Goal: Task Accomplishment & Management: Manage account settings

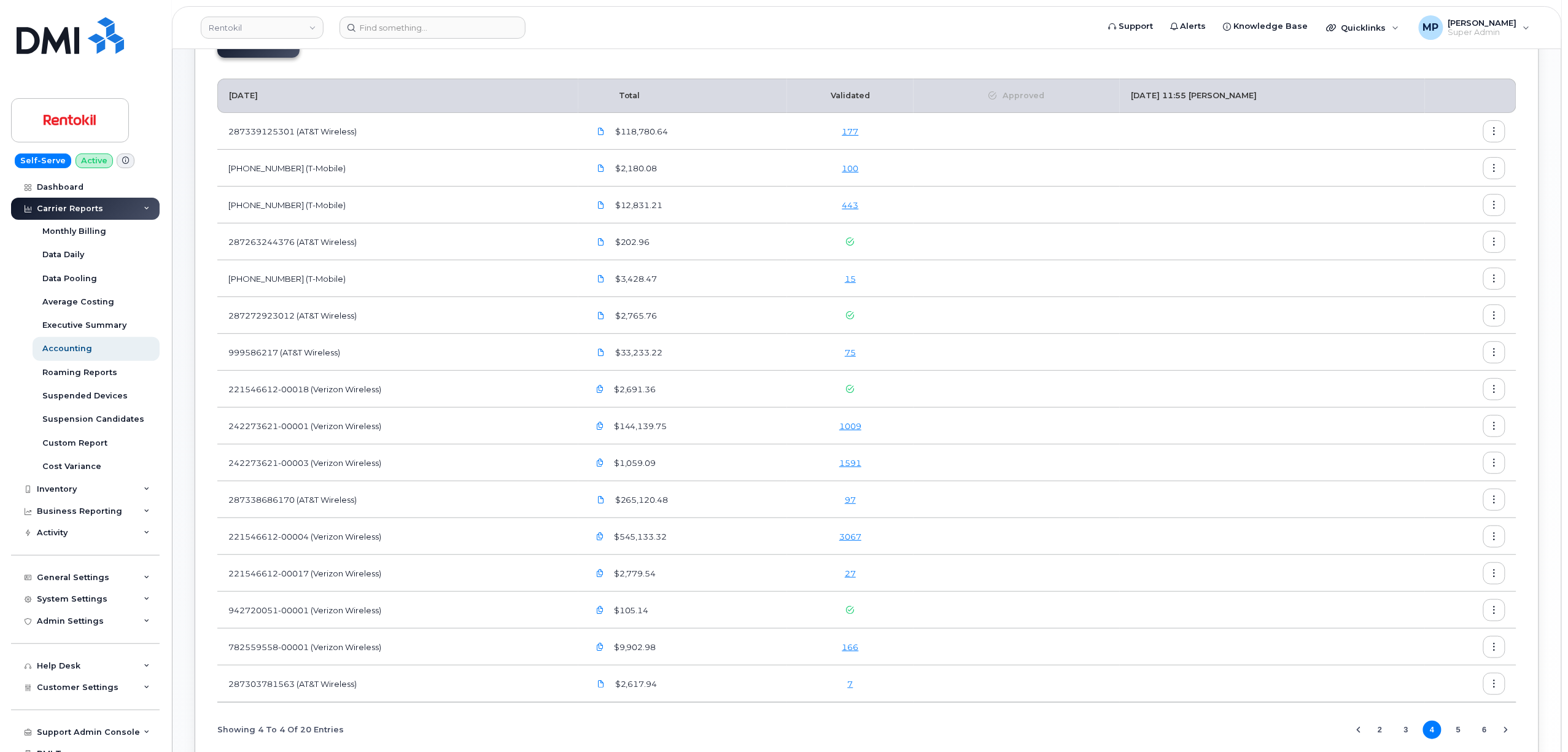
scroll to position [197, 0]
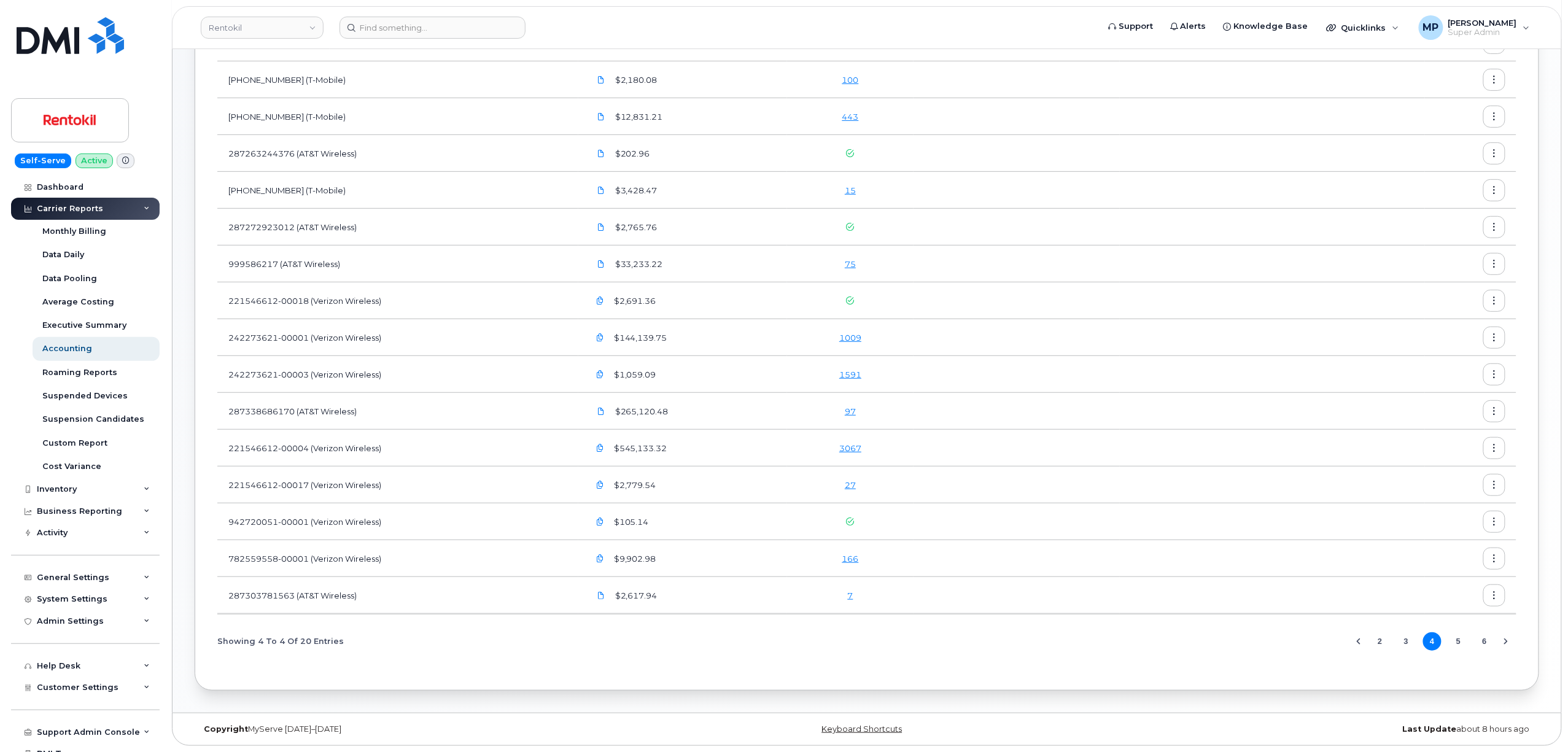
click at [1452, 639] on button "5" at bounding box center [1459, 642] width 18 height 18
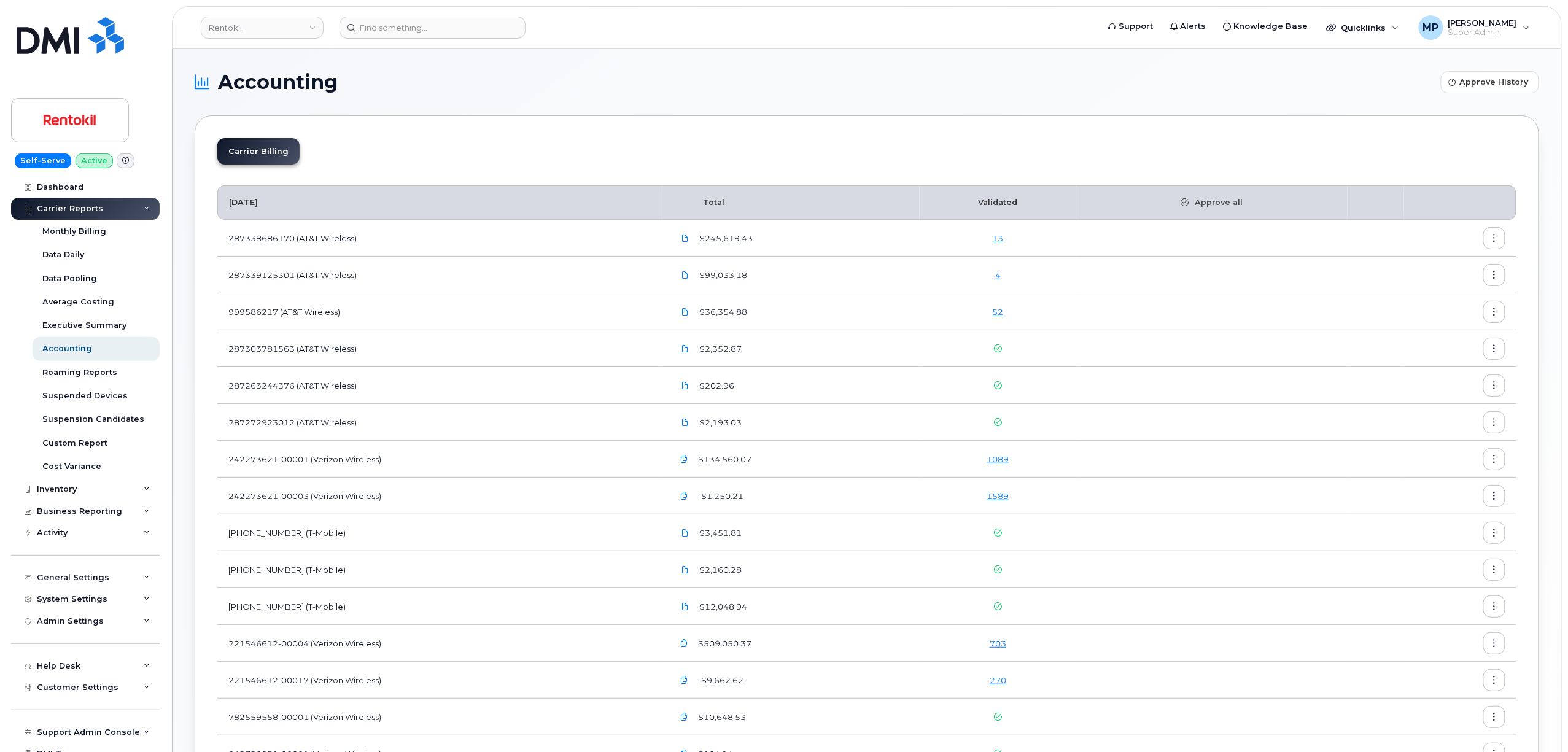
click at [1001, 278] on link "4" at bounding box center [998, 275] width 5 height 10
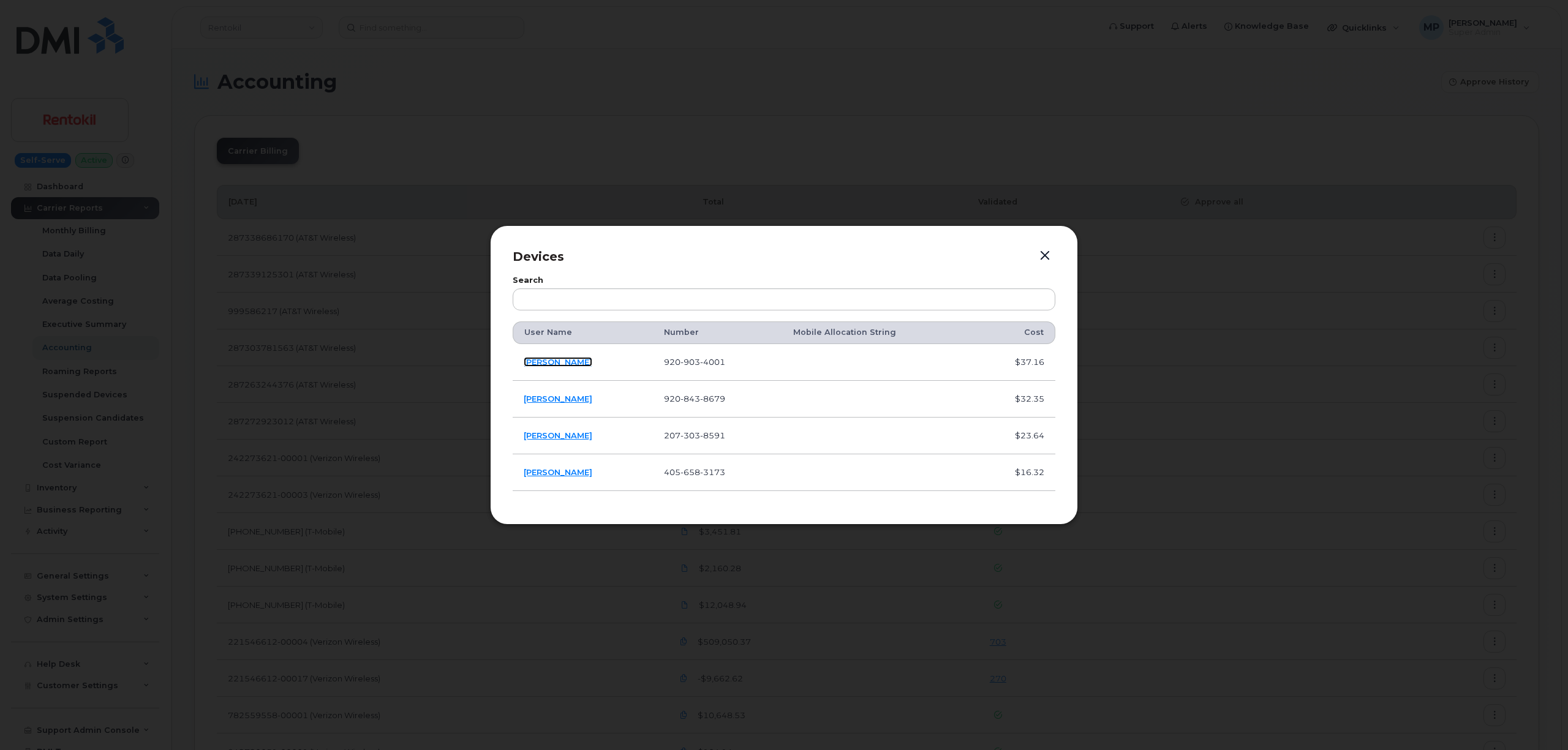
click at [551, 361] on link "DANIEL PAMENTER" at bounding box center [558, 362] width 68 height 10
click at [574, 396] on link "ALAIN MOFFROID" at bounding box center [558, 398] width 68 height 10
click at [547, 436] on link "JAKE CRAUSE" at bounding box center [558, 435] width 68 height 10
click at [547, 471] on link "BETH SPENCE" at bounding box center [558, 472] width 68 height 10
click at [1044, 252] on button "button" at bounding box center [1045, 256] width 18 height 17
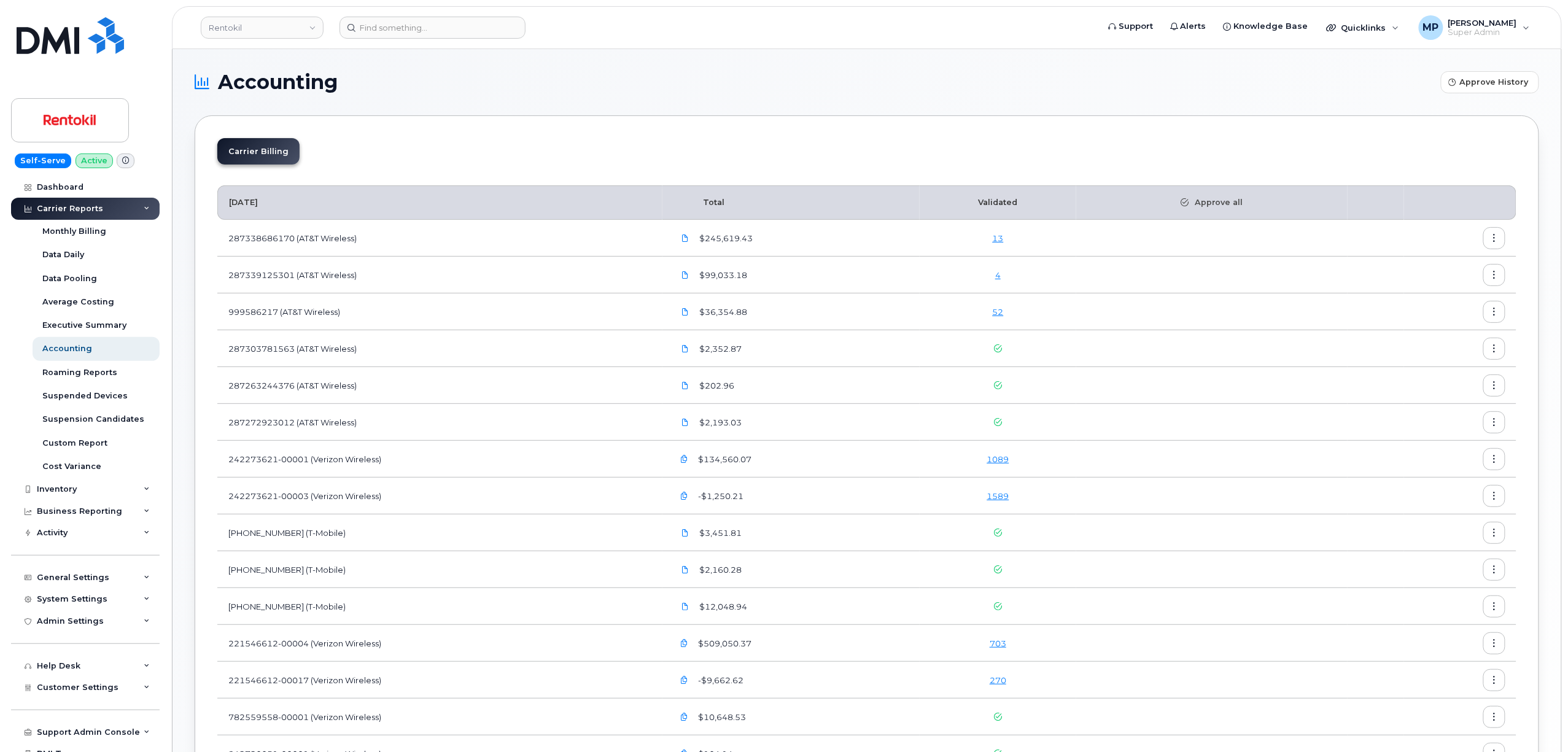
click at [1002, 237] on link "13" at bounding box center [998, 238] width 11 height 10
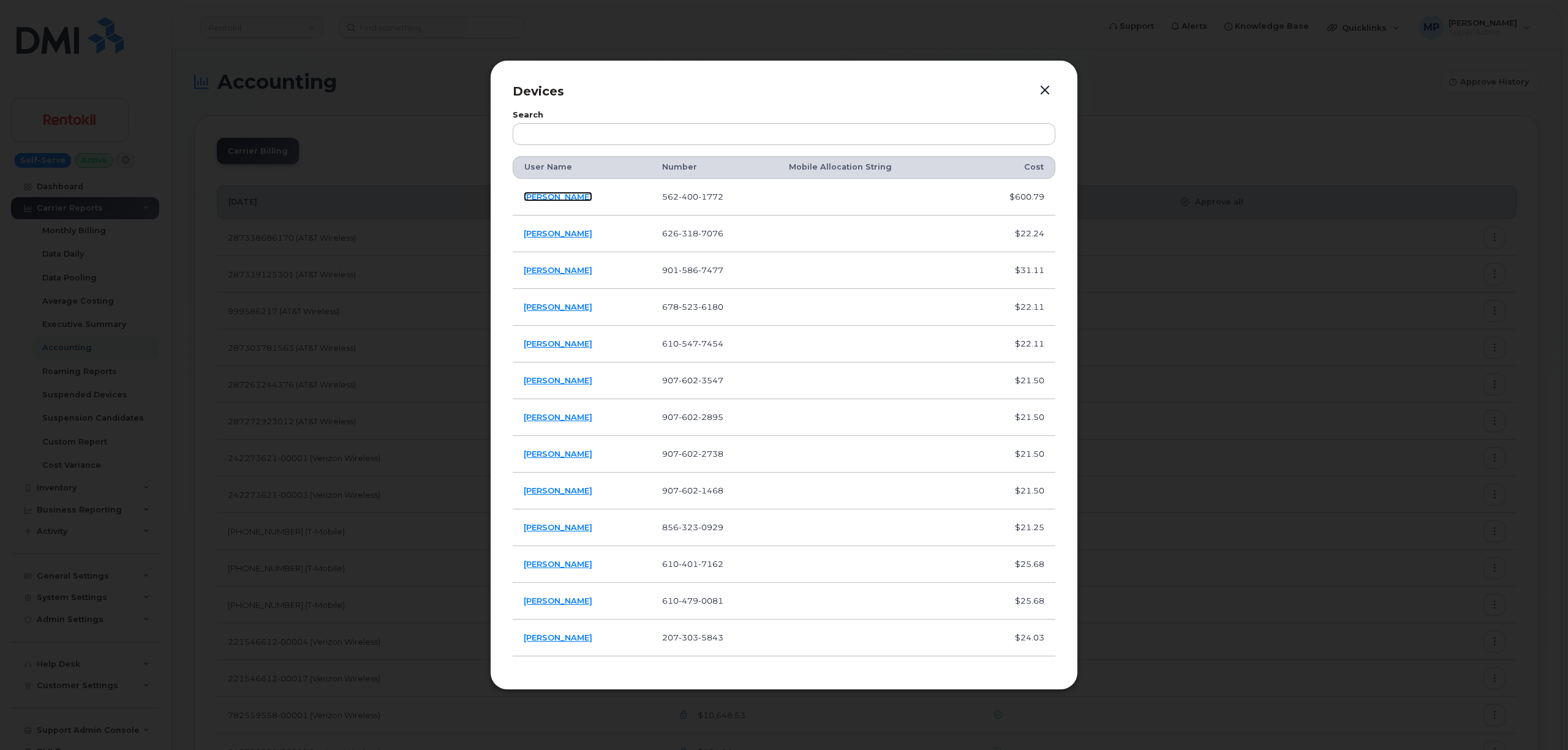
click at [549, 196] on link "CANDACE DOLAN" at bounding box center [558, 196] width 68 height 10
click at [549, 230] on link "GUILLERMO SANDOVAL" at bounding box center [558, 233] width 68 height 10
click at [538, 637] on link "JOEL COOK" at bounding box center [558, 637] width 68 height 10
click at [537, 412] on td "EDWARD TATE" at bounding box center [581, 417] width 138 height 37
click at [537, 415] on link "EDWARD TATE" at bounding box center [558, 417] width 68 height 10
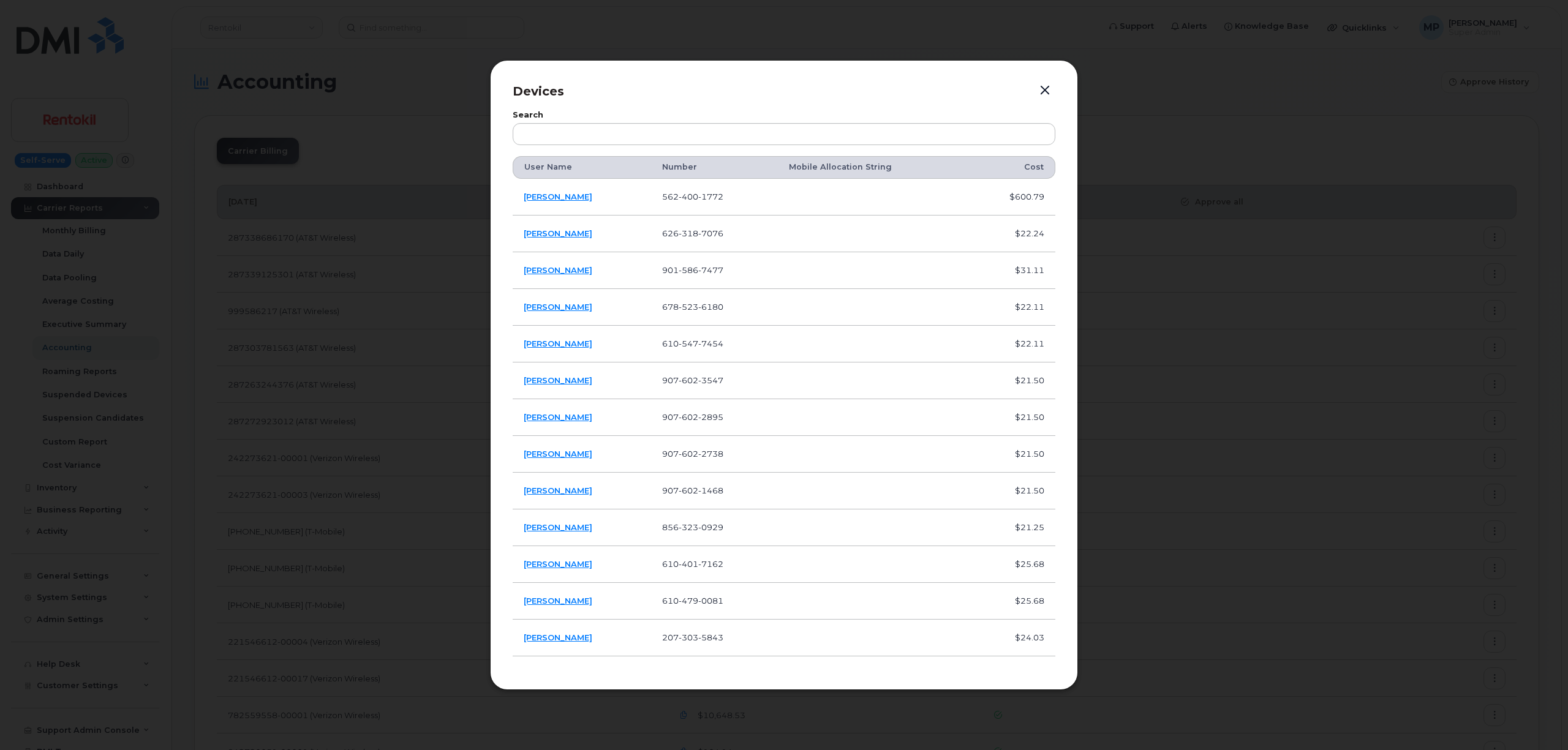
click at [1042, 84] on button "button" at bounding box center [1045, 91] width 18 height 17
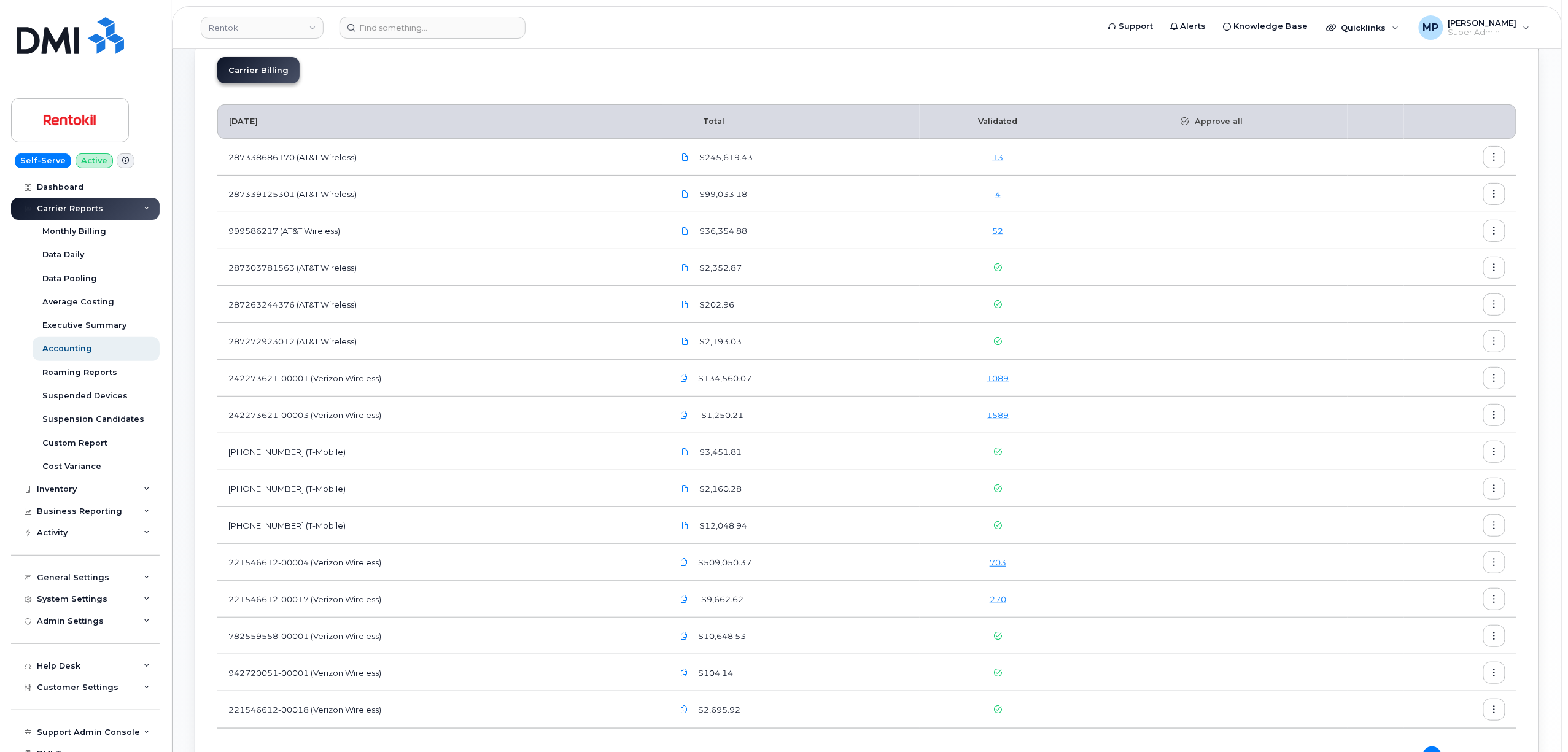
scroll to position [197, 0]
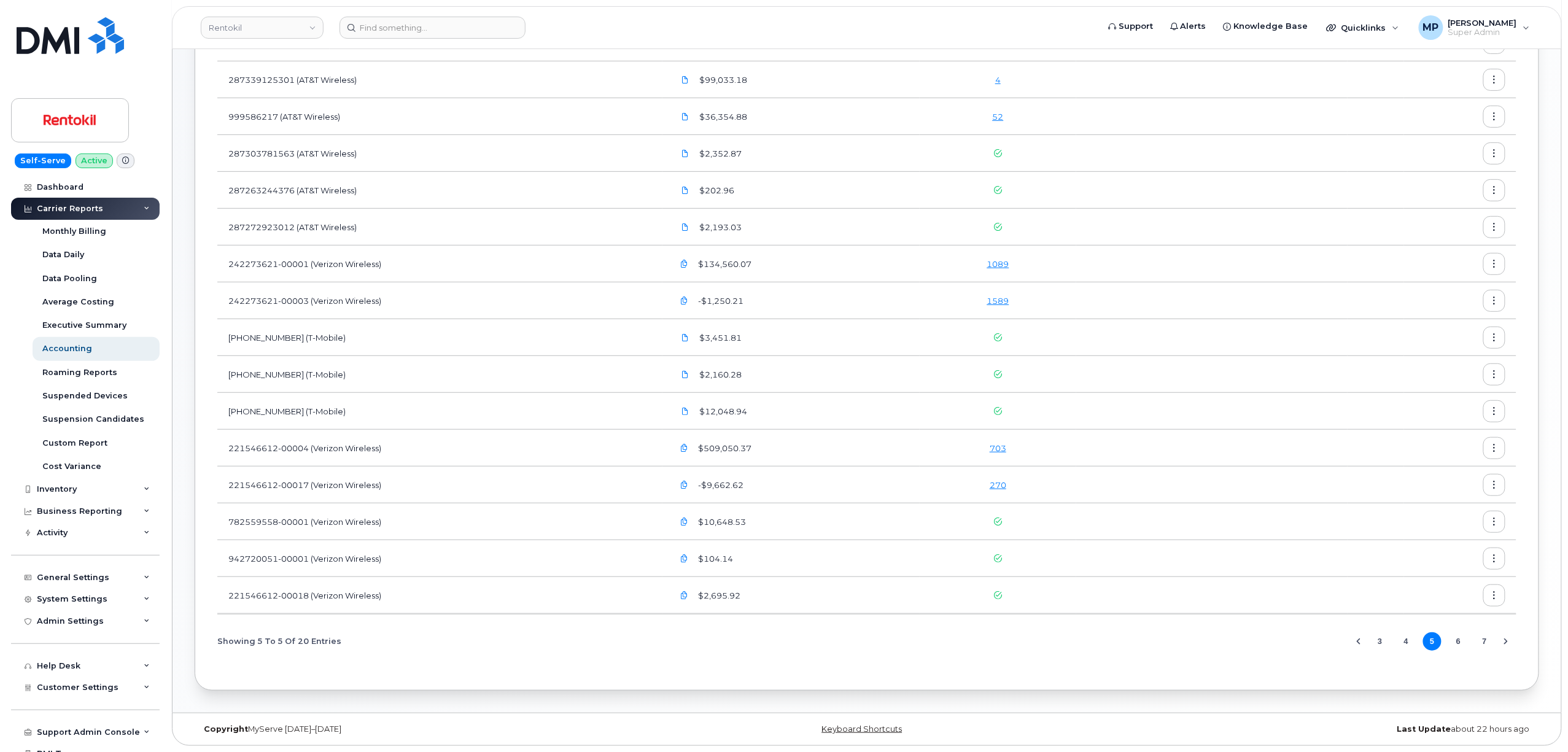
click at [1000, 261] on link "1089" at bounding box center [998, 263] width 22 height 10
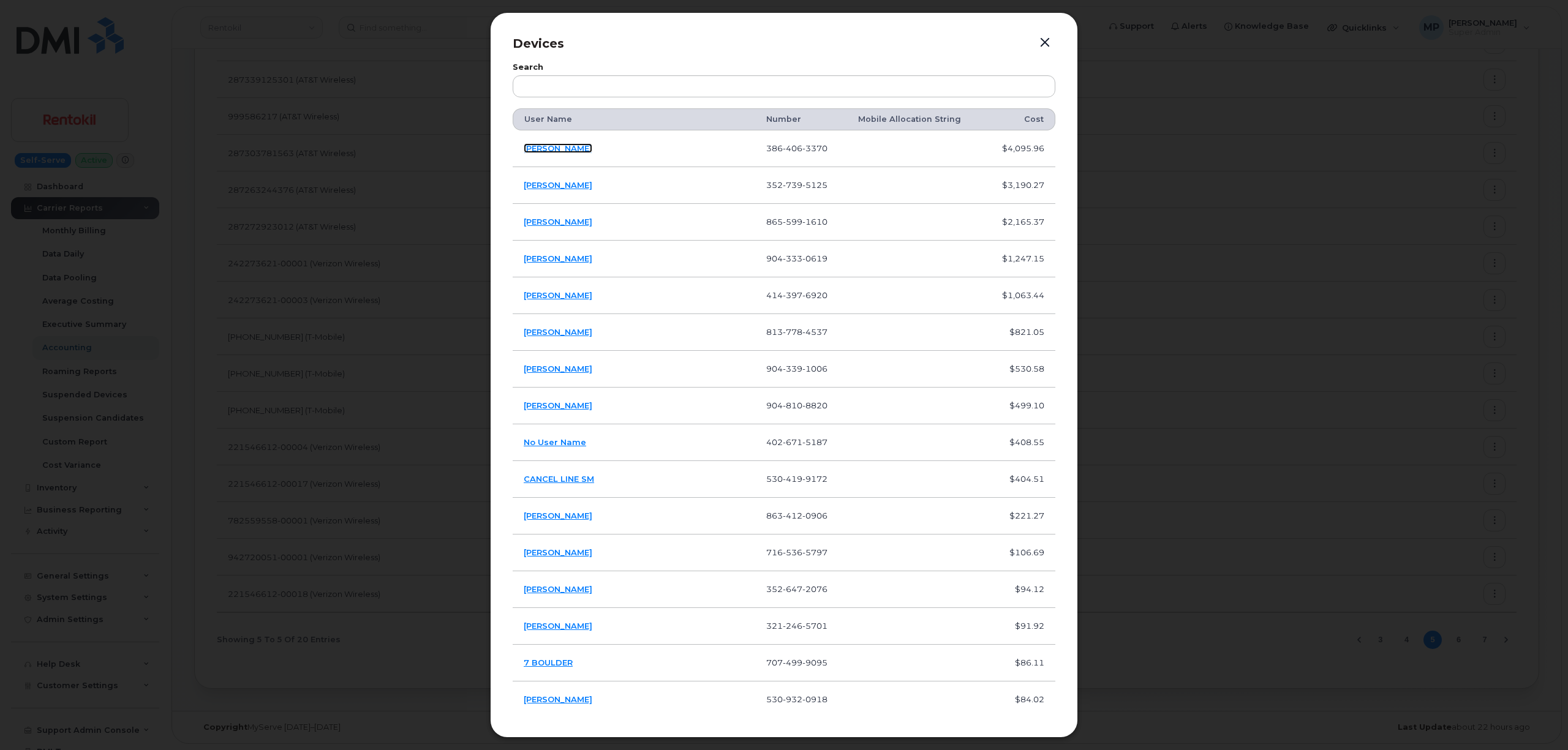
click at [550, 147] on link "COREY WAKELAND" at bounding box center [558, 148] width 68 height 10
click at [1045, 40] on button "button" at bounding box center [1045, 43] width 18 height 17
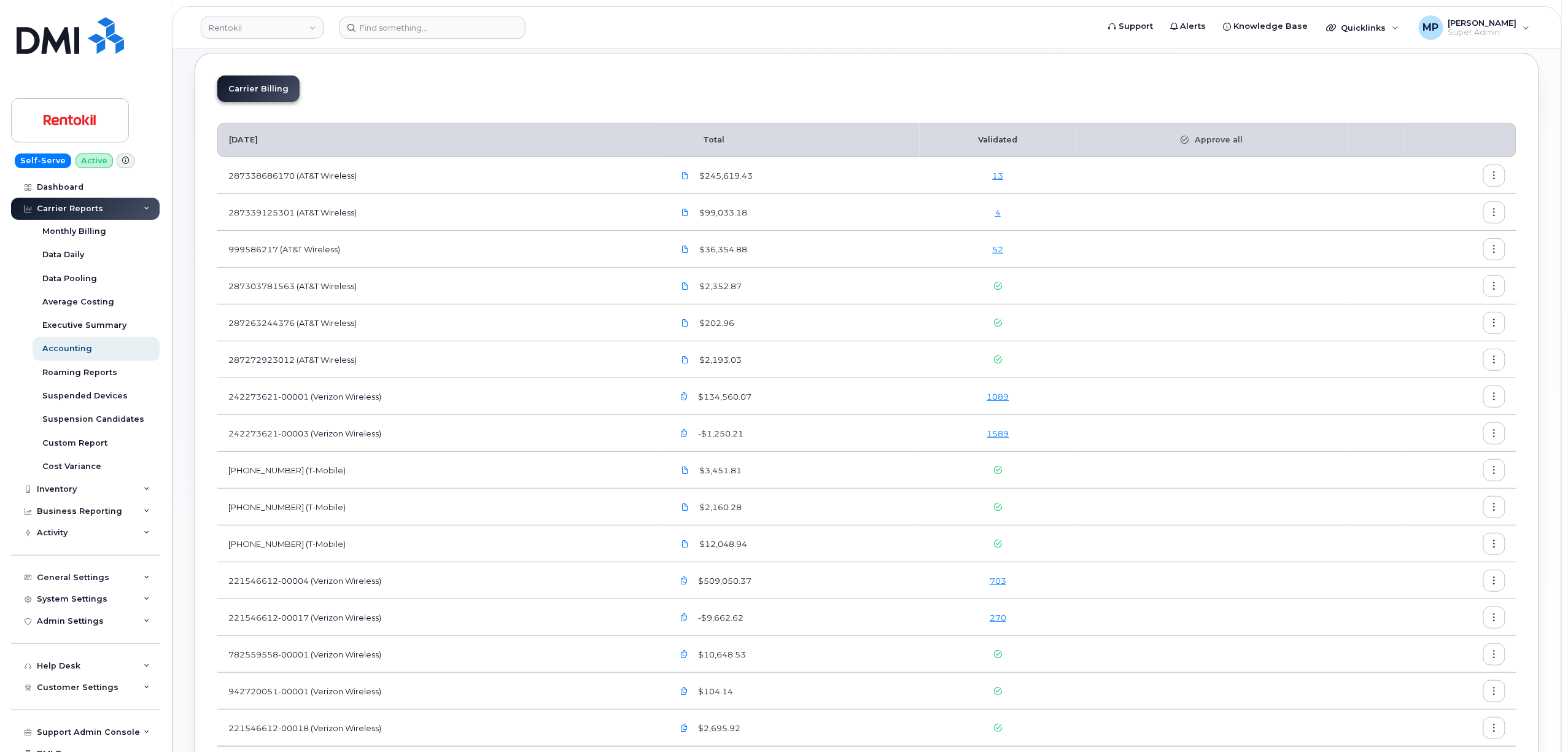
scroll to position [33, 0]
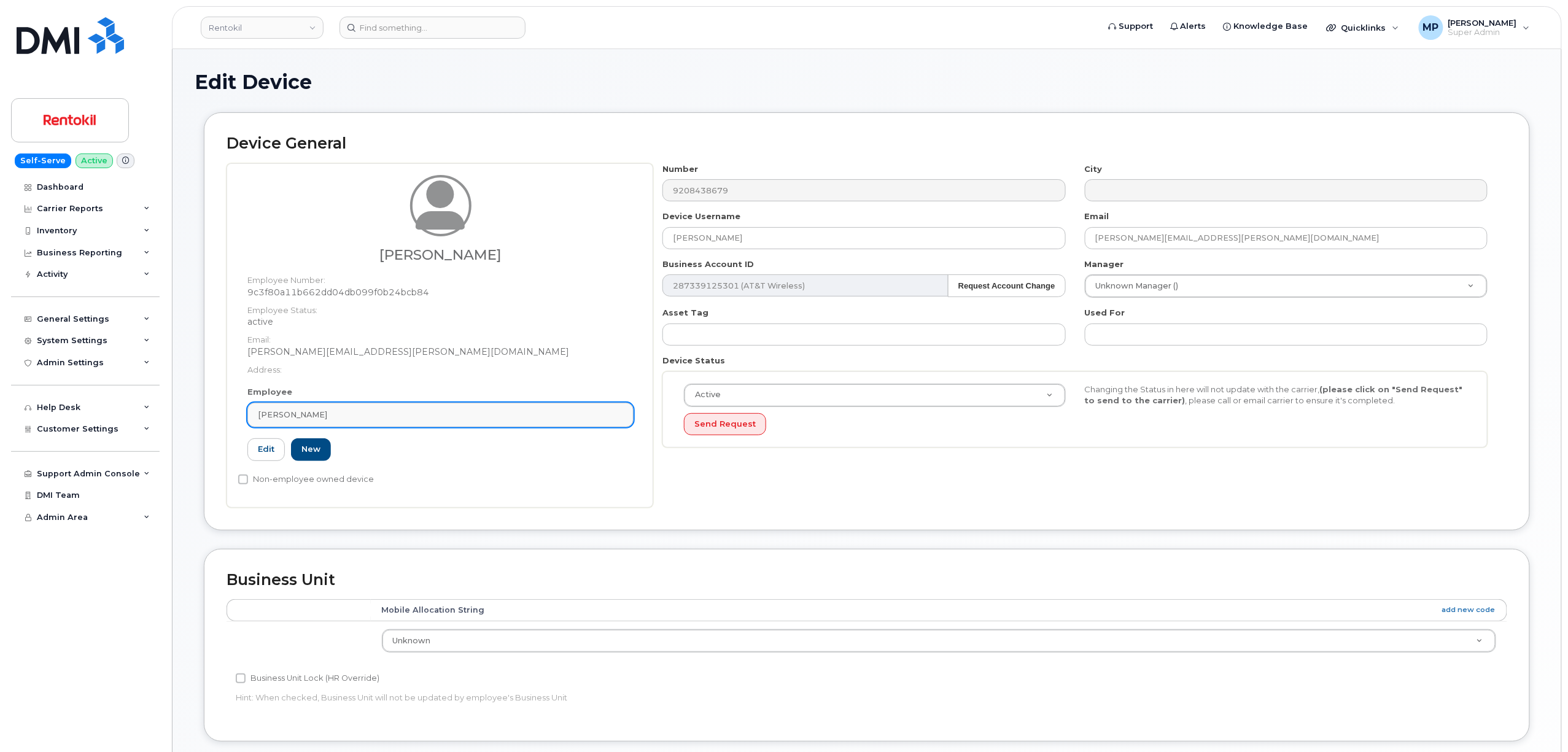
click at [320, 411] on div "John Myers" at bounding box center [440, 415] width 365 height 12
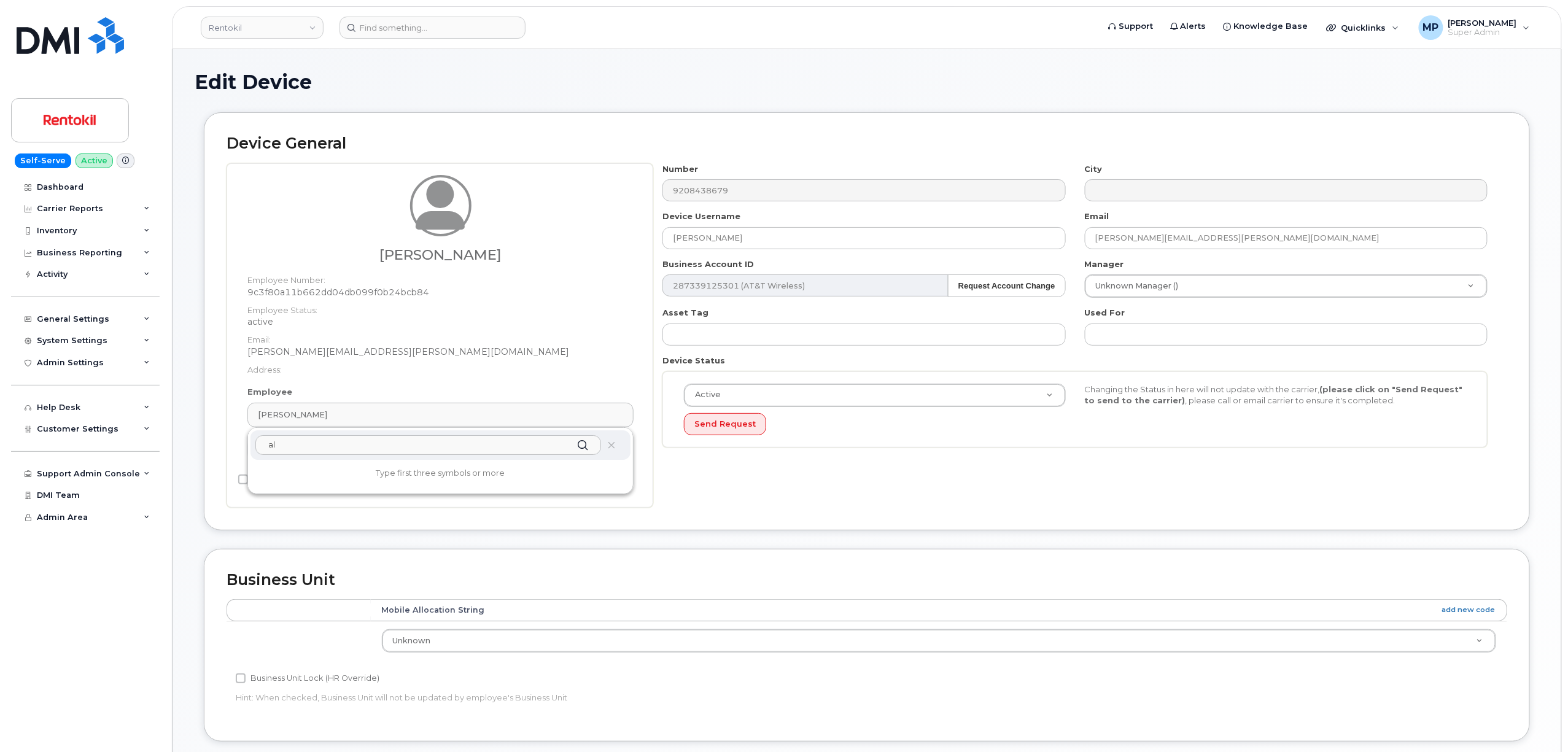
type input "a"
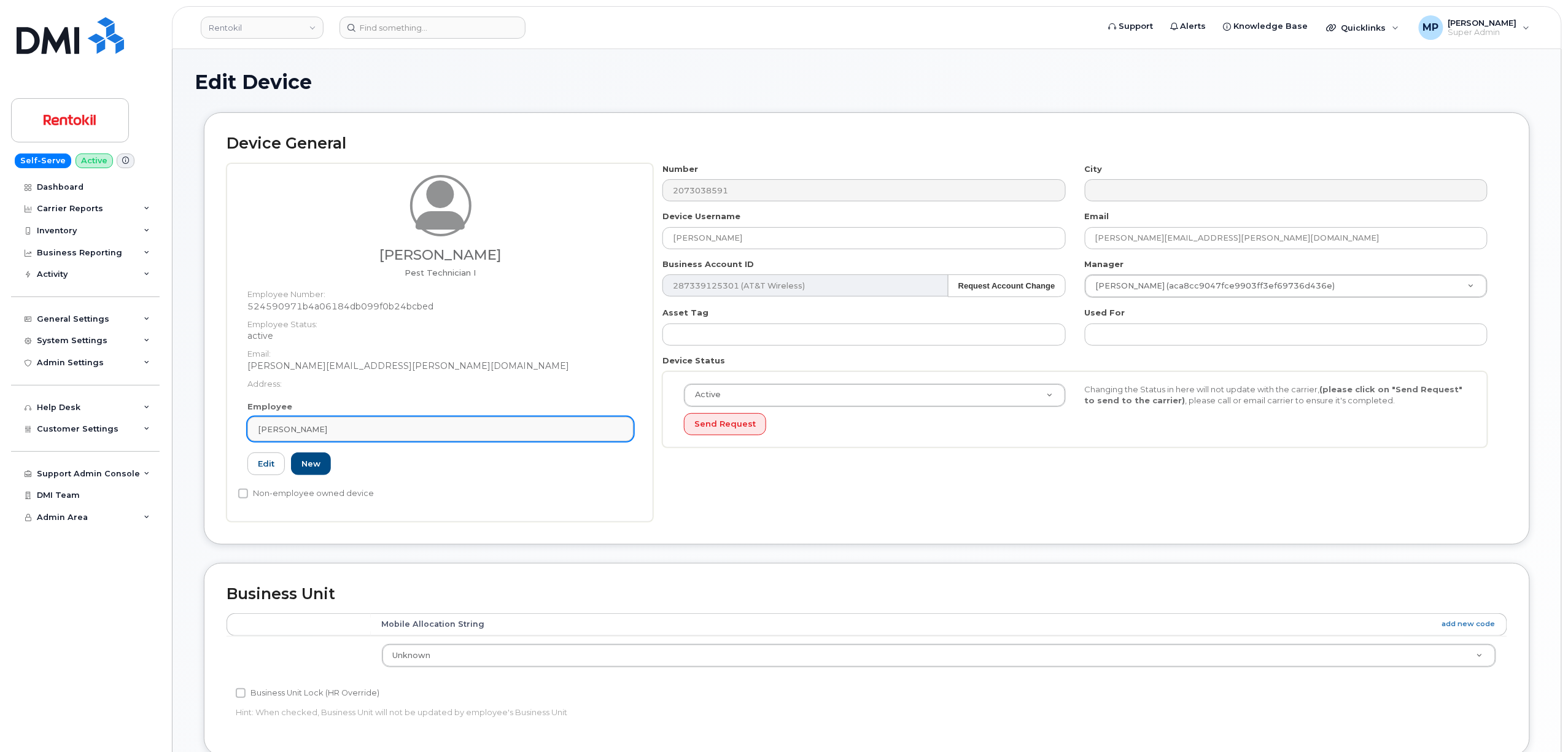
click at [406, 430] on div "Jake Crause" at bounding box center [440, 430] width 365 height 12
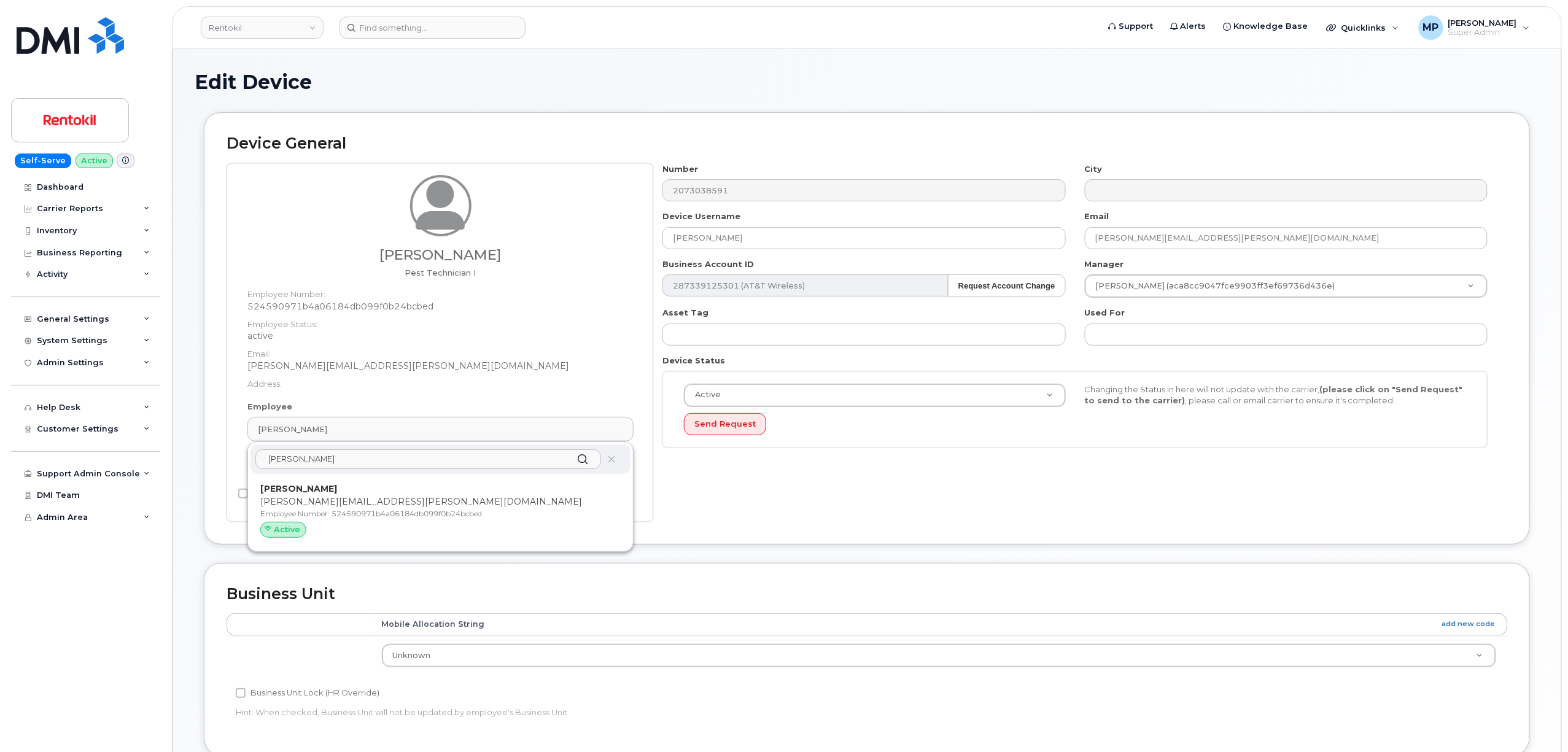
type input "jake cr"
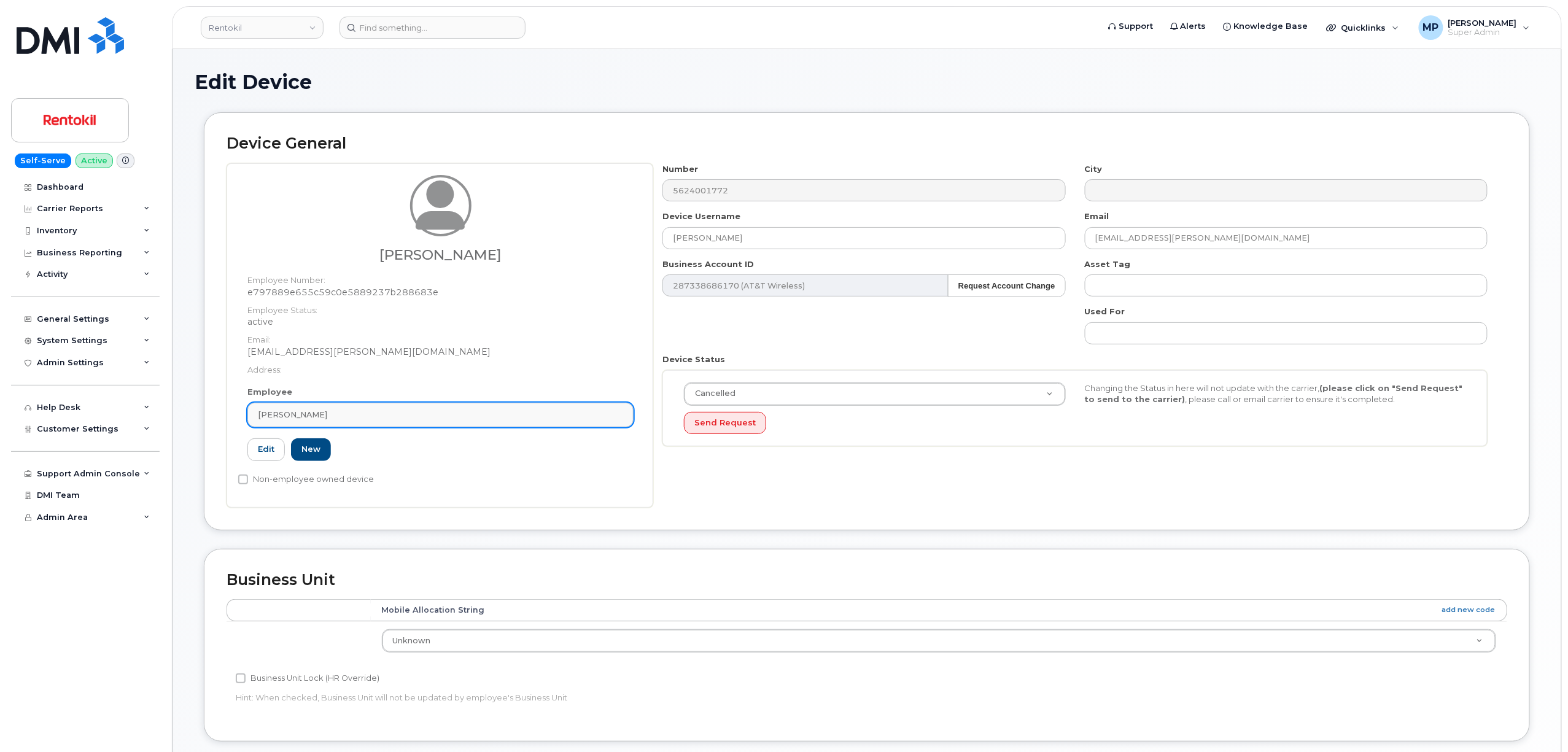
click at [406, 408] on link "Candy Dolan" at bounding box center [440, 415] width 386 height 24
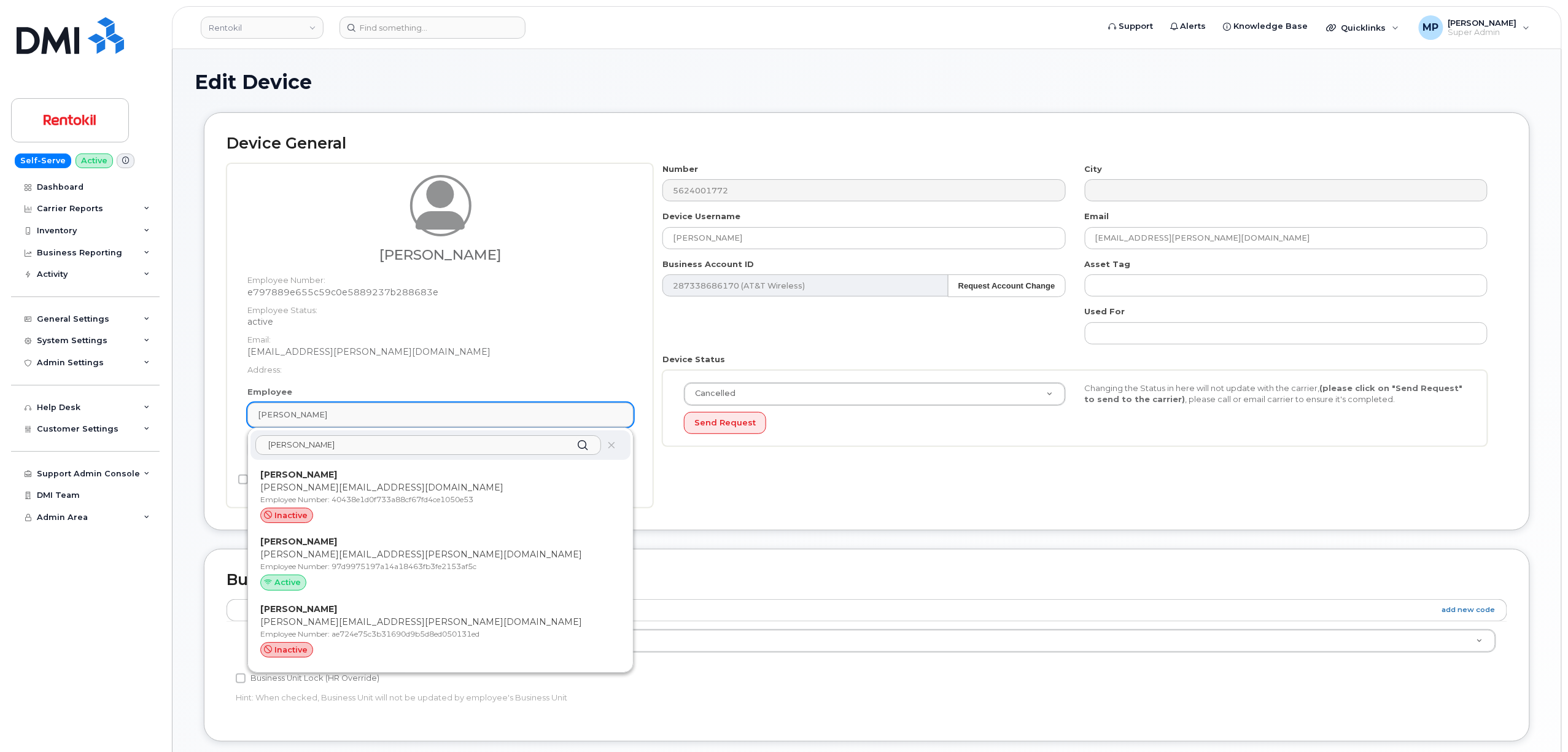
type input "candace d"
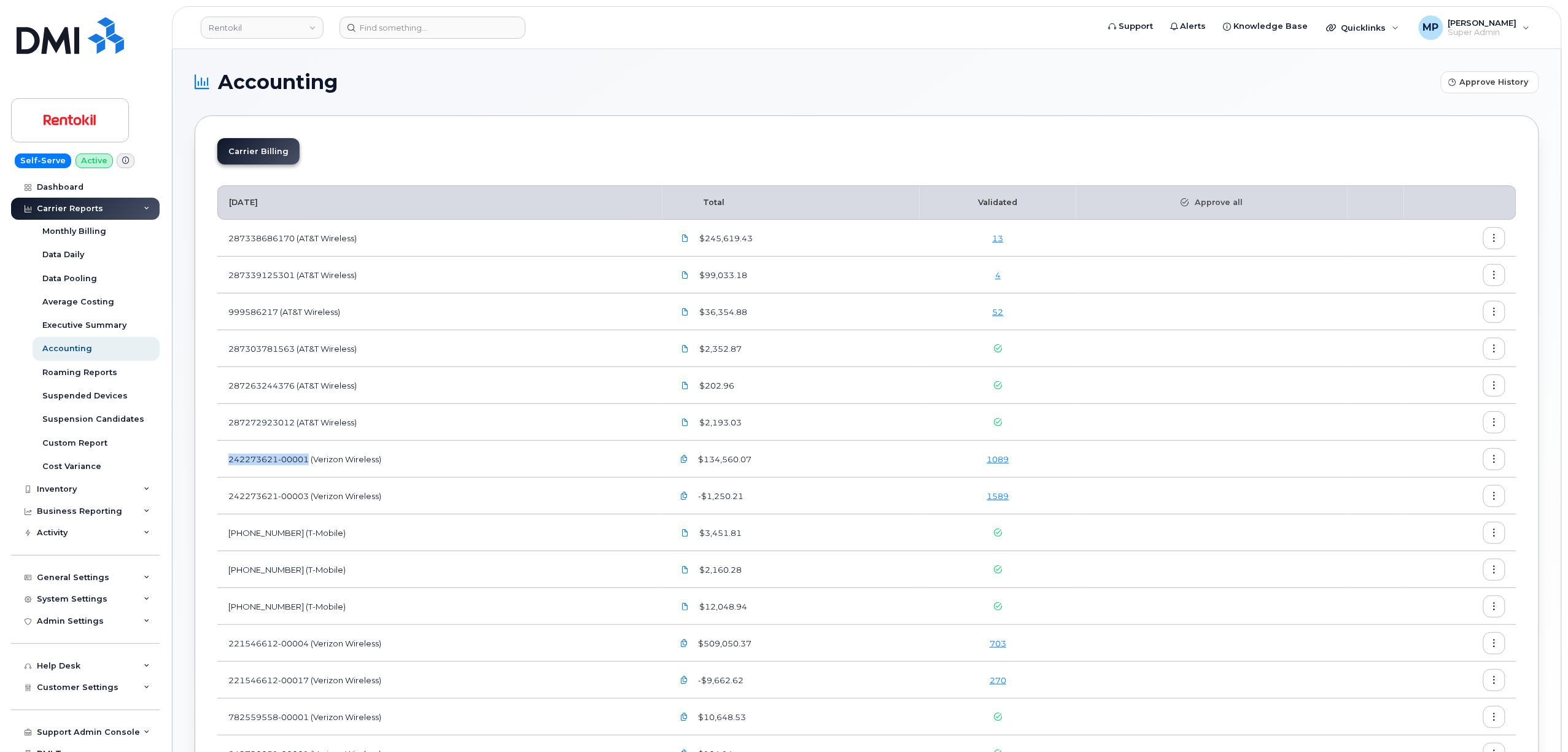
drag, startPoint x: 232, startPoint y: 458, endPoint x: 310, endPoint y: 468, distance: 78.6
click at [310, 468] on td "242273621-00001 (Verizon Wireless)" at bounding box center [440, 460] width 445 height 37
click at [998, 460] on link "1089" at bounding box center [998, 459] width 22 height 10
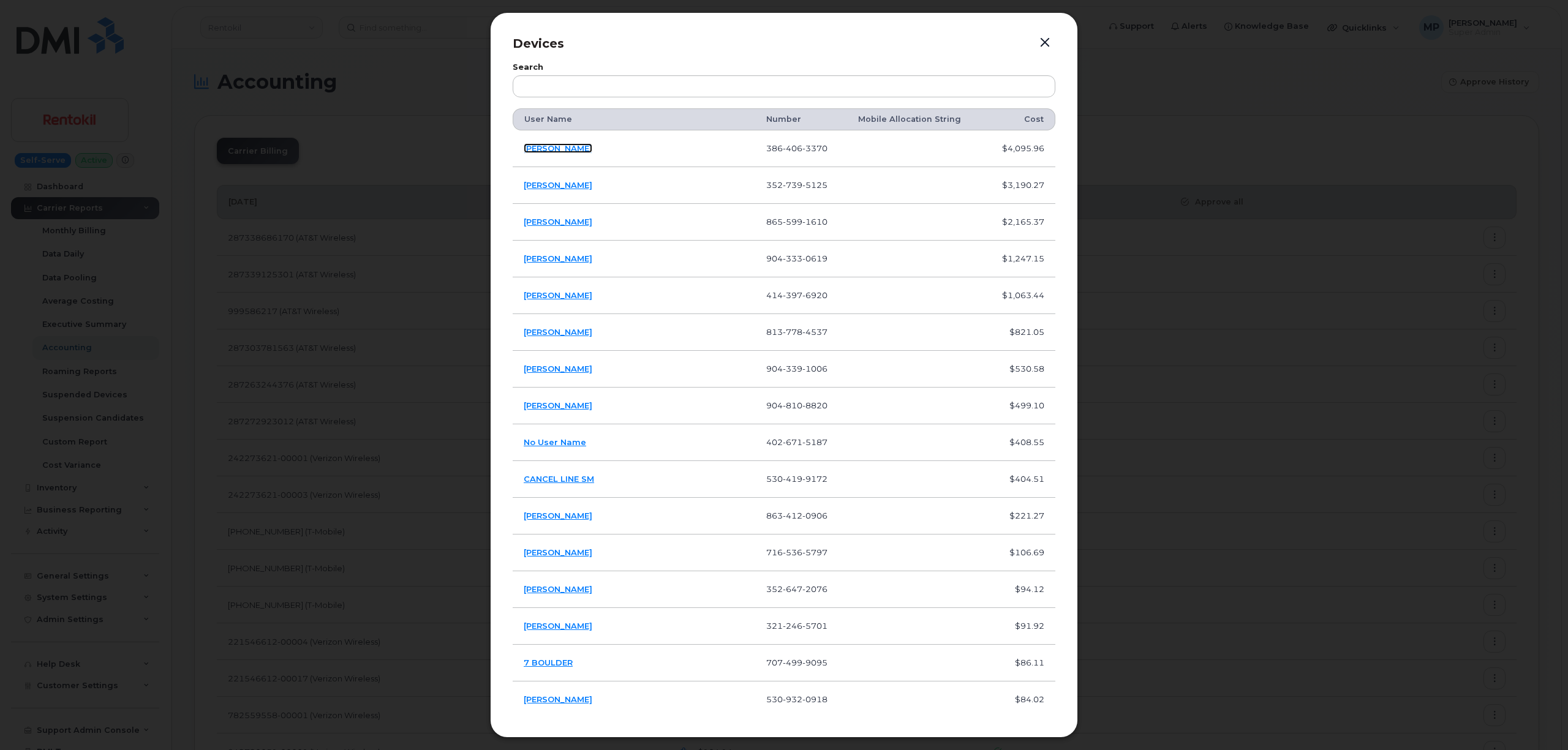
click at [552, 150] on link "COREY WAKELAND" at bounding box center [558, 148] width 68 height 10
click at [544, 180] on link "DUSTIN ROBINSON" at bounding box center [558, 184] width 68 height 10
click at [541, 221] on link "ASHLEY MINA" at bounding box center [558, 221] width 68 height 10
click at [545, 628] on link "MARK THOMAS" at bounding box center [558, 626] width 68 height 10
click at [1044, 36] on button "button" at bounding box center [1045, 43] width 18 height 17
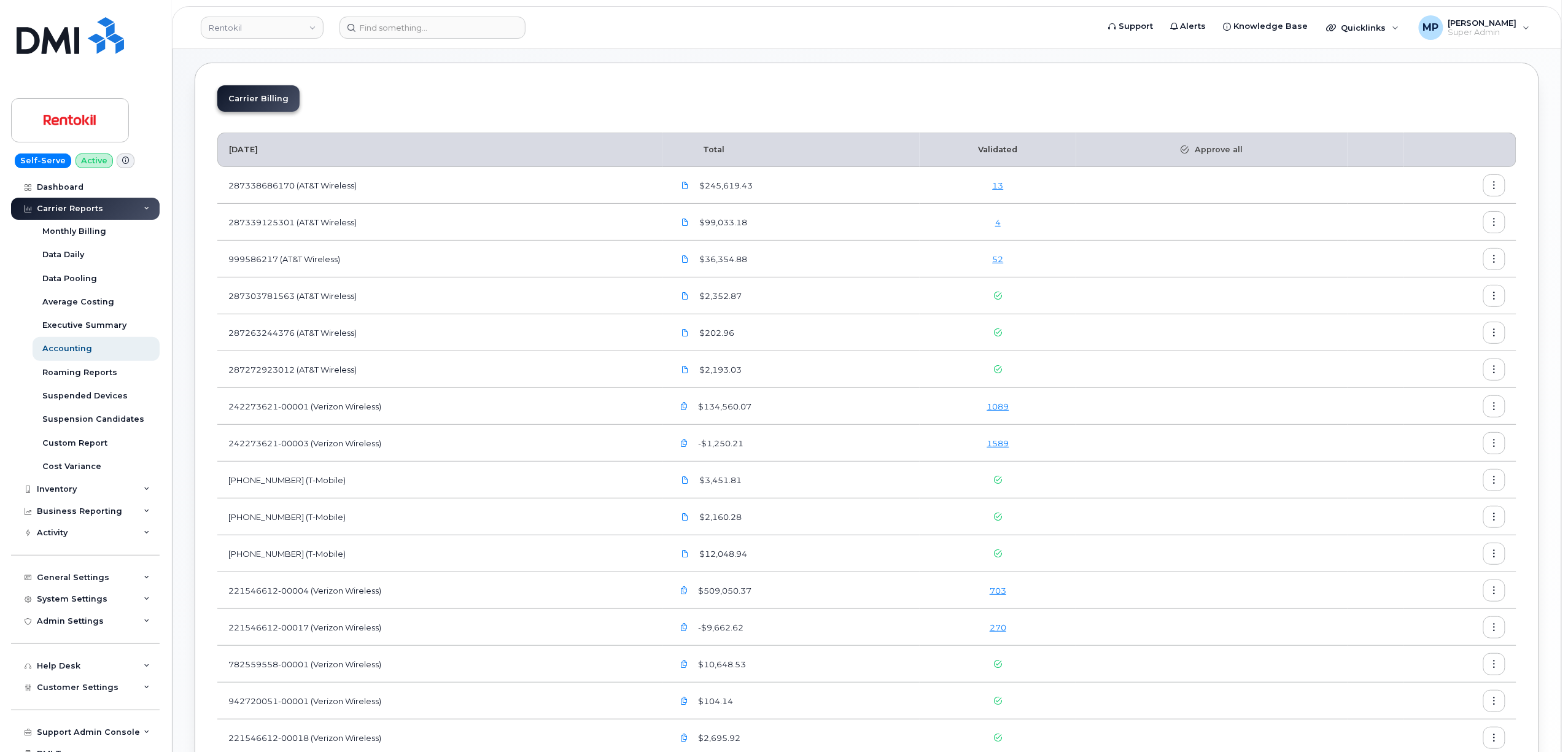
scroll to position [82, 0]
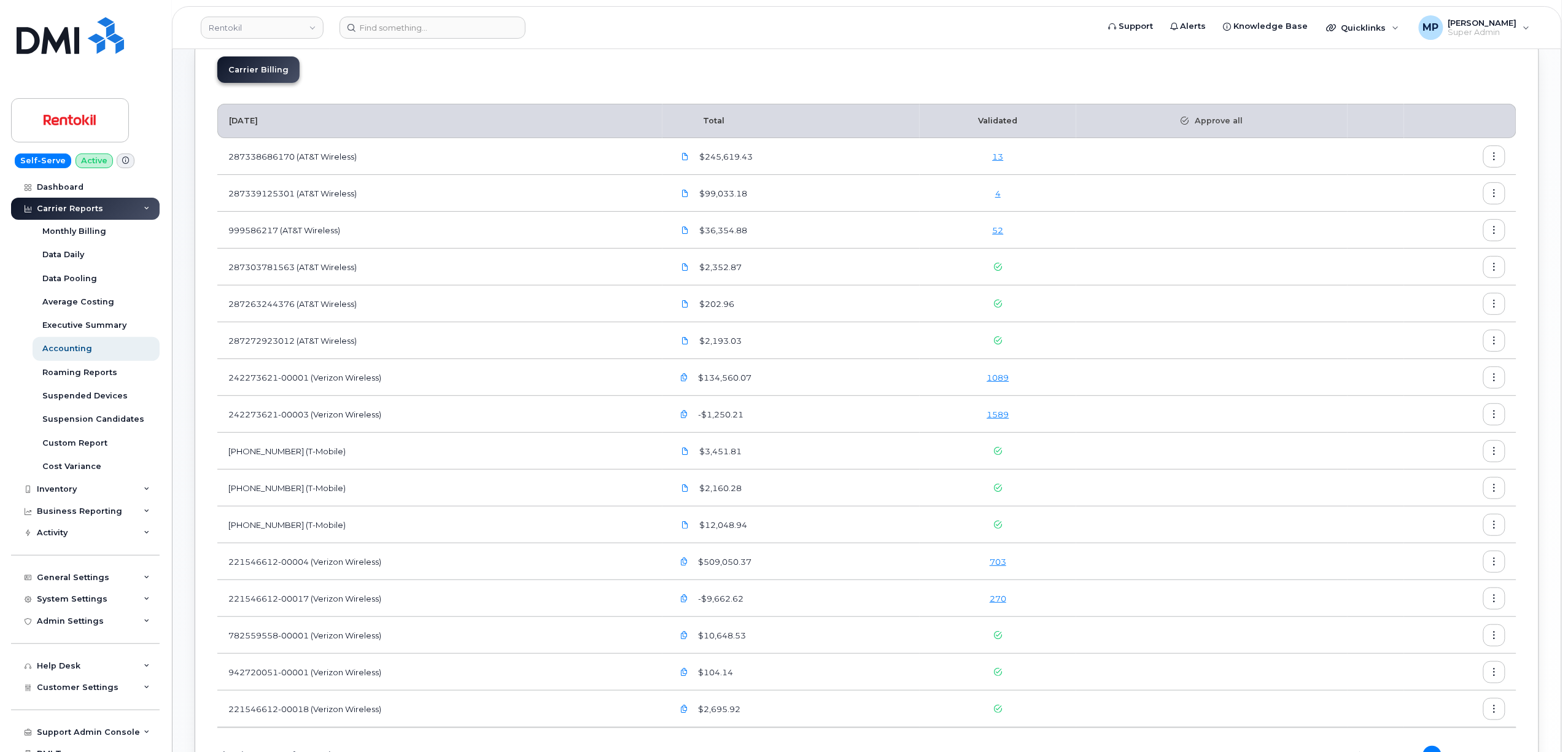
click at [1004, 563] on link "703" at bounding box center [998, 562] width 17 height 10
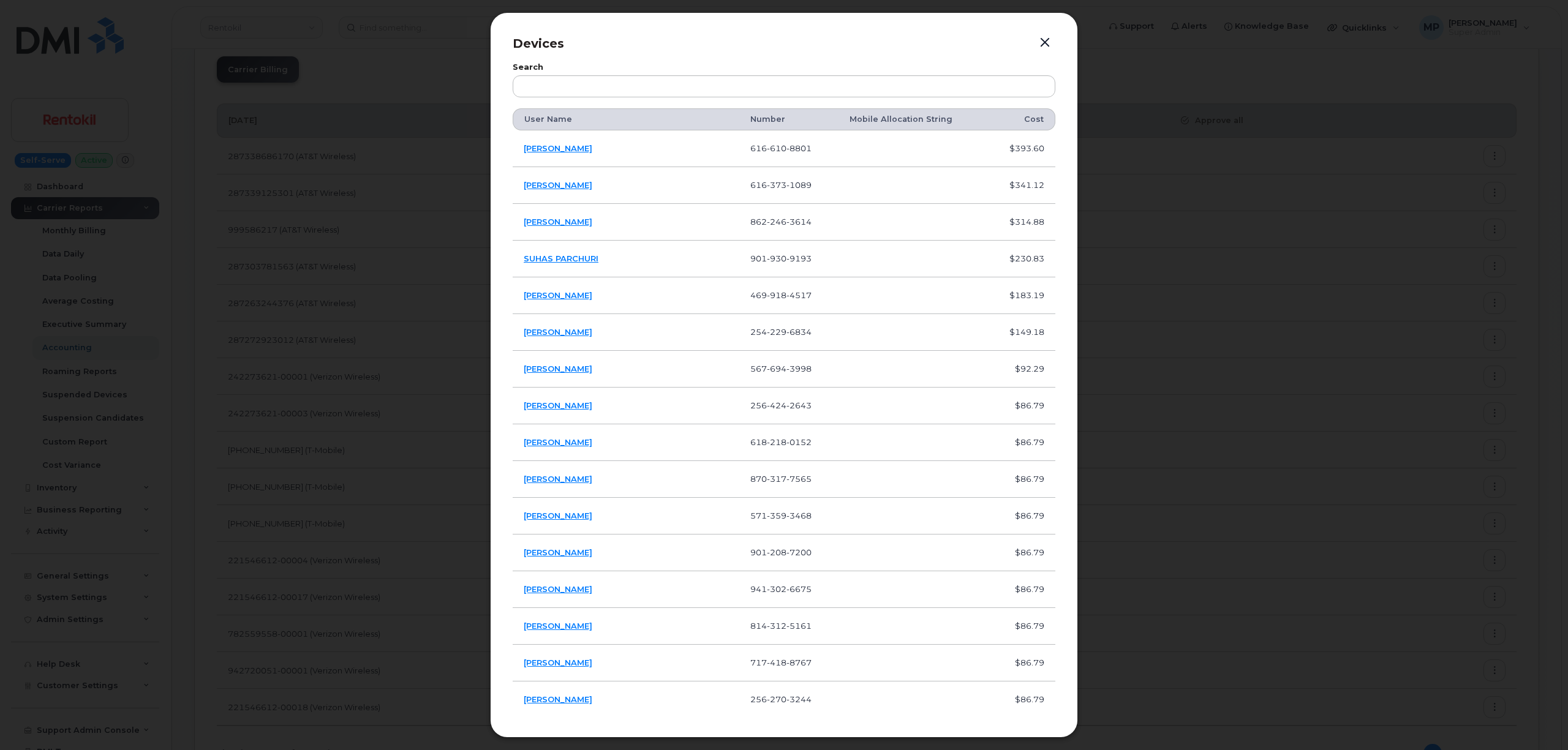
drag, startPoint x: 529, startPoint y: 140, endPoint x: 534, endPoint y: 147, distance: 8.6
click at [530, 143] on td "ADAM GAILEY" at bounding box center [626, 149] width 227 height 37
click at [534, 149] on link "ADAM GAILEY" at bounding box center [558, 148] width 68 height 10
click at [547, 219] on link "ROBERTO MENDEZ" at bounding box center [558, 221] width 68 height 10
click at [547, 518] on link "TERRY CHARLES" at bounding box center [558, 516] width 68 height 10
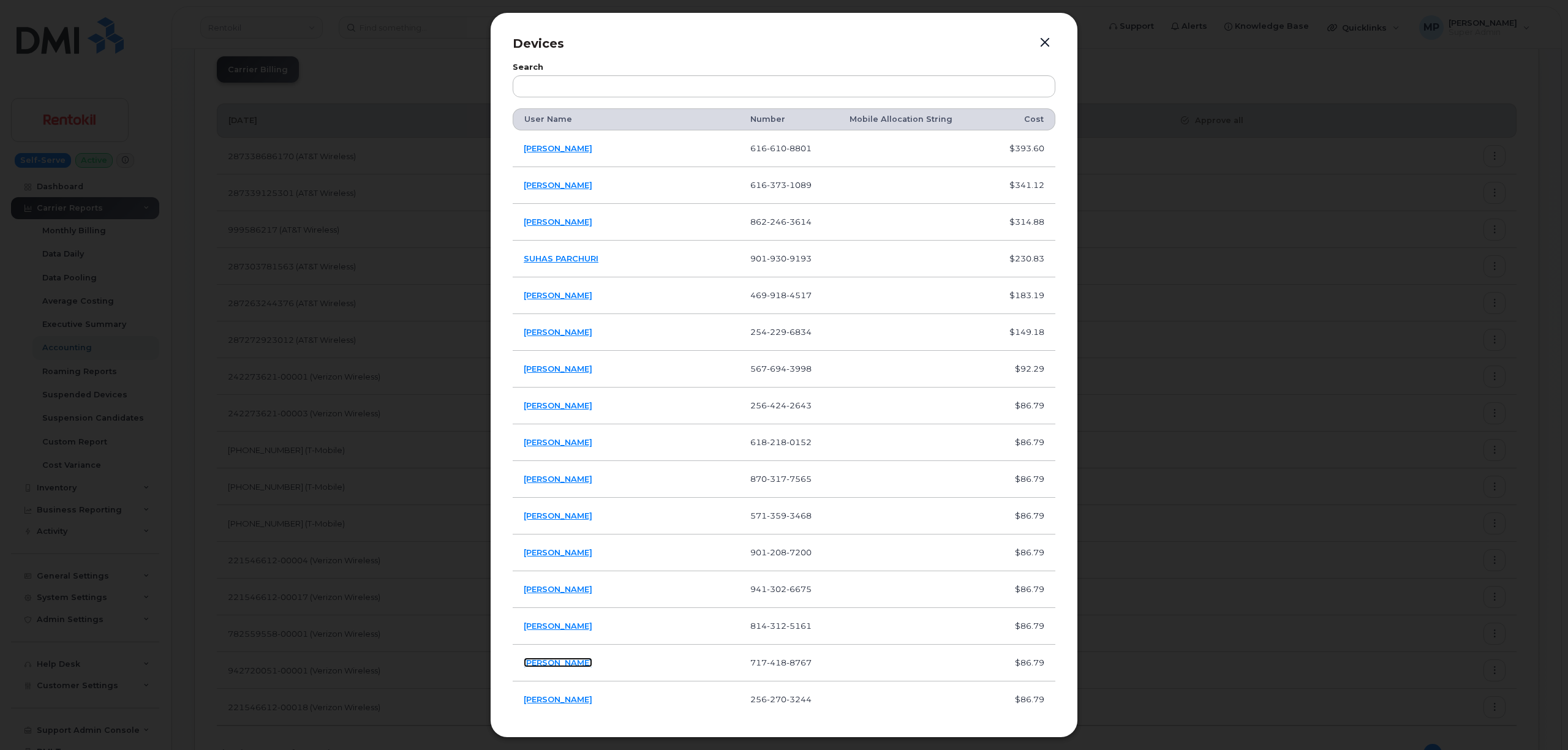
click at [556, 662] on link "BRYAN SHULER" at bounding box center [558, 662] width 68 height 10
click at [1041, 41] on button "button" at bounding box center [1045, 43] width 18 height 17
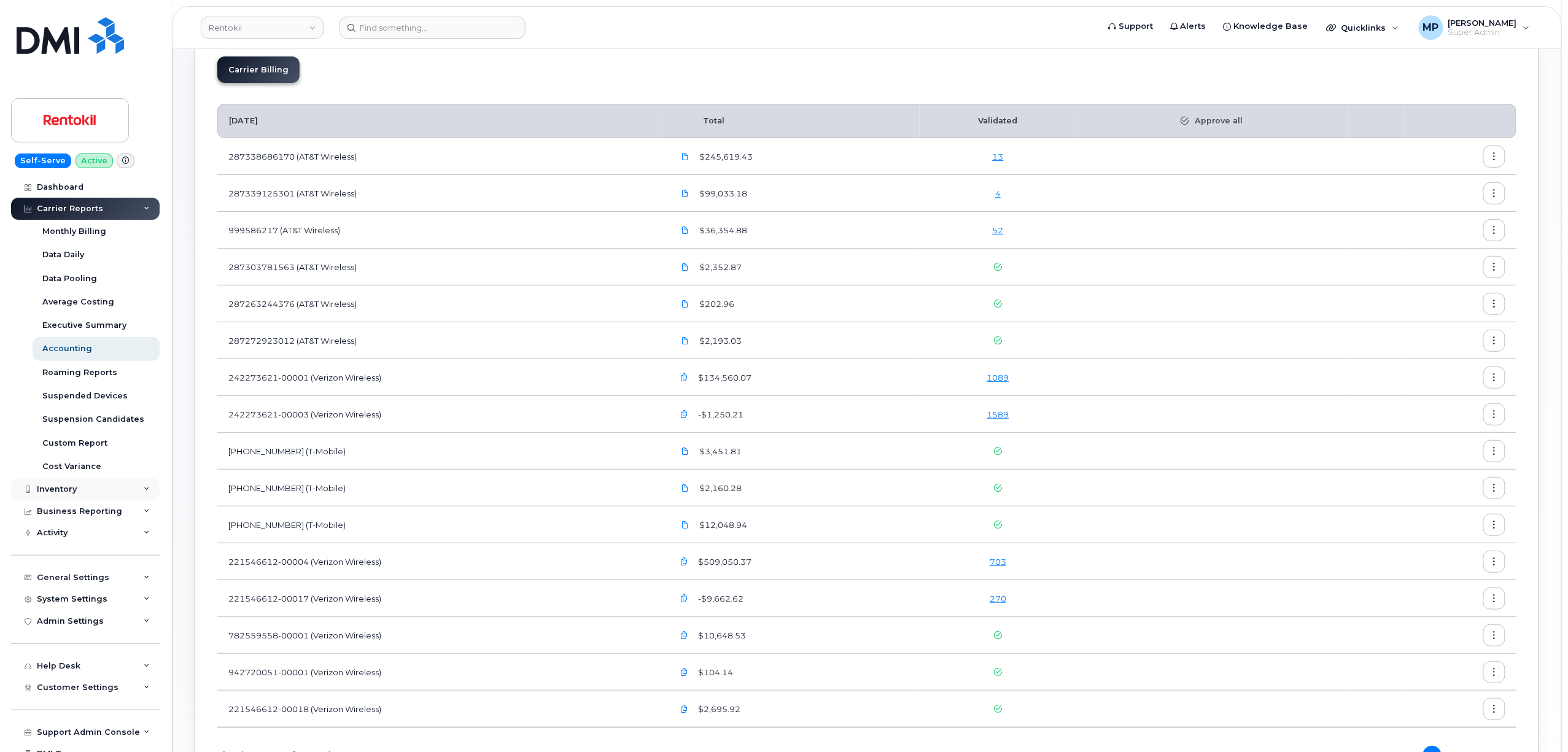
click at [54, 490] on div "Inventory" at bounding box center [57, 489] width 40 height 10
click at [66, 514] on div "Business Reporting" at bounding box center [79, 511] width 85 height 10
click at [67, 511] on div "Business Reporting" at bounding box center [79, 511] width 85 height 10
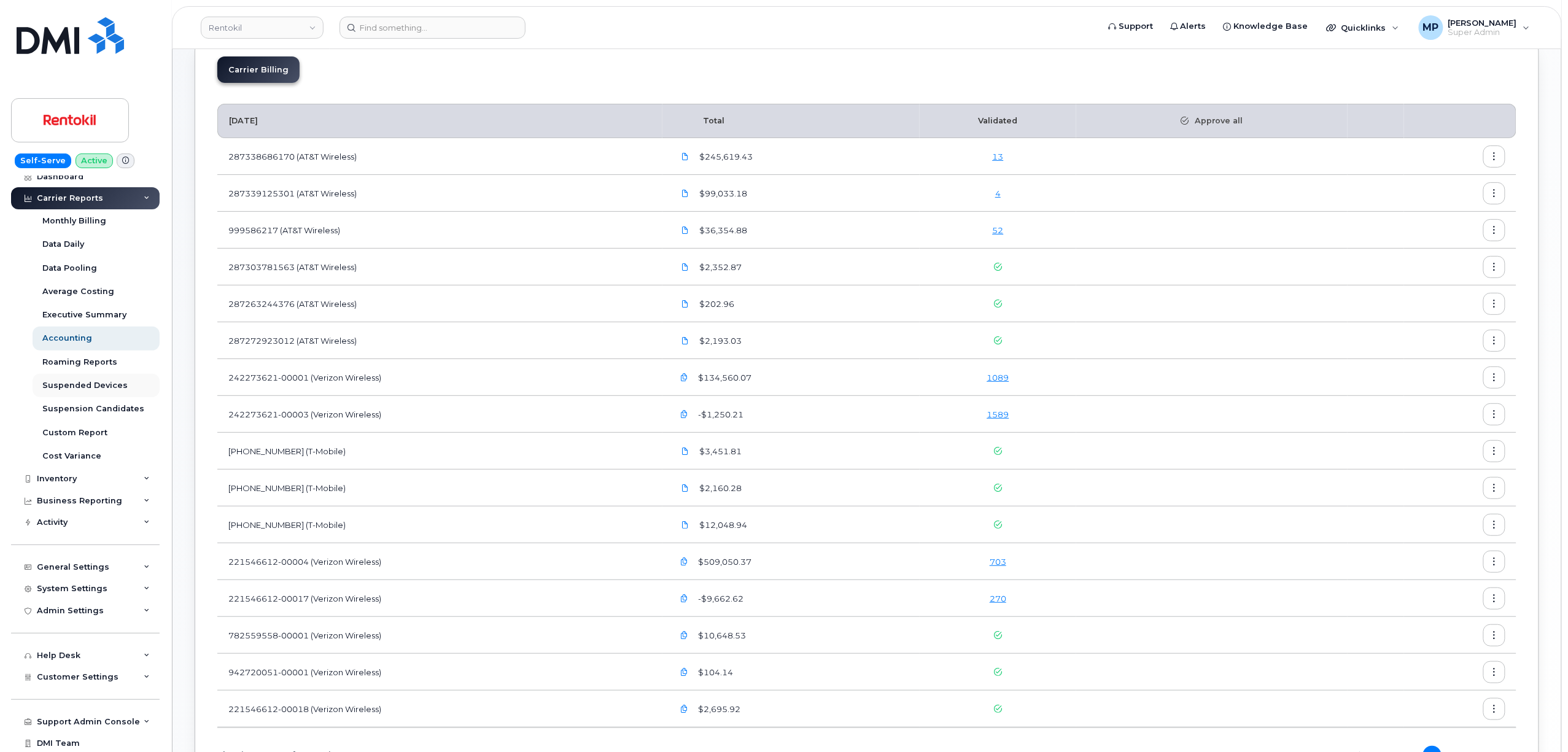
scroll to position [0, 0]
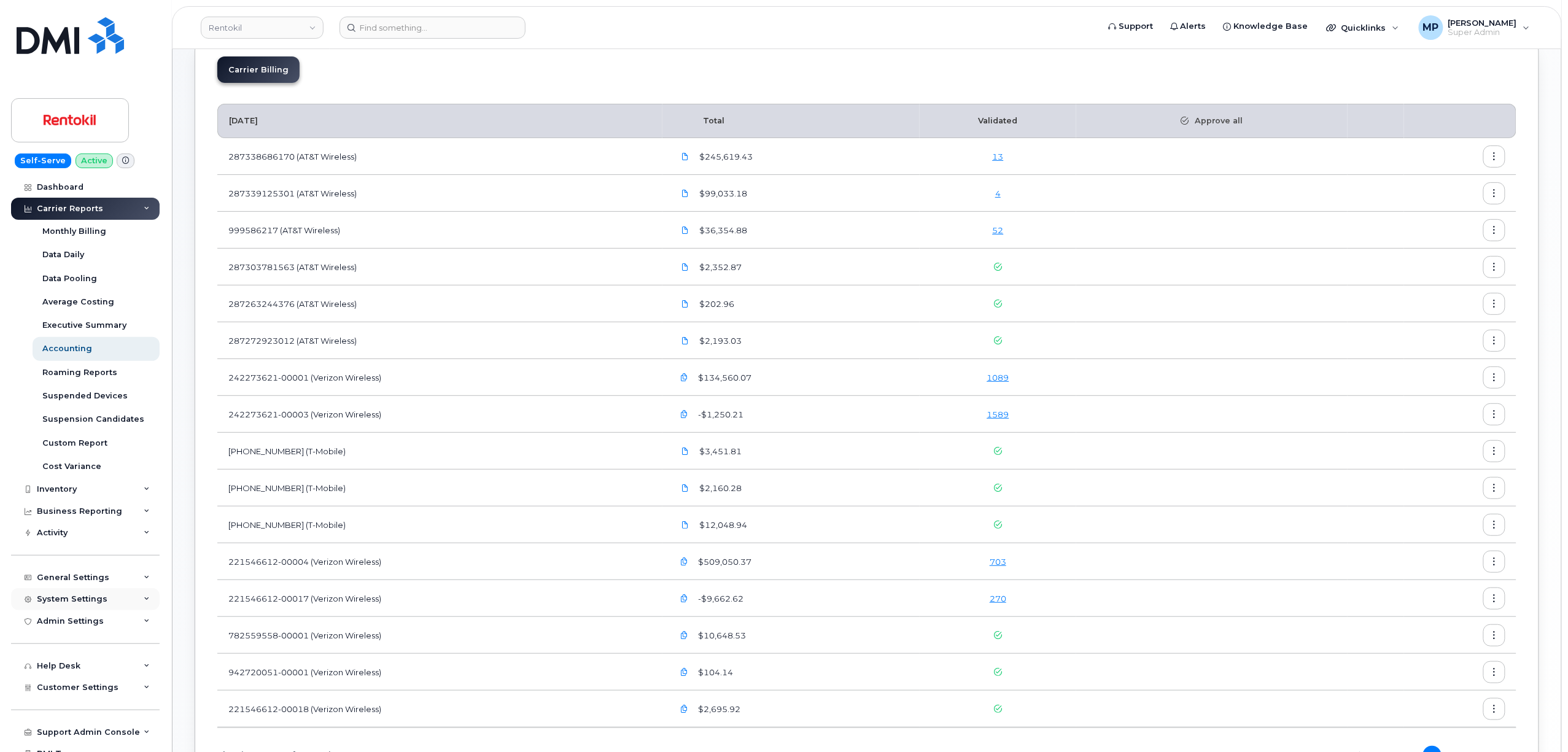
click at [59, 596] on div "System Settings" at bounding box center [72, 599] width 71 height 10
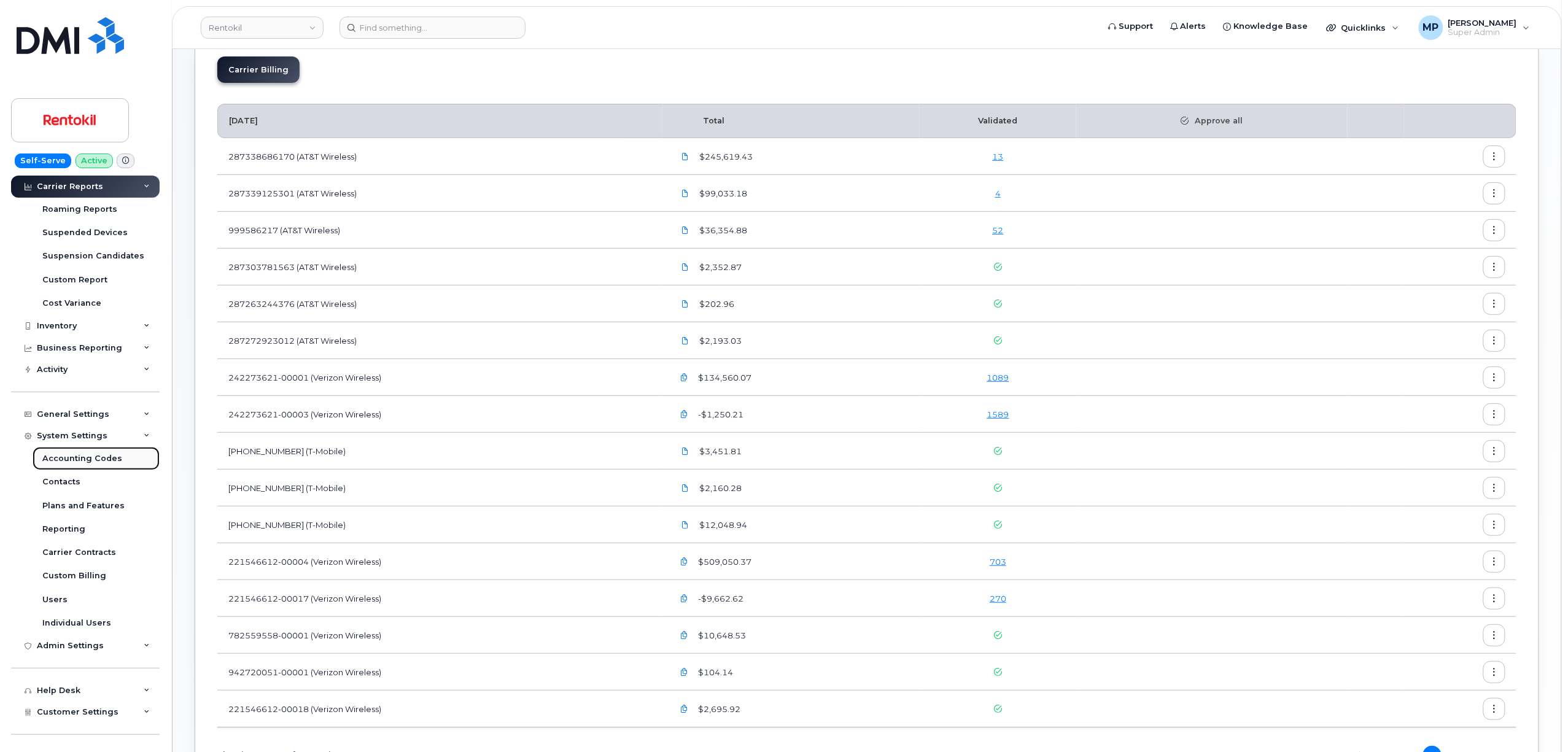
drag, startPoint x: 69, startPoint y: 458, endPoint x: 126, endPoint y: 456, distance: 57.0
click at [69, 458] on div "Accounting Codes" at bounding box center [82, 458] width 80 height 11
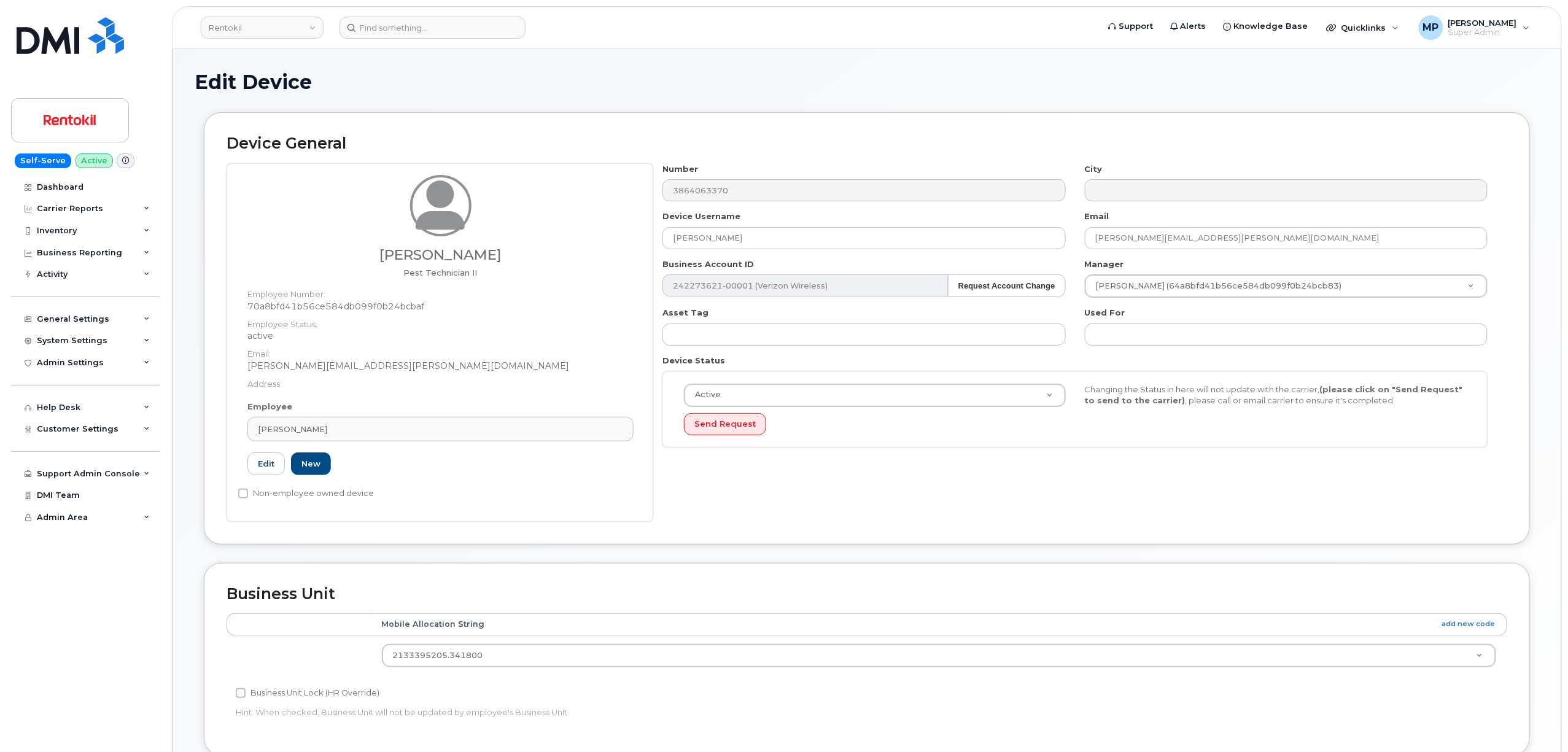
click at [627, 184] on div "Corey Wakeland Pest Technician II Employee Number: 70a8bfd41b56ce584db099f0b24b…" at bounding box center [867, 342] width 1281 height 359
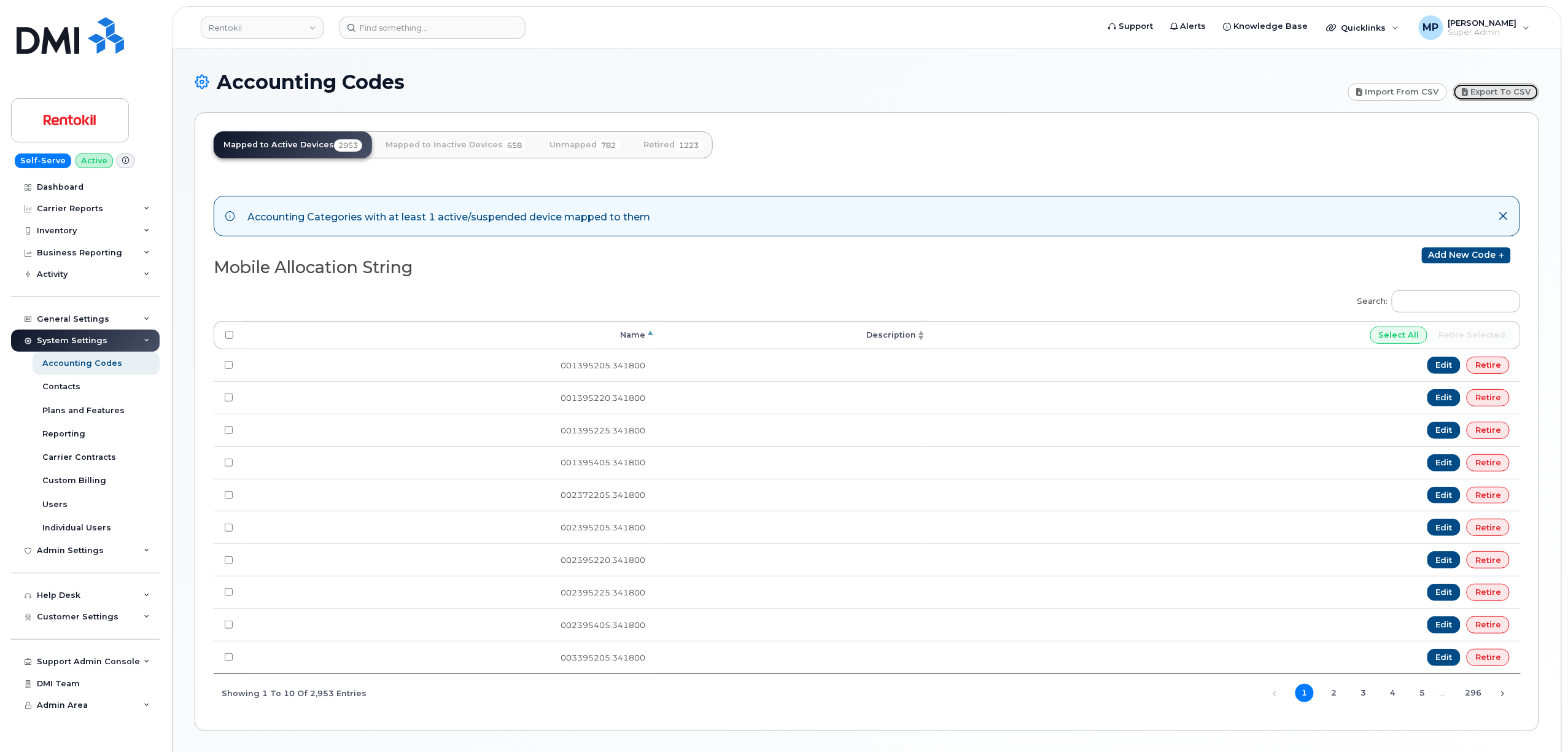
click at [1509, 89] on link "Export to CSV" at bounding box center [1496, 92] width 86 height 17
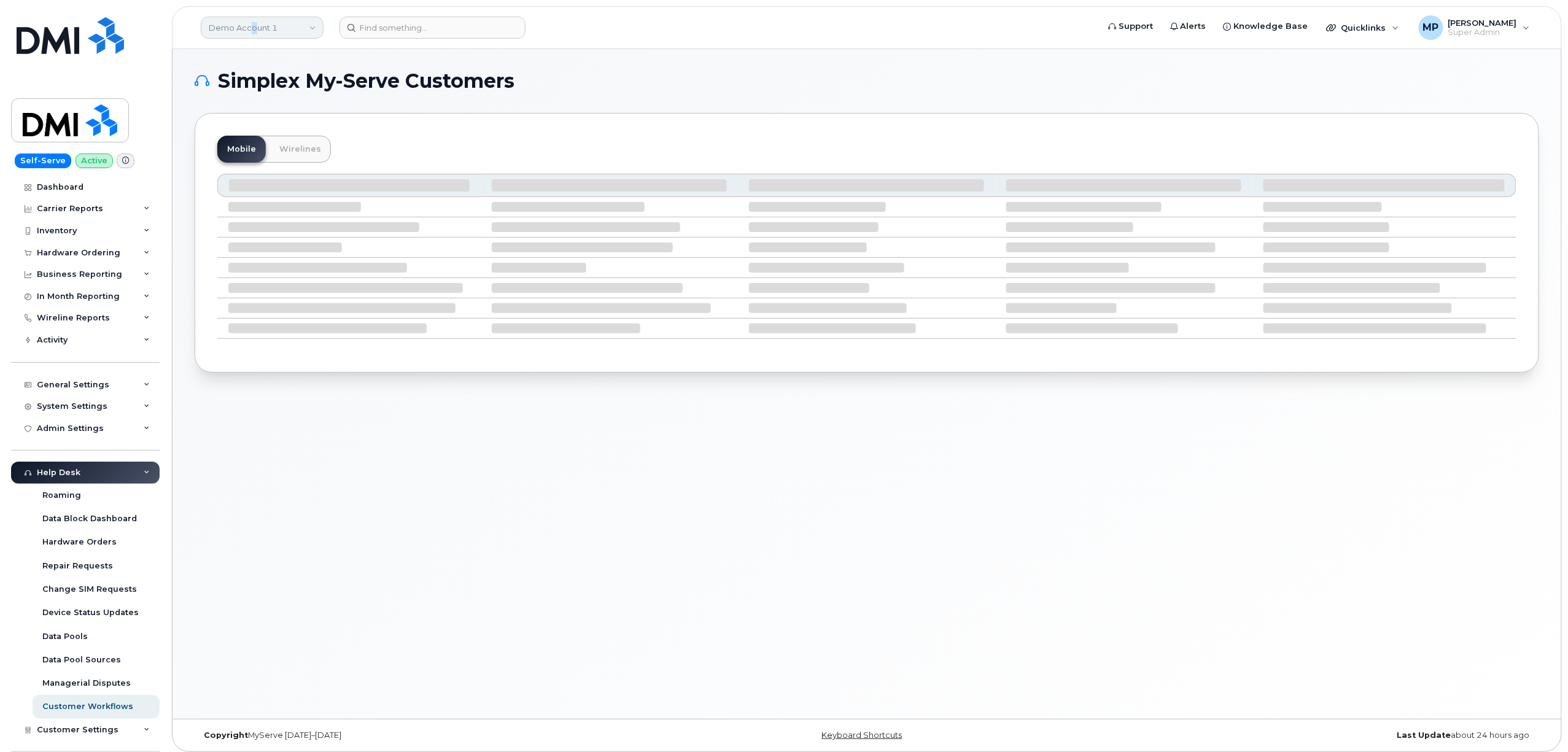
click at [252, 23] on link "Demo Account 1" at bounding box center [262, 27] width 123 height 22
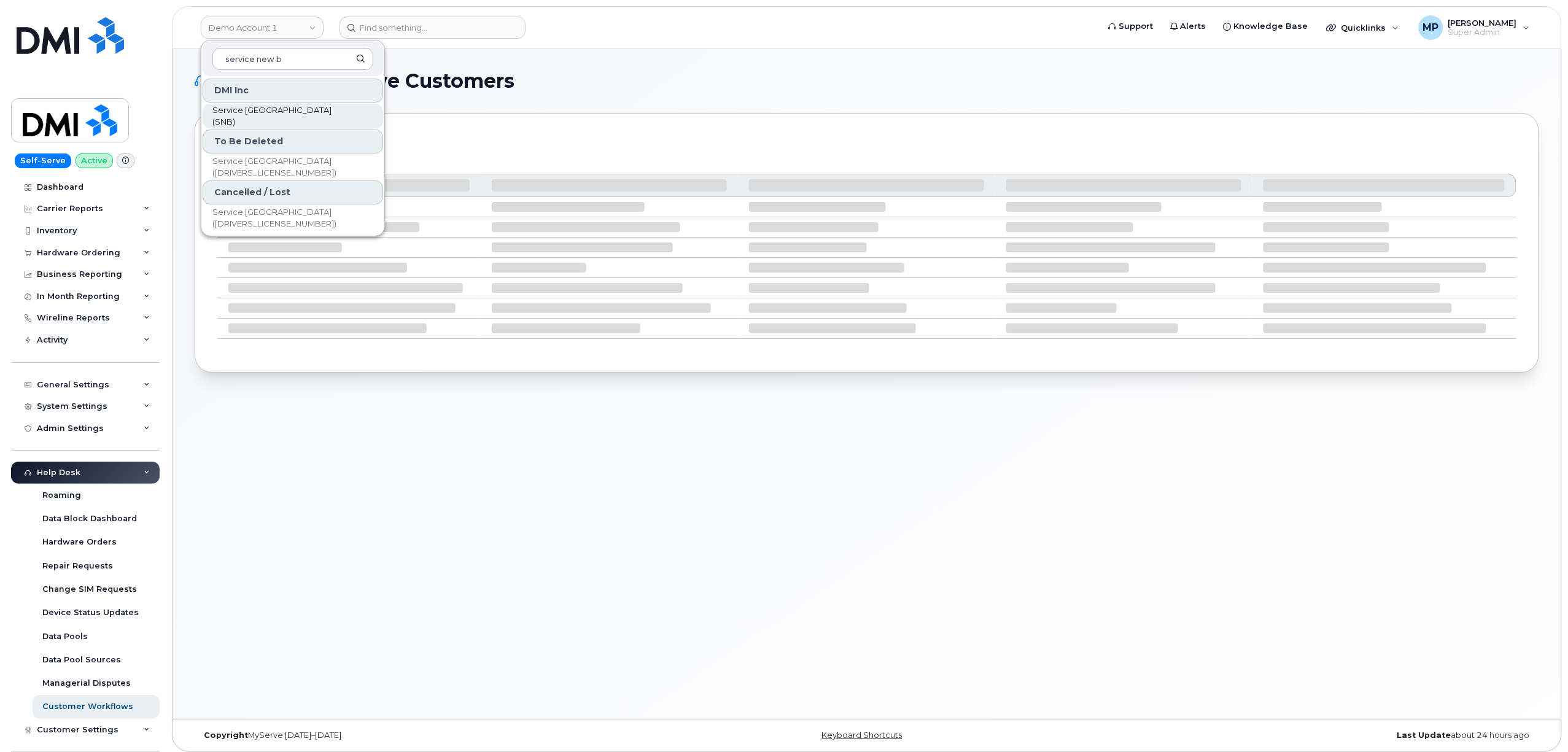
type input "service new b"
click at [279, 118] on span "Service New Brunswick (SNB)" at bounding box center [283, 116] width 141 height 24
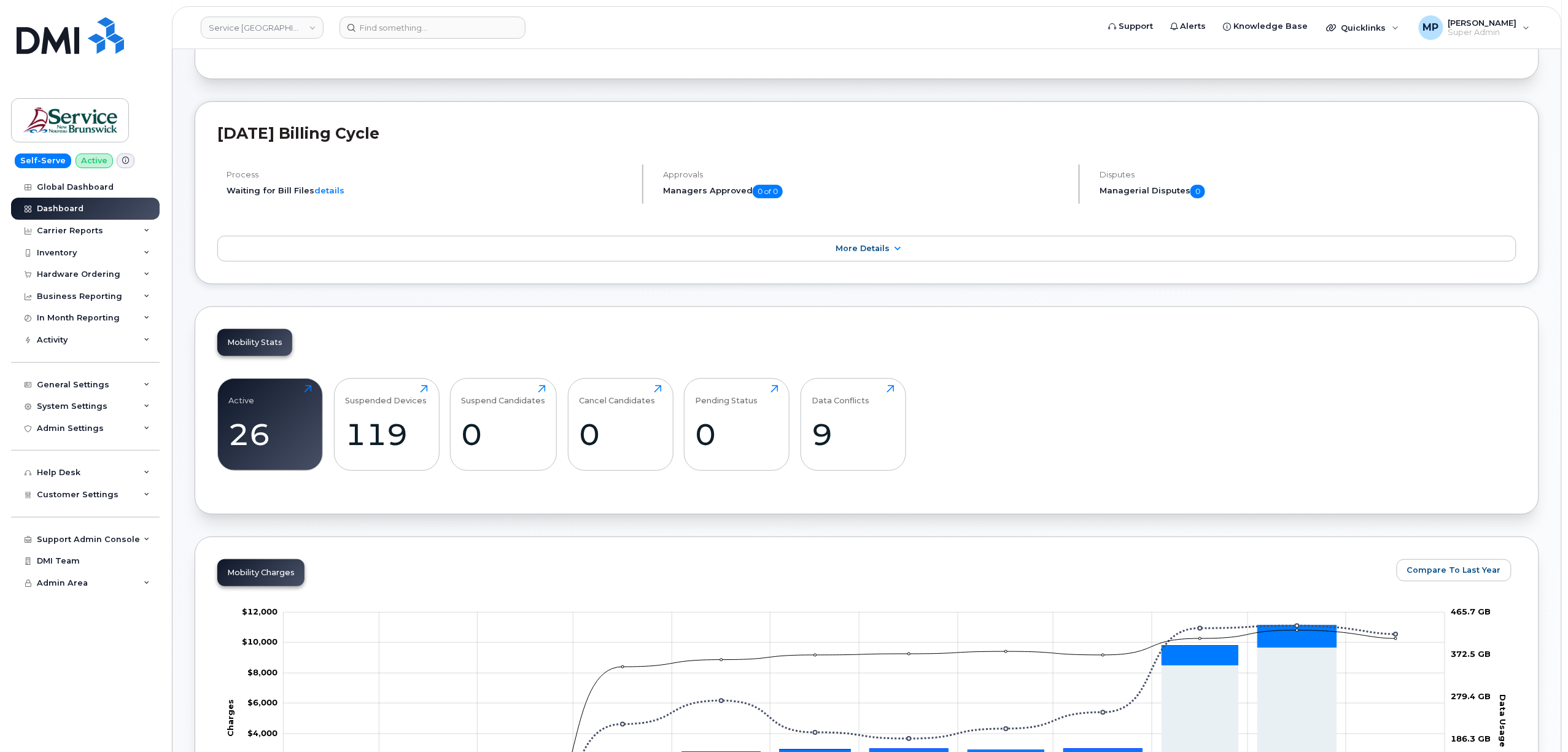
scroll to position [163, 0]
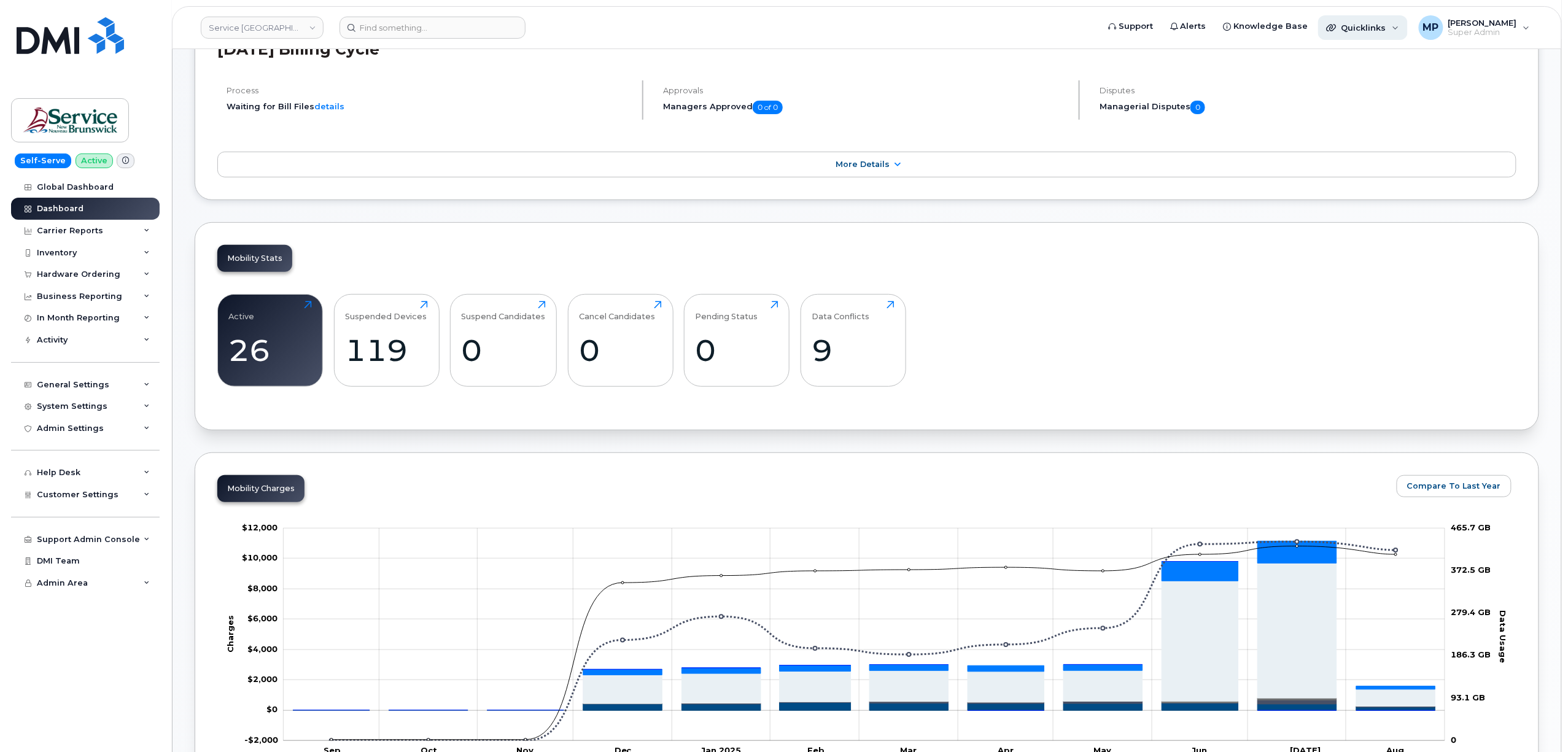
click at [1361, 27] on span "Quicklinks" at bounding box center [1364, 27] width 45 height 10
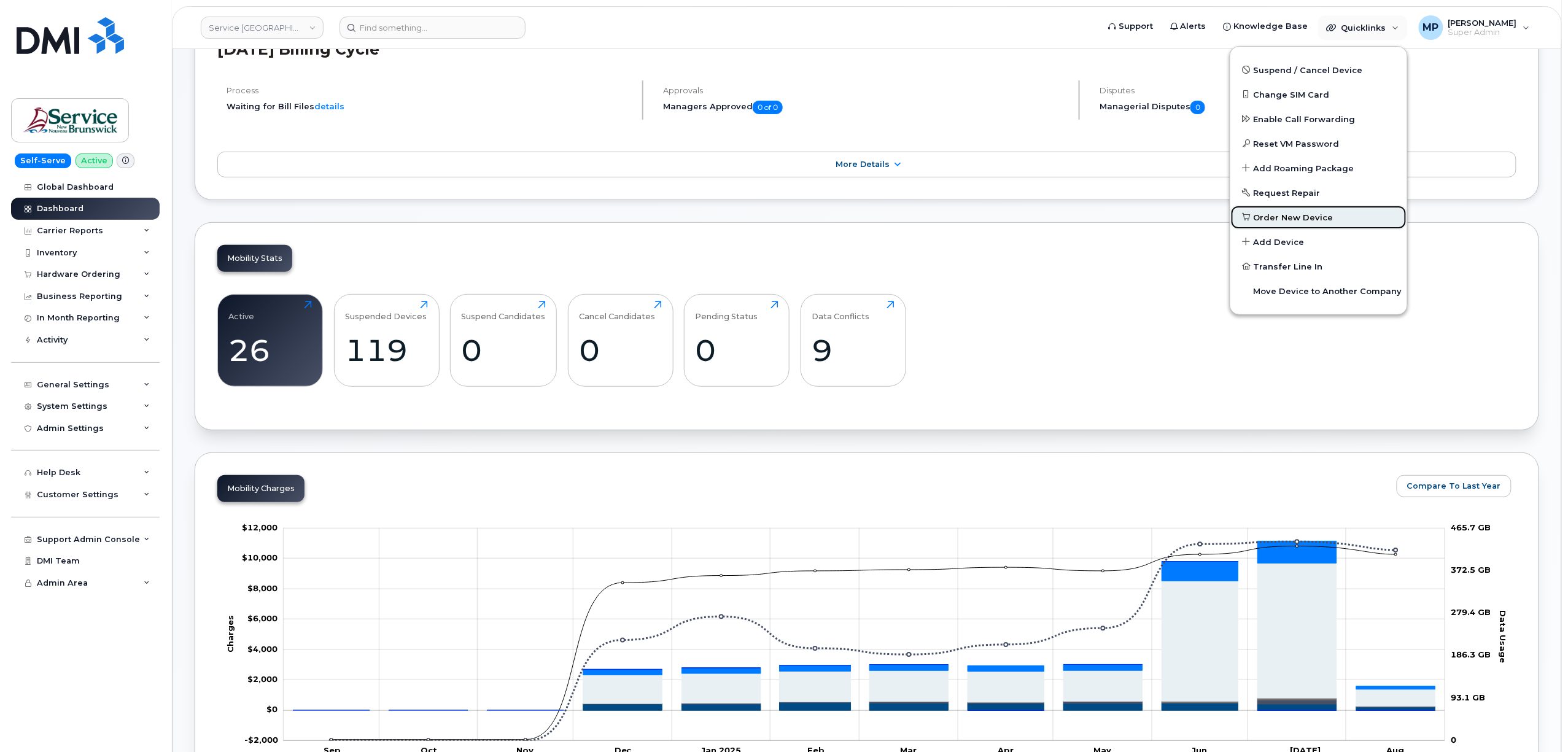
click at [1278, 217] on span "Order New Device" at bounding box center [1293, 218] width 80 height 13
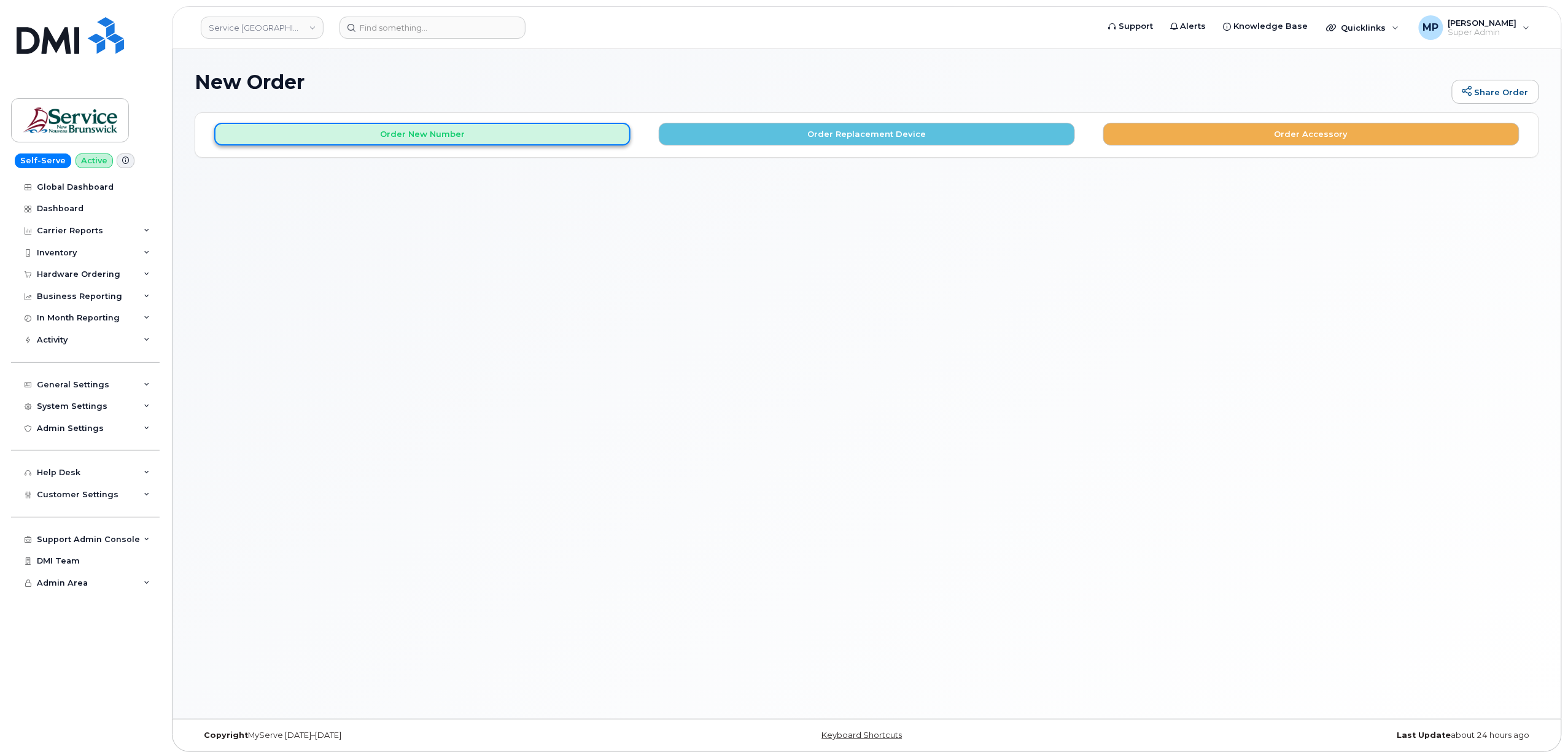
click at [391, 141] on button "Order New Number" at bounding box center [423, 134] width 417 height 22
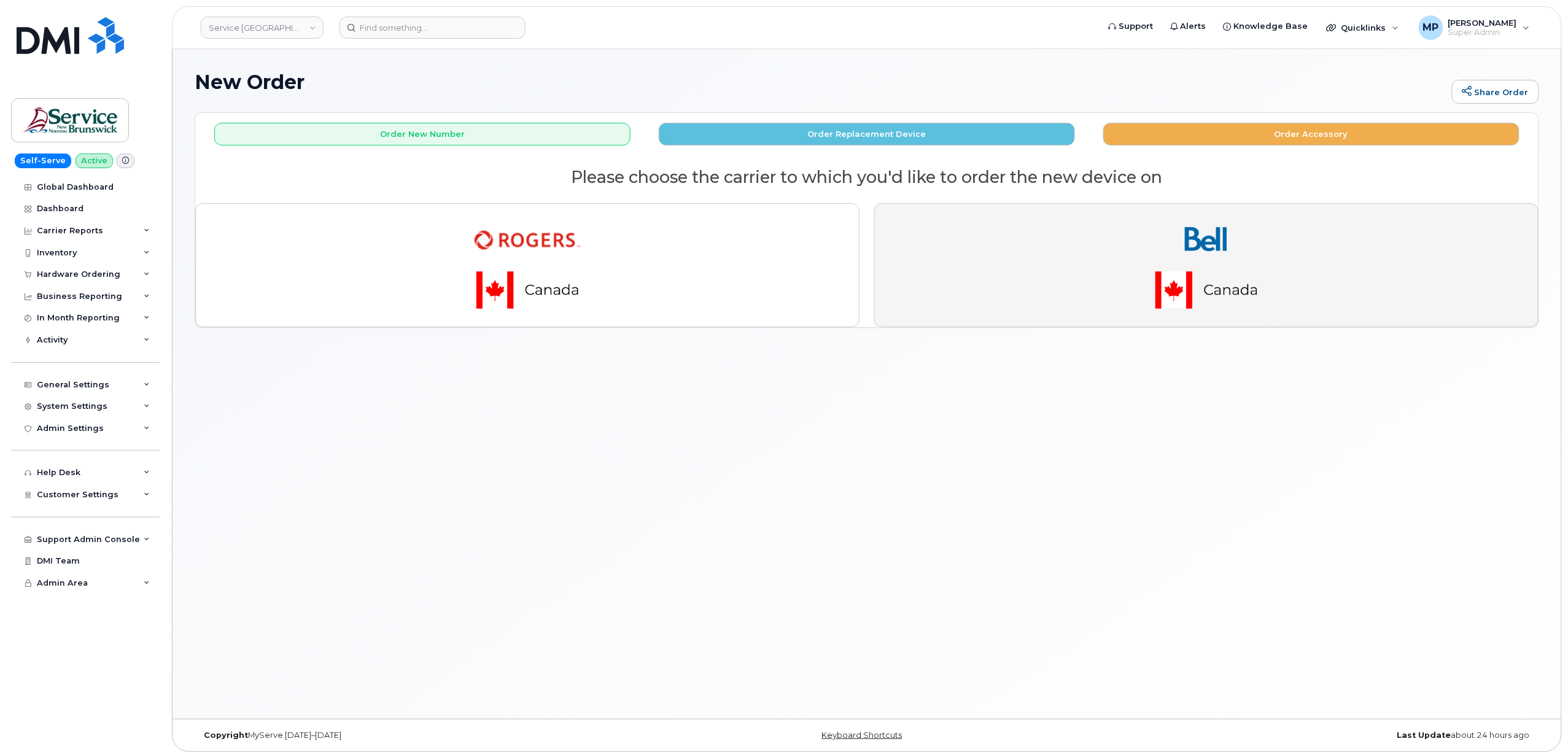
click at [1163, 256] on img "button" at bounding box center [1206, 265] width 172 height 103
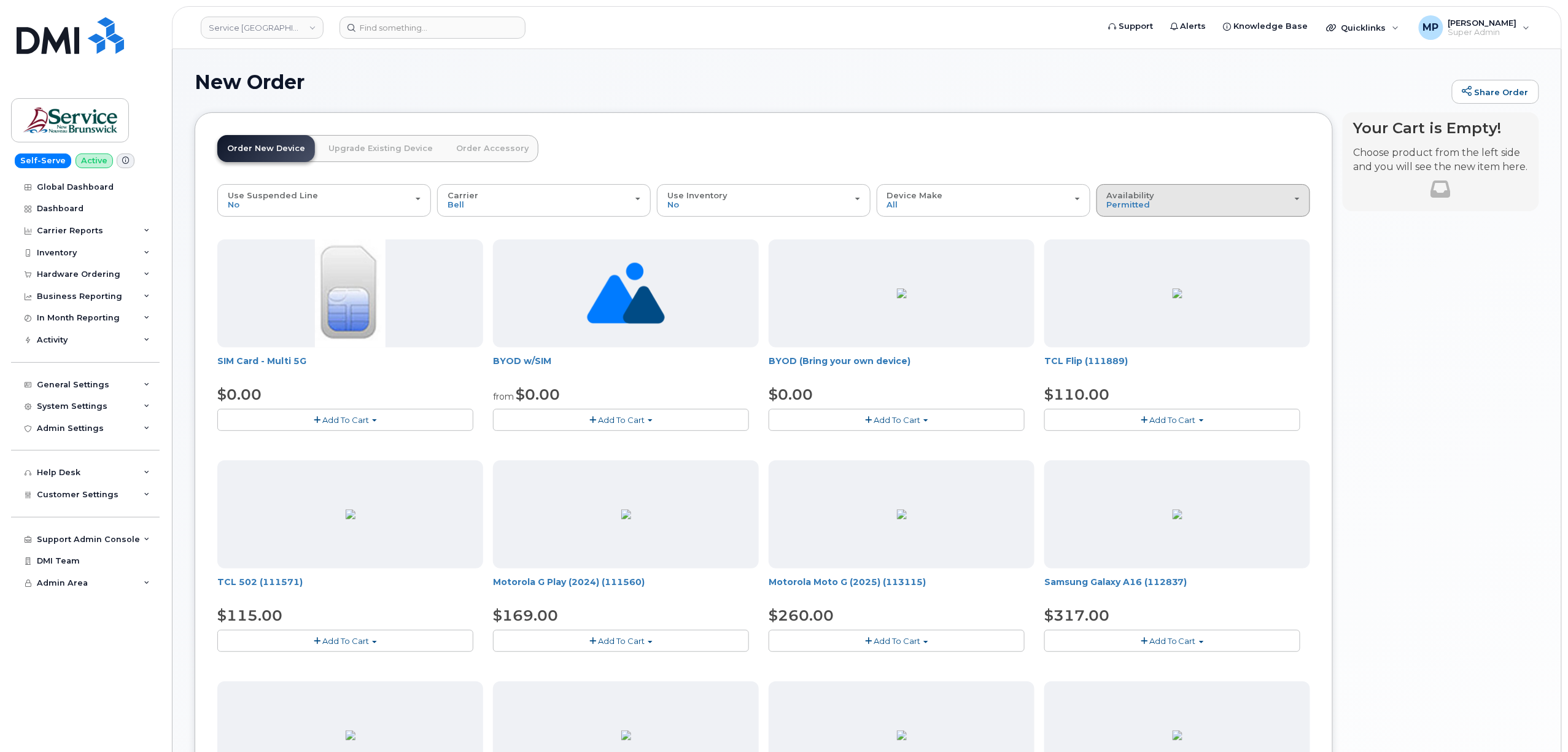
click at [1201, 204] on div "Availability Permitted All" at bounding box center [1204, 200] width 193 height 19
click at [1147, 261] on ul "Permitted All" at bounding box center [1204, 242] width 214 height 48
click at [1151, 207] on div "Availability Permitted All" at bounding box center [1204, 200] width 193 height 19
click at [1114, 246] on label "All" at bounding box center [1112, 249] width 26 height 15
click at [0, 0] on input "All" at bounding box center [0, 0] width 0 height 0
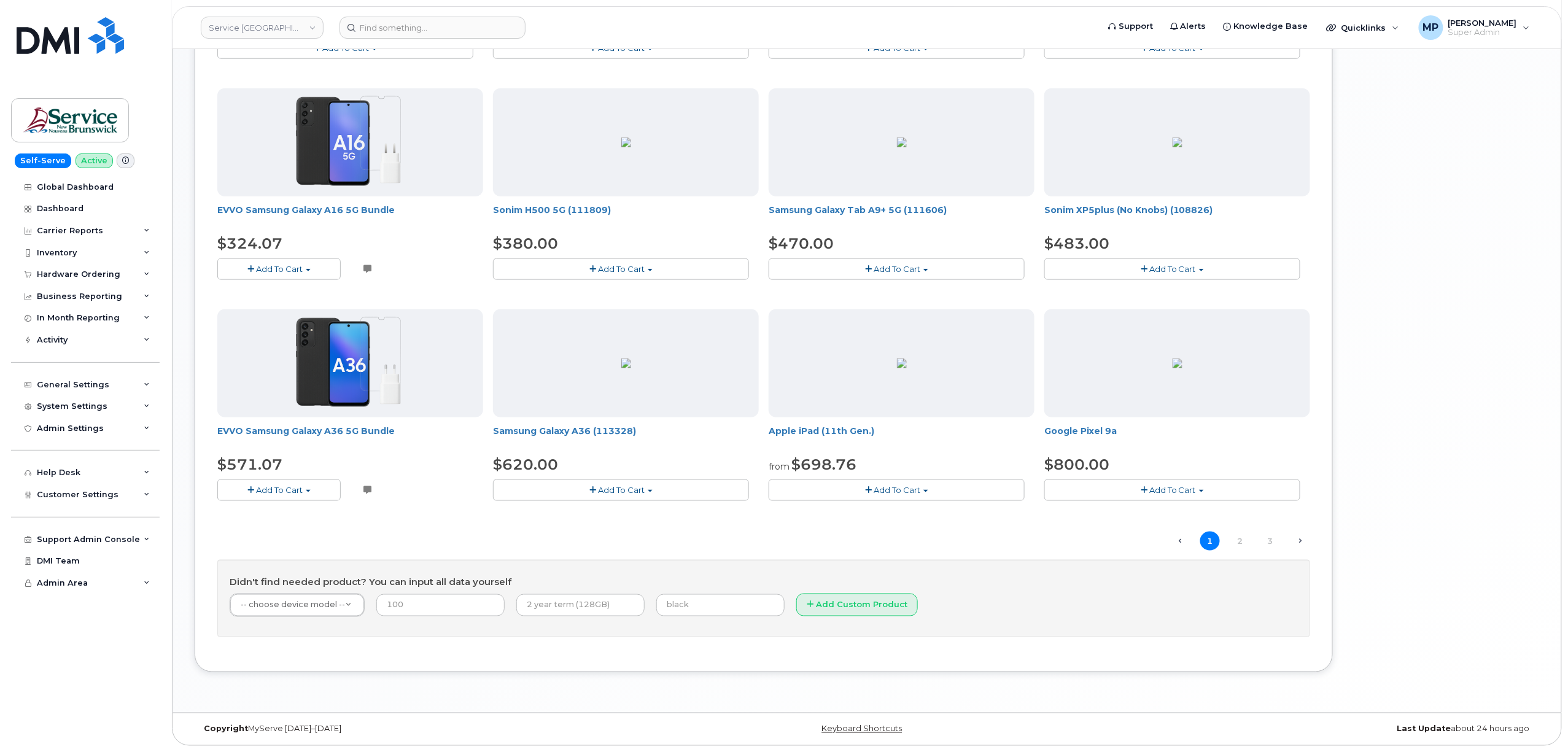
scroll to position [597, 0]
click at [1238, 538] on link "2" at bounding box center [1241, 541] width 20 height 19
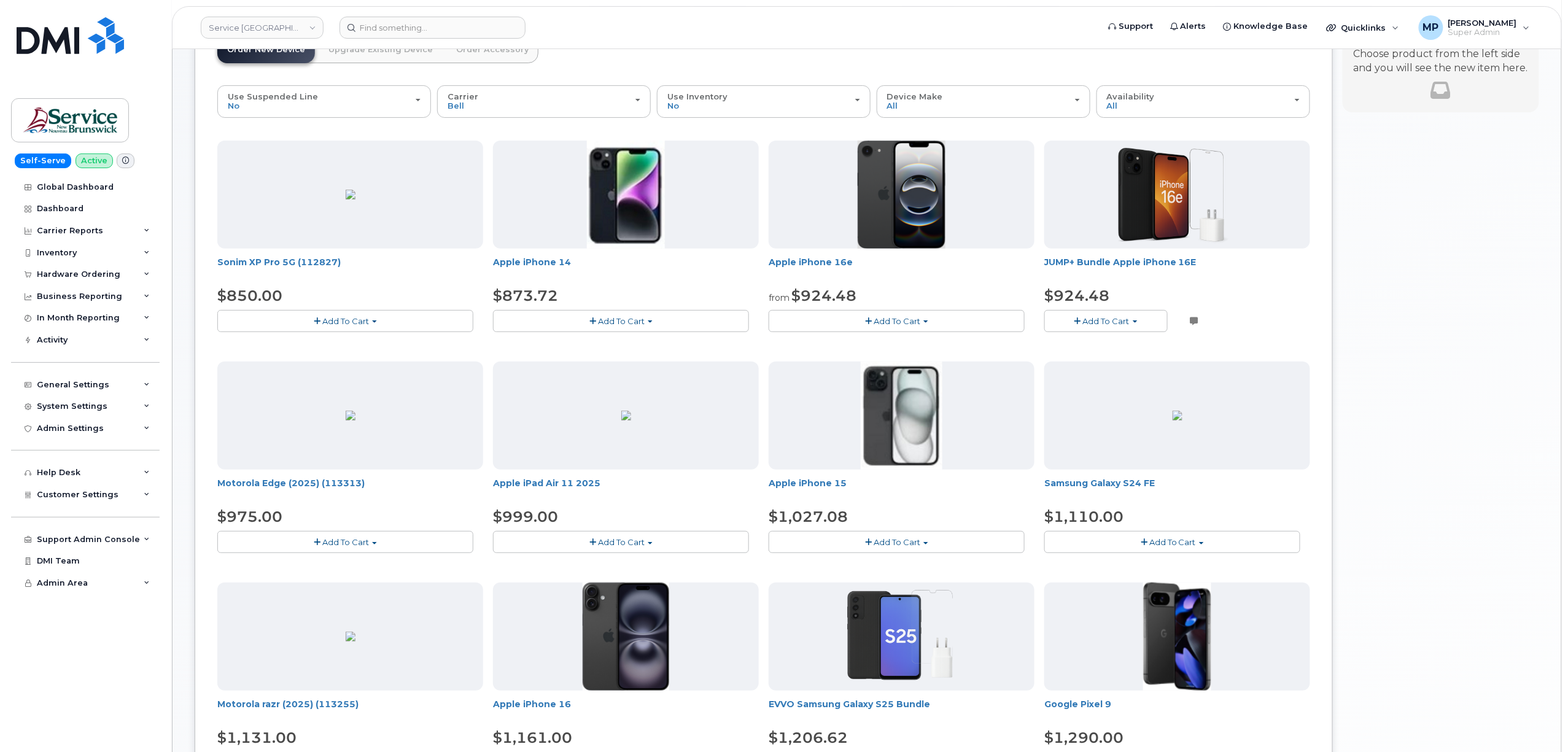
scroll to position [0, 0]
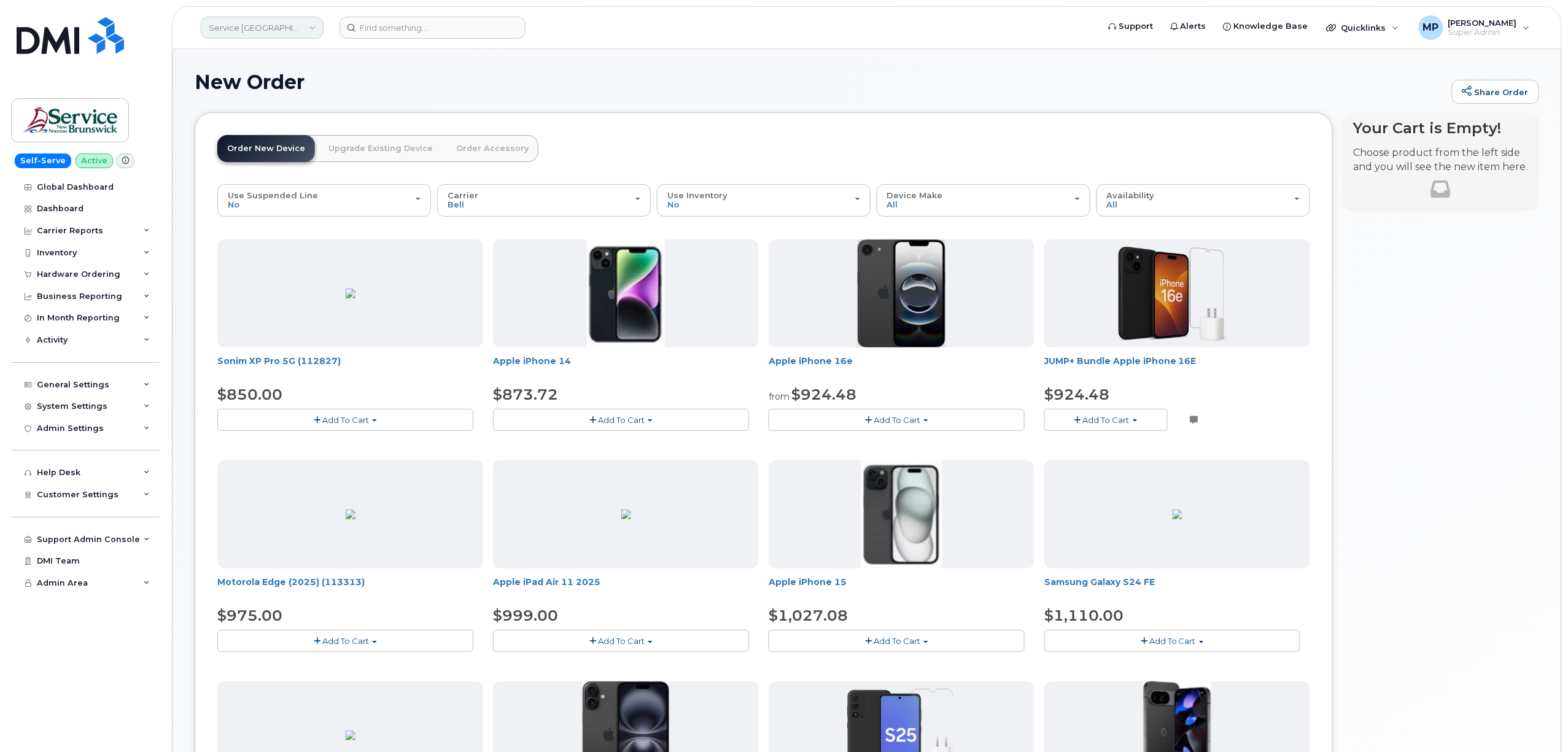
click at [264, 25] on link "Service New Brunswick (SNB)" at bounding box center [262, 27] width 123 height 22
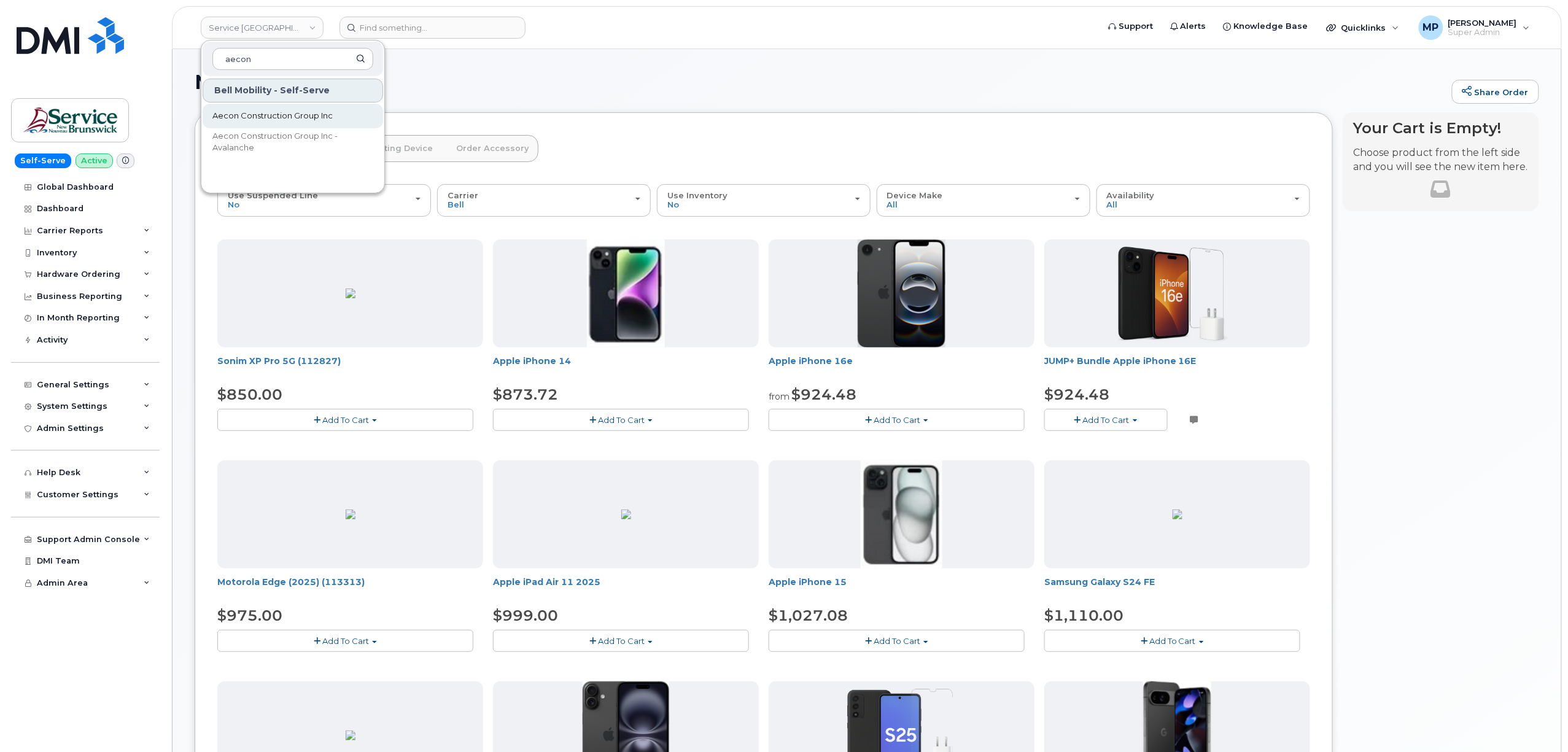
type input "aecon"
click at [268, 118] on span "Aecon Construction Group Inc" at bounding box center [273, 116] width 120 height 13
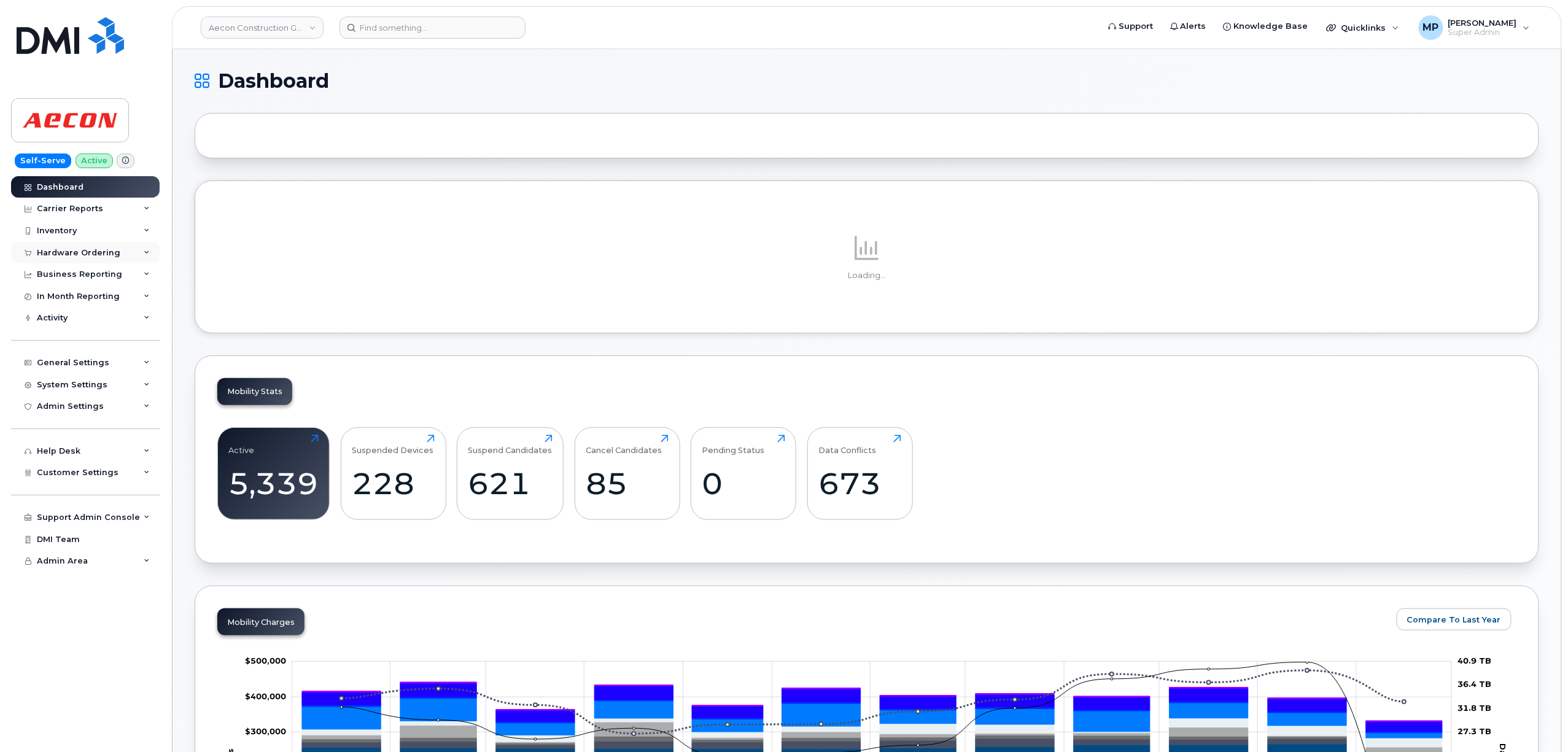
click at [75, 251] on div "Hardware Ordering" at bounding box center [79, 253] width 83 height 10
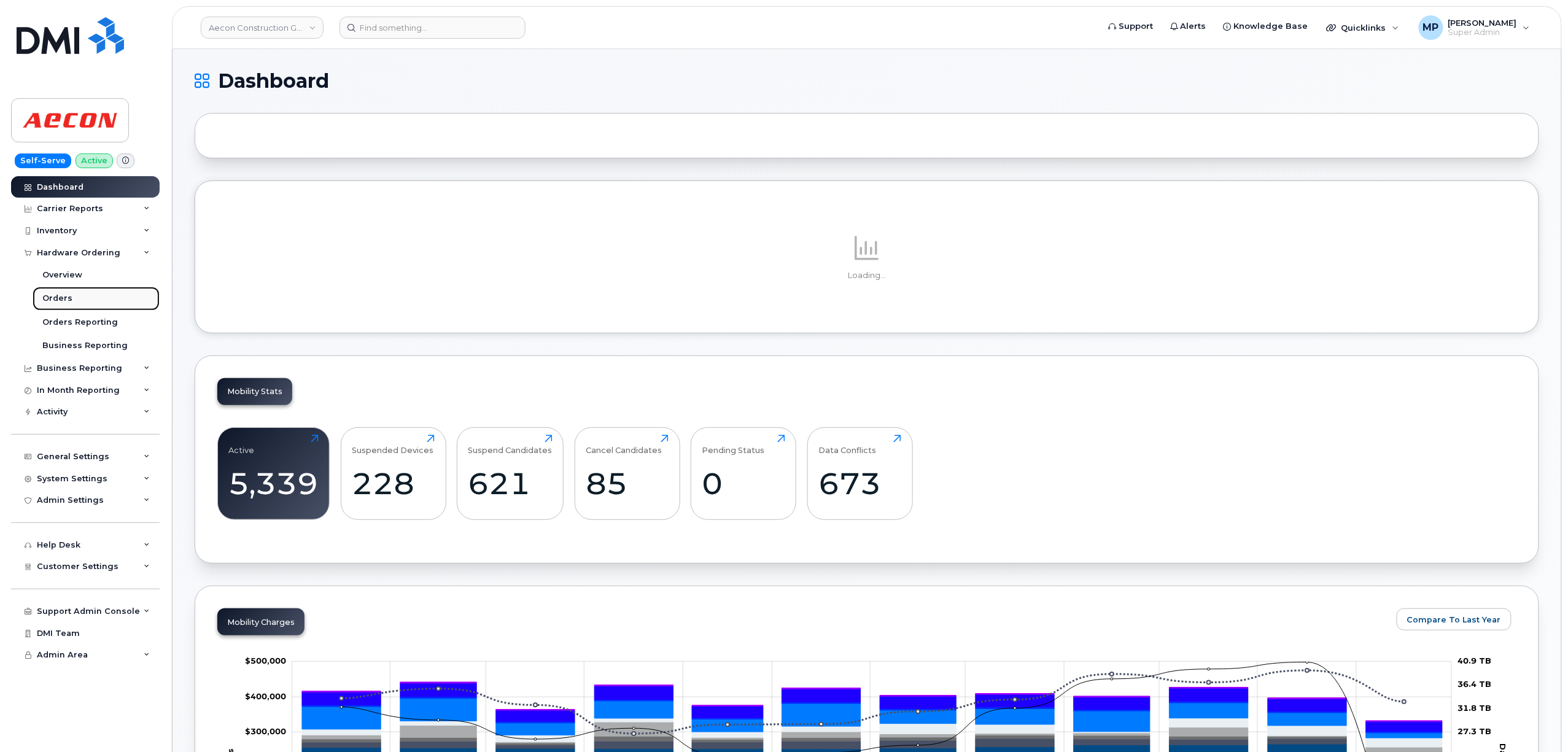
click at [57, 306] on link "Orders" at bounding box center [96, 298] width 127 height 23
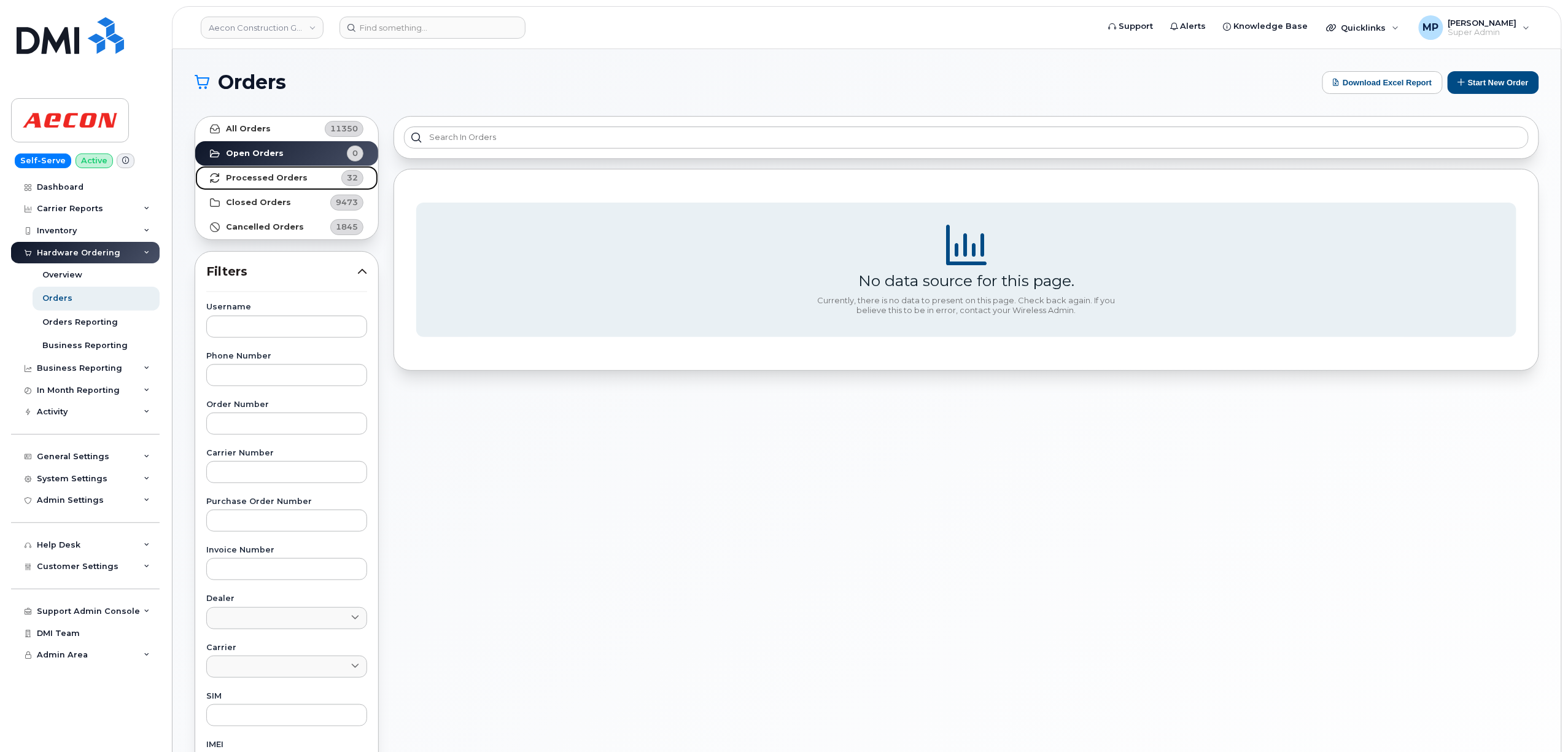
drag, startPoint x: 271, startPoint y: 186, endPoint x: 278, endPoint y: 182, distance: 8.1
click at [274, 186] on link "Processed Orders 32" at bounding box center [287, 178] width 183 height 24
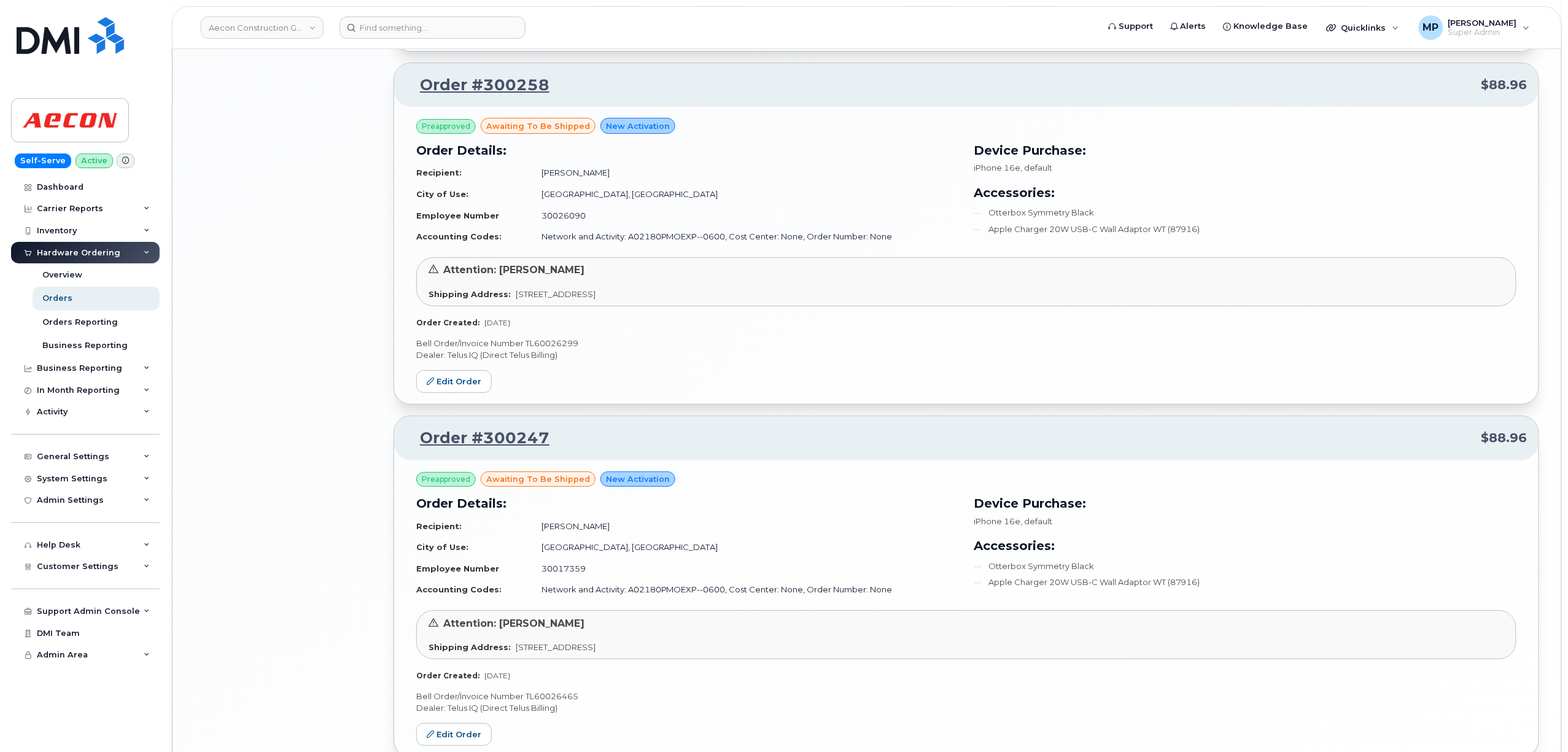
scroll to position [2433, 0]
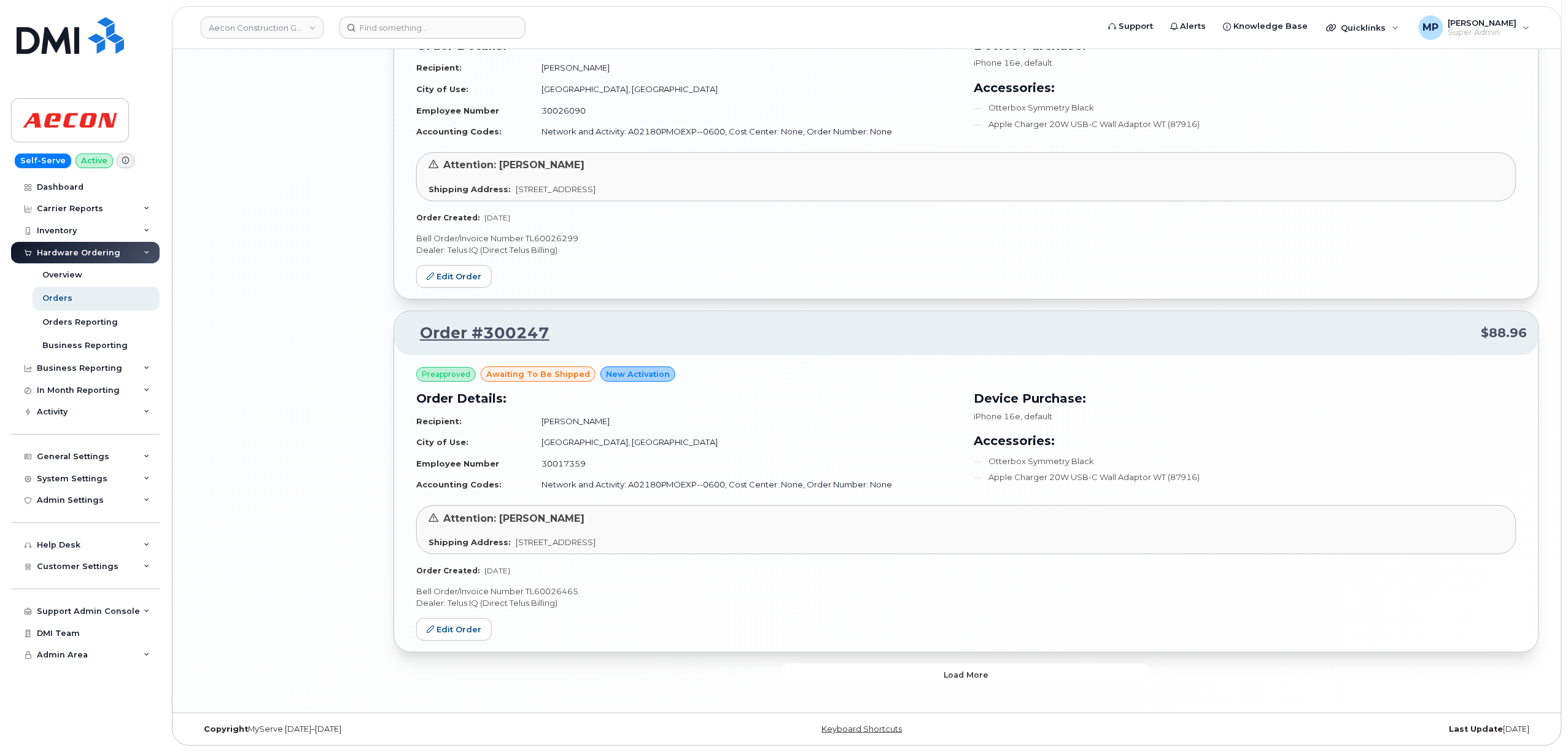
click at [846, 673] on button "Load more" at bounding box center [967, 674] width 368 height 22
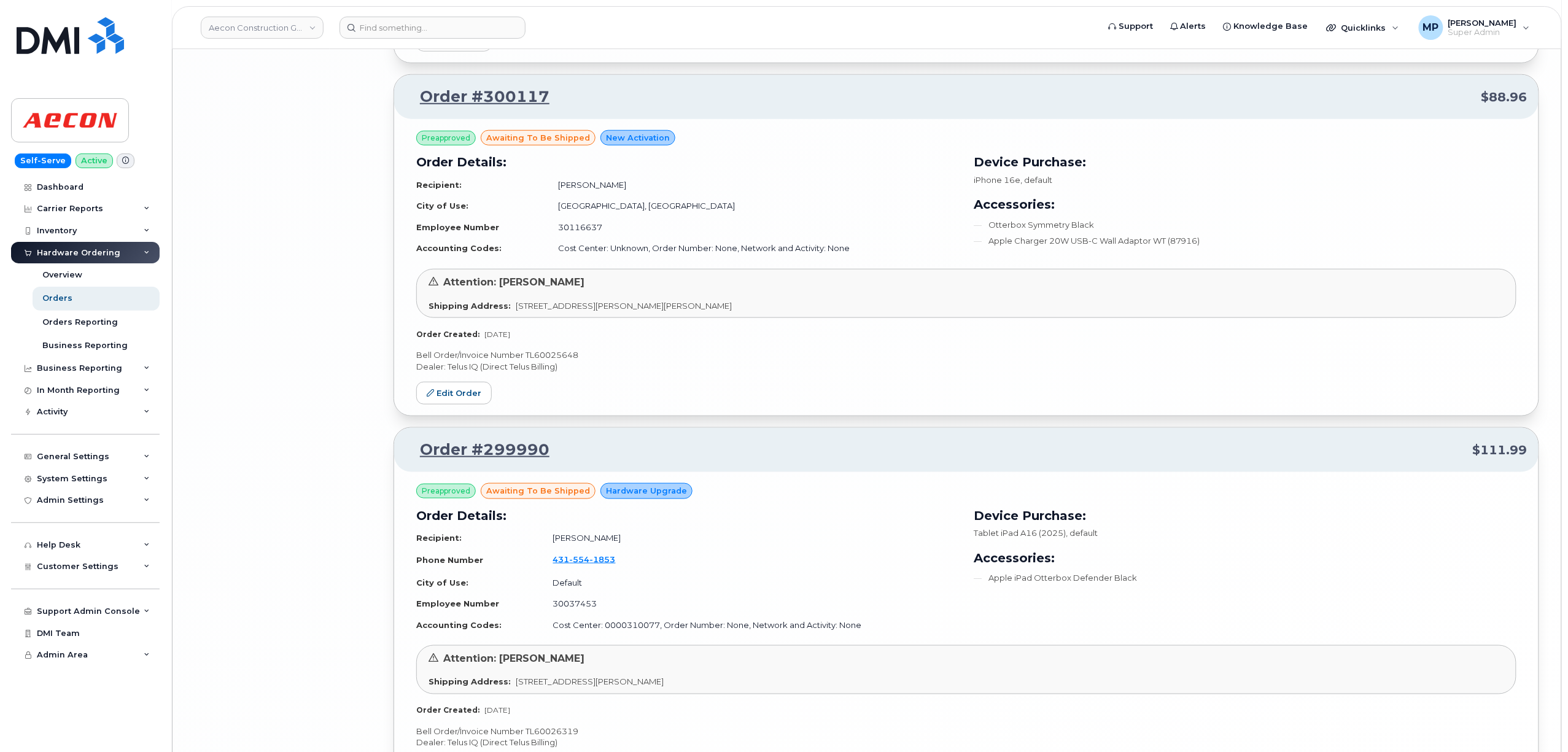
scroll to position [5360, 0]
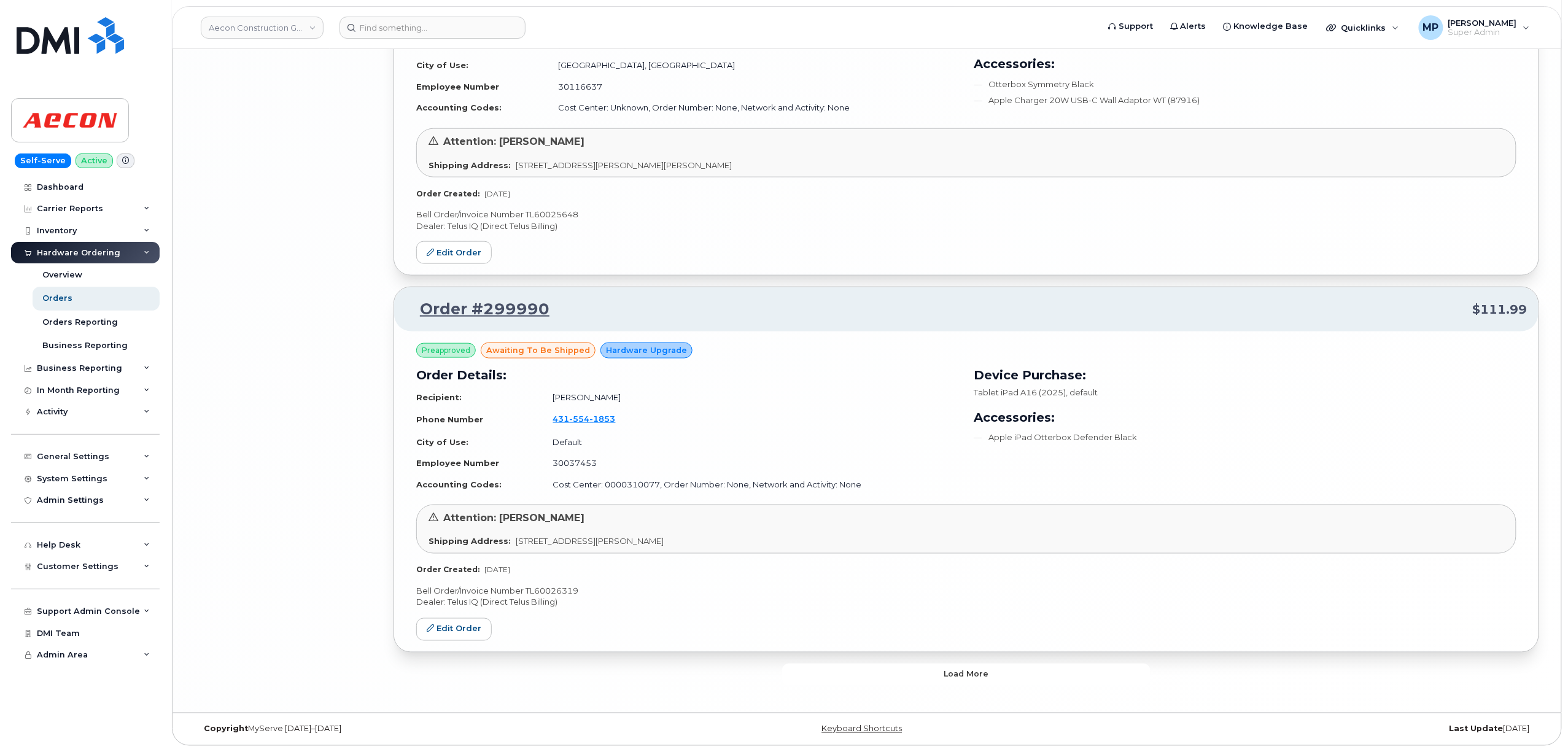
click at [875, 678] on button "Load more" at bounding box center [967, 674] width 368 height 22
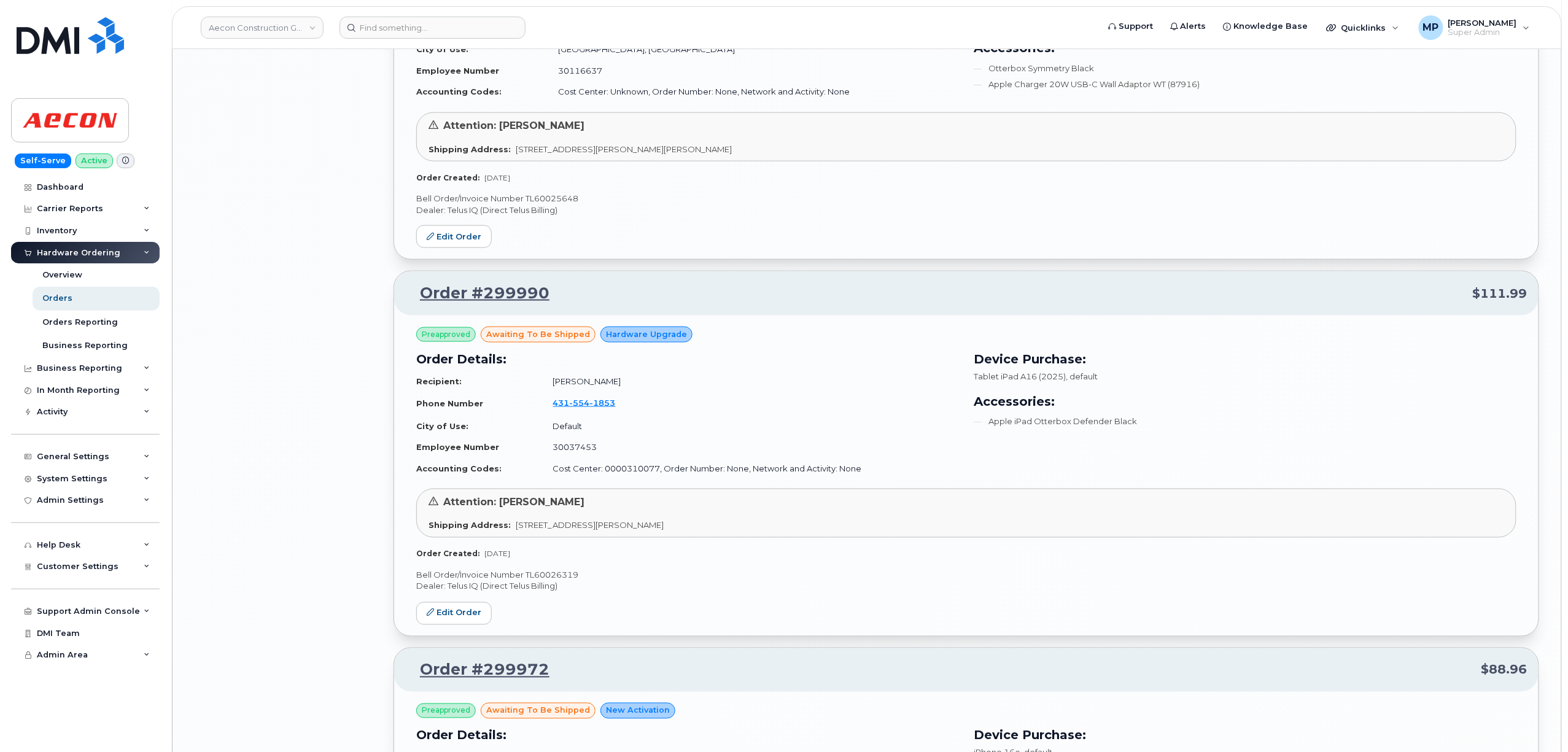
scroll to position [8241, 0]
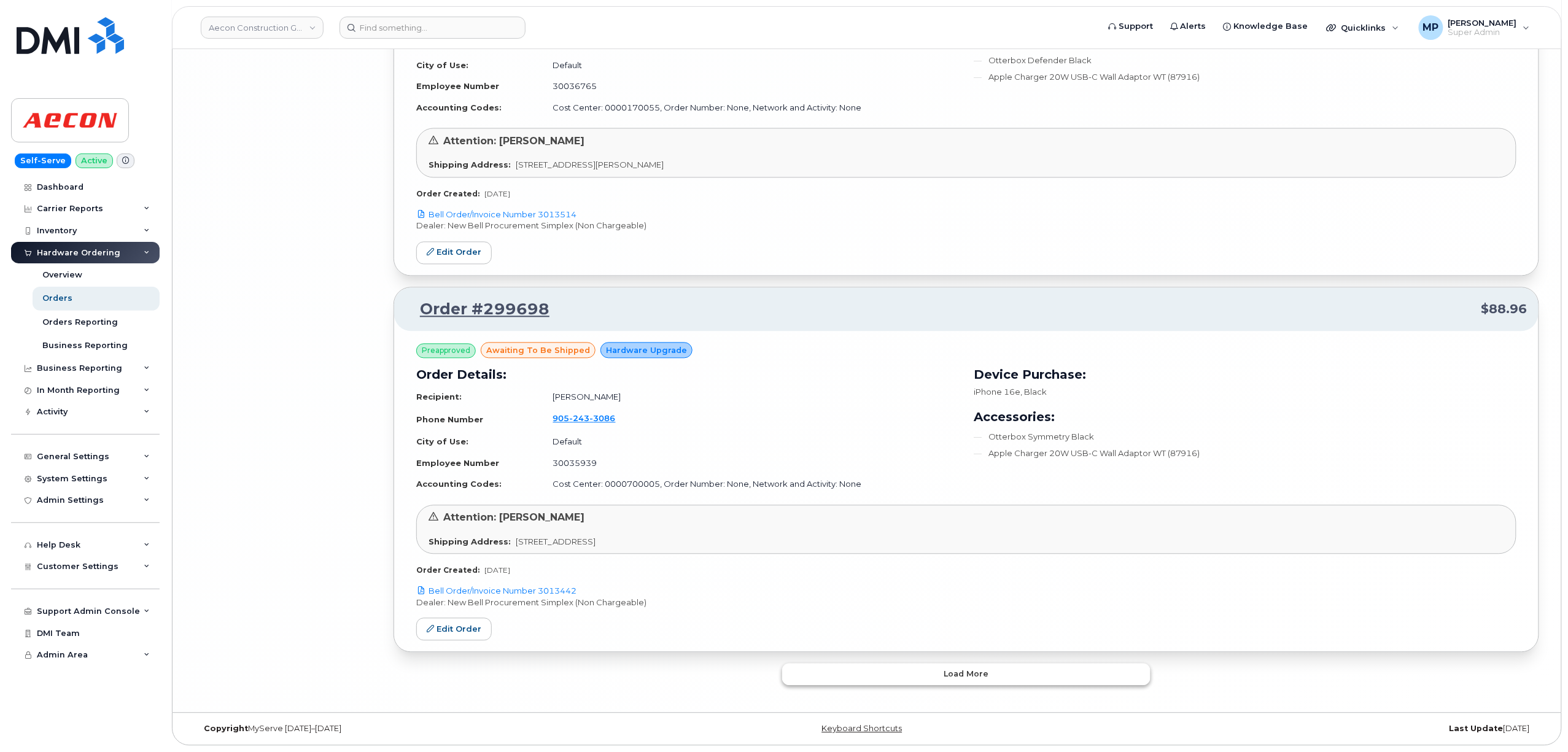
click at [871, 681] on button "Load more" at bounding box center [967, 674] width 368 height 22
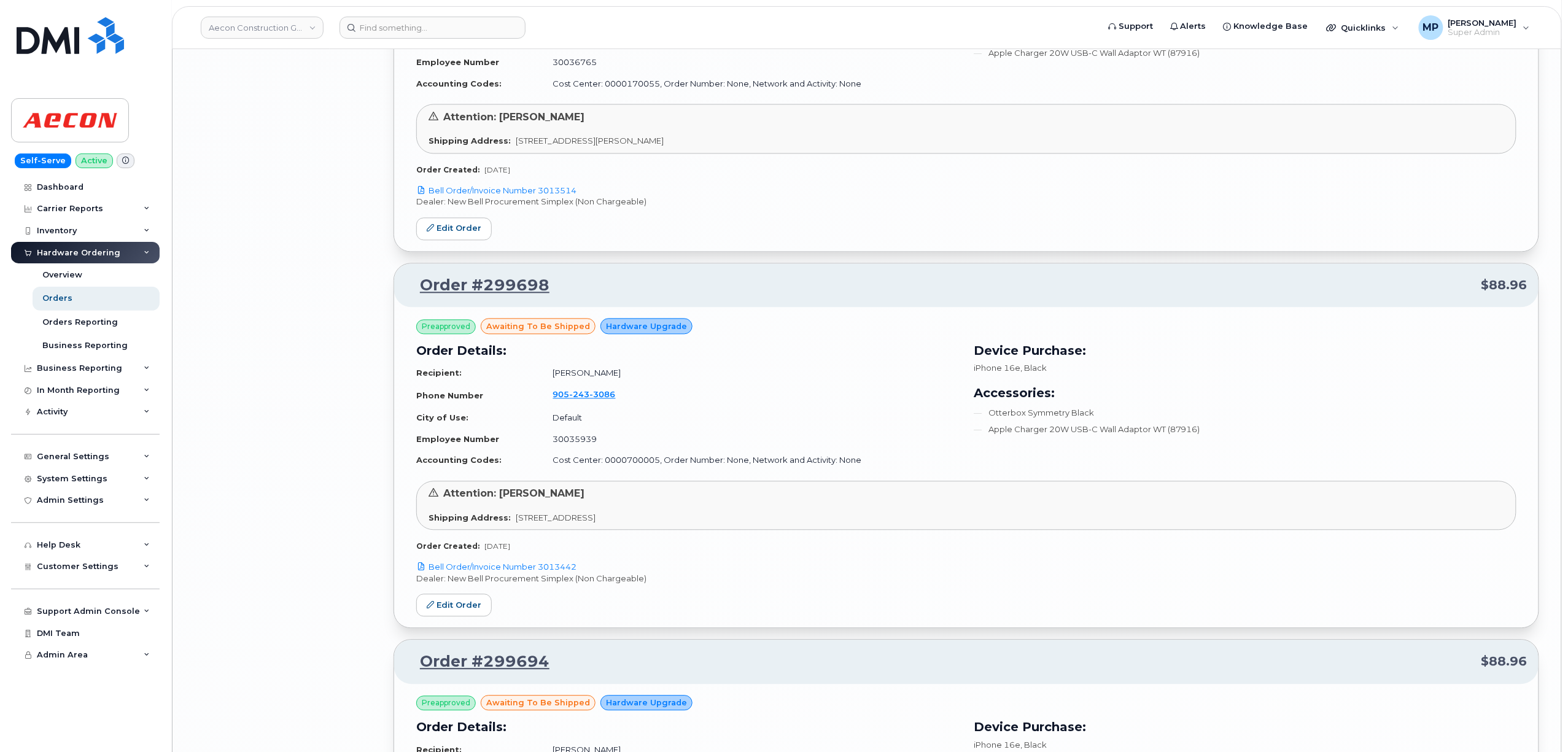
scroll to position [11142, 0]
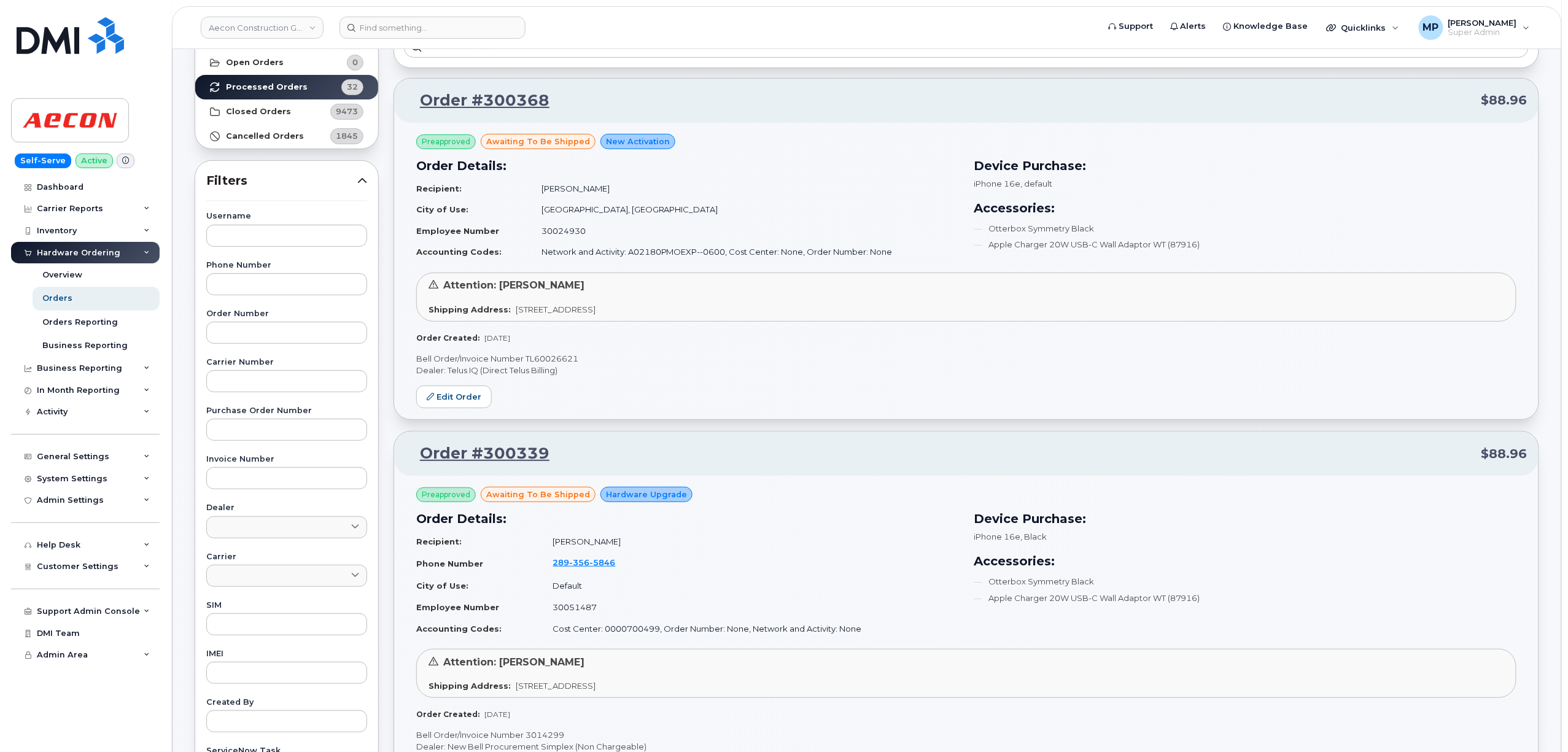
scroll to position [0, 0]
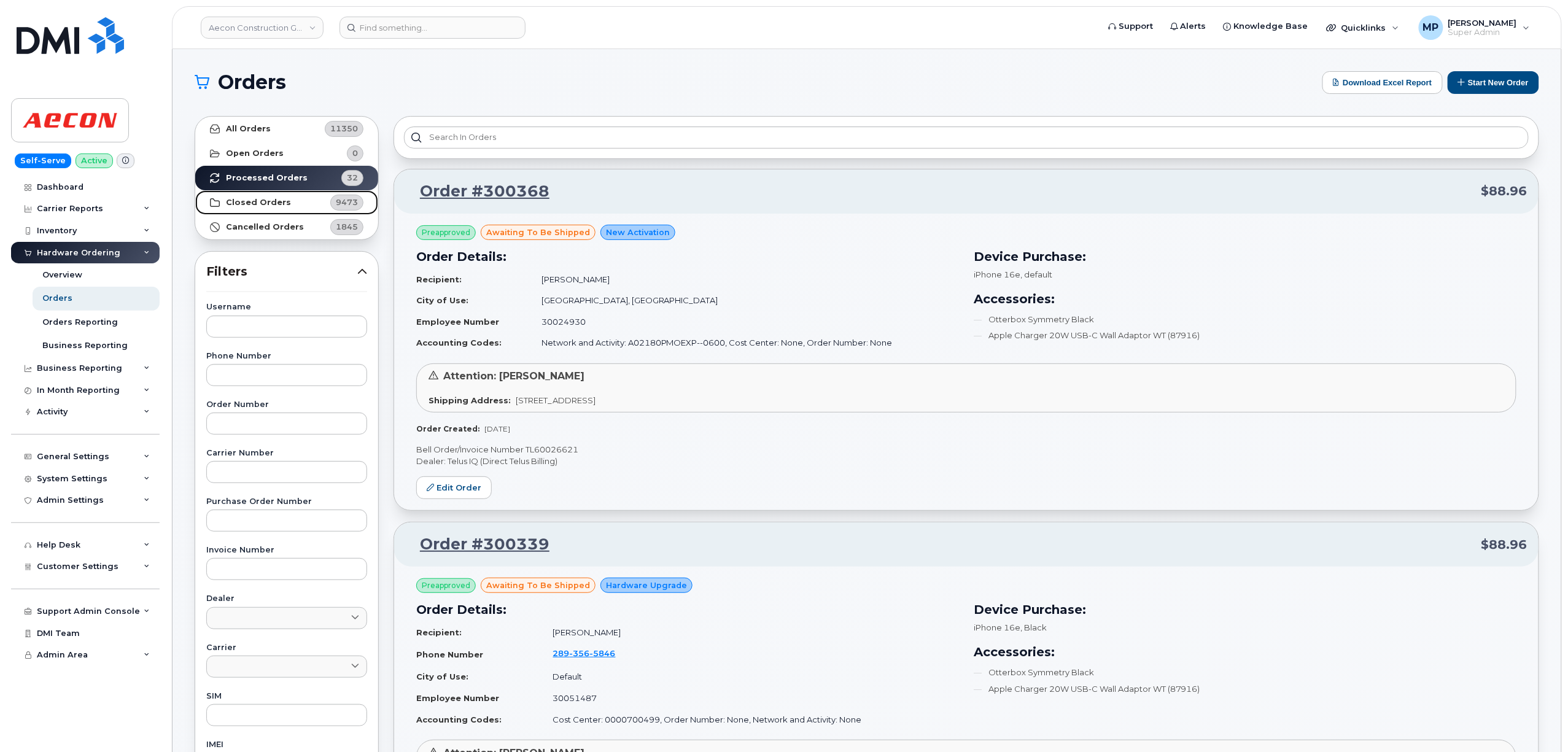
click at [265, 199] on strong "Closed Orders" at bounding box center [258, 202] width 65 height 10
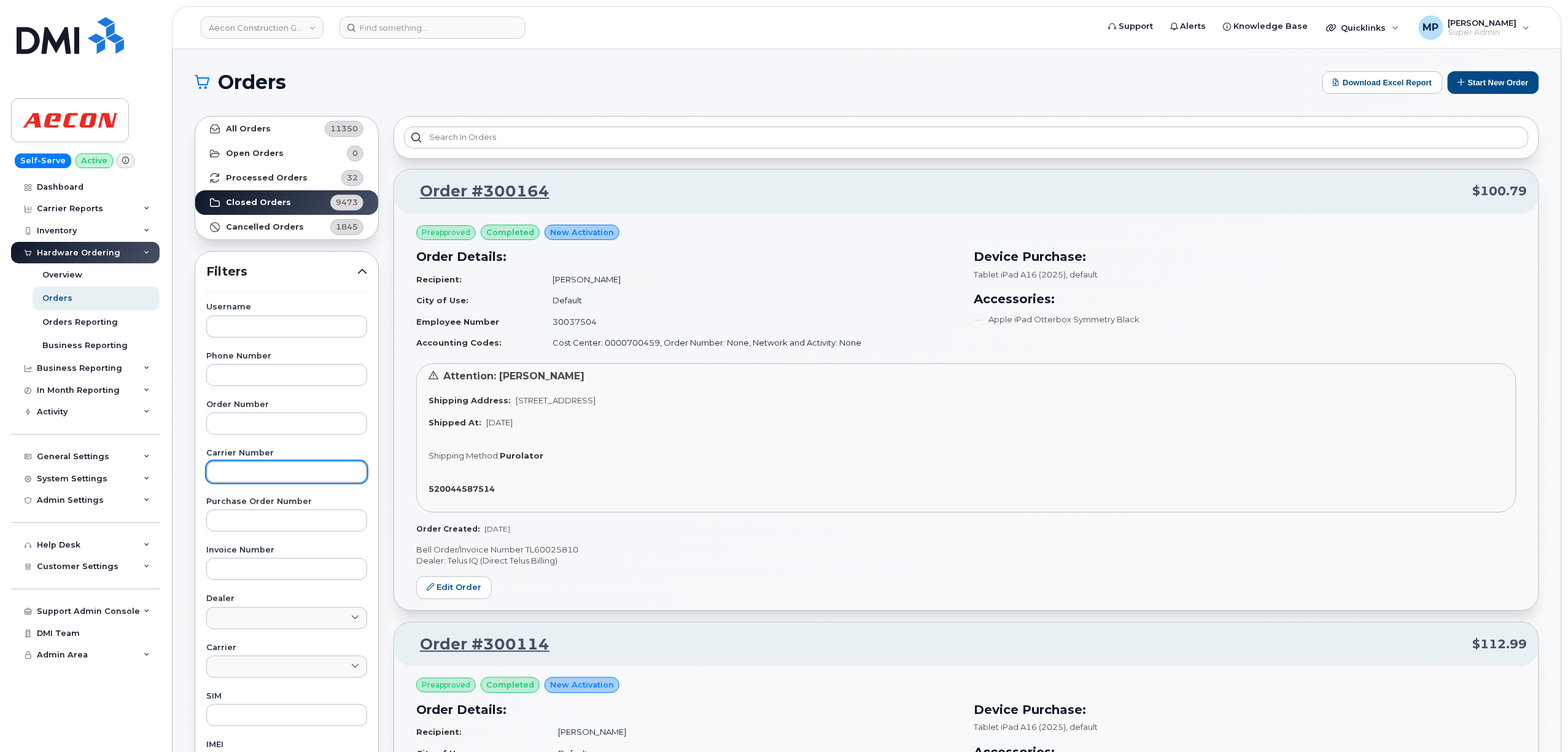
click at [241, 467] on input "text" at bounding box center [287, 471] width 161 height 22
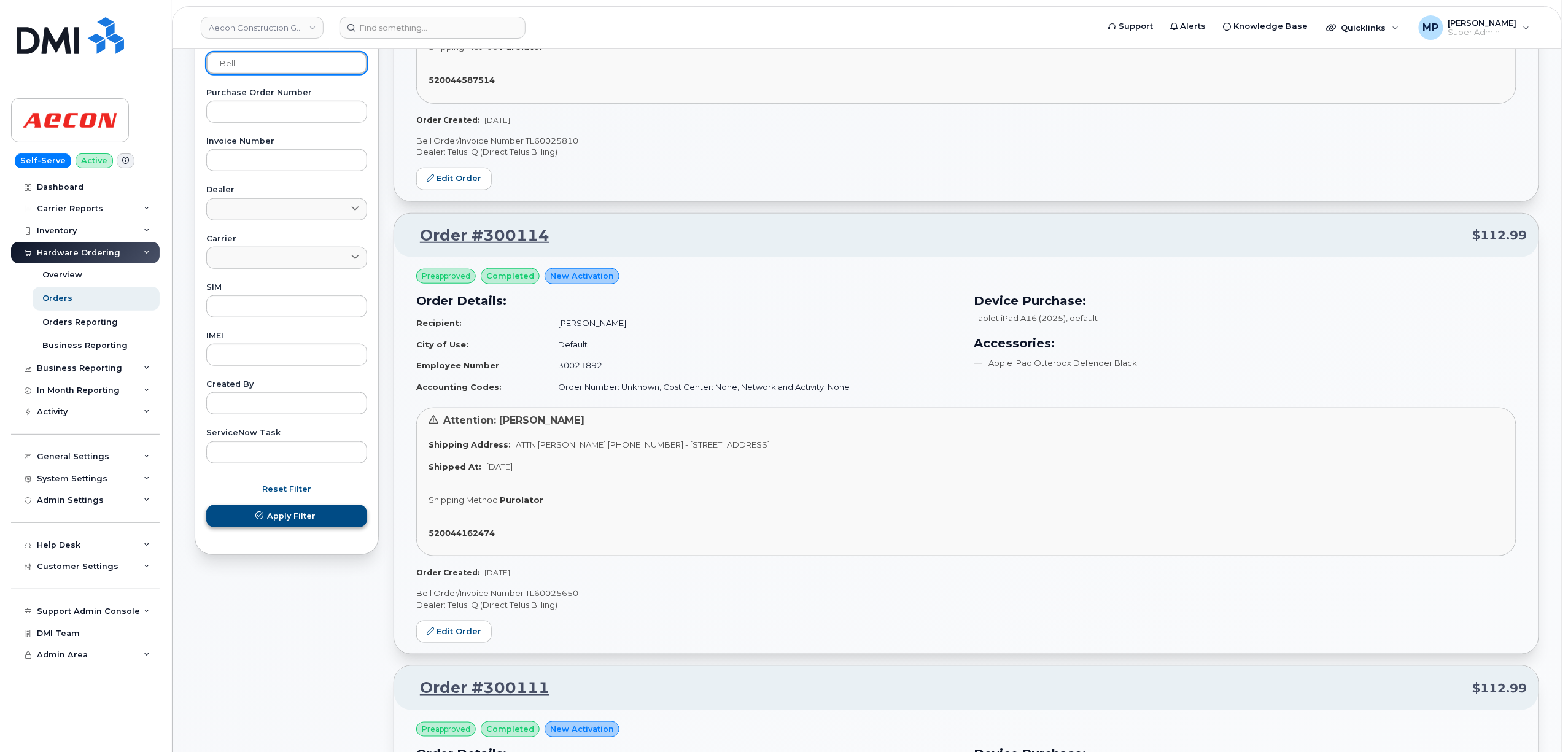
type input "bell"
click at [274, 514] on span "Apply Filter" at bounding box center [291, 516] width 48 height 12
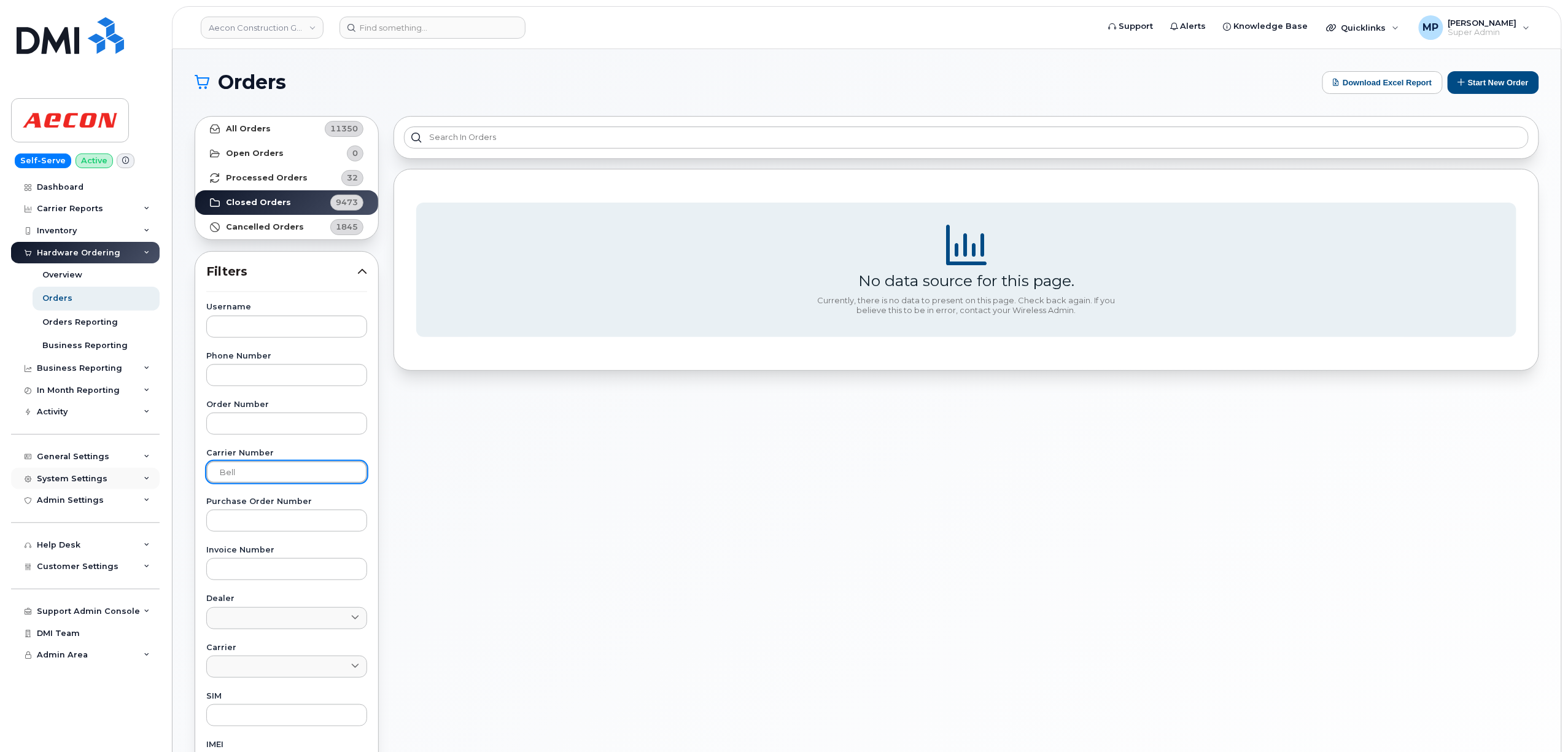
drag, startPoint x: 261, startPoint y: 470, endPoint x: 151, endPoint y: 477, distance: 110.2
click at [172, 469] on div "Aecon Construction Group Inc Support Alerts Knowledge Base Quicklinks Suspend /…" at bounding box center [867, 517] width 1389 height 937
click at [298, 666] on link at bounding box center [287, 666] width 161 height 22
click at [247, 714] on div "Bell" at bounding box center [287, 713] width 154 height 20
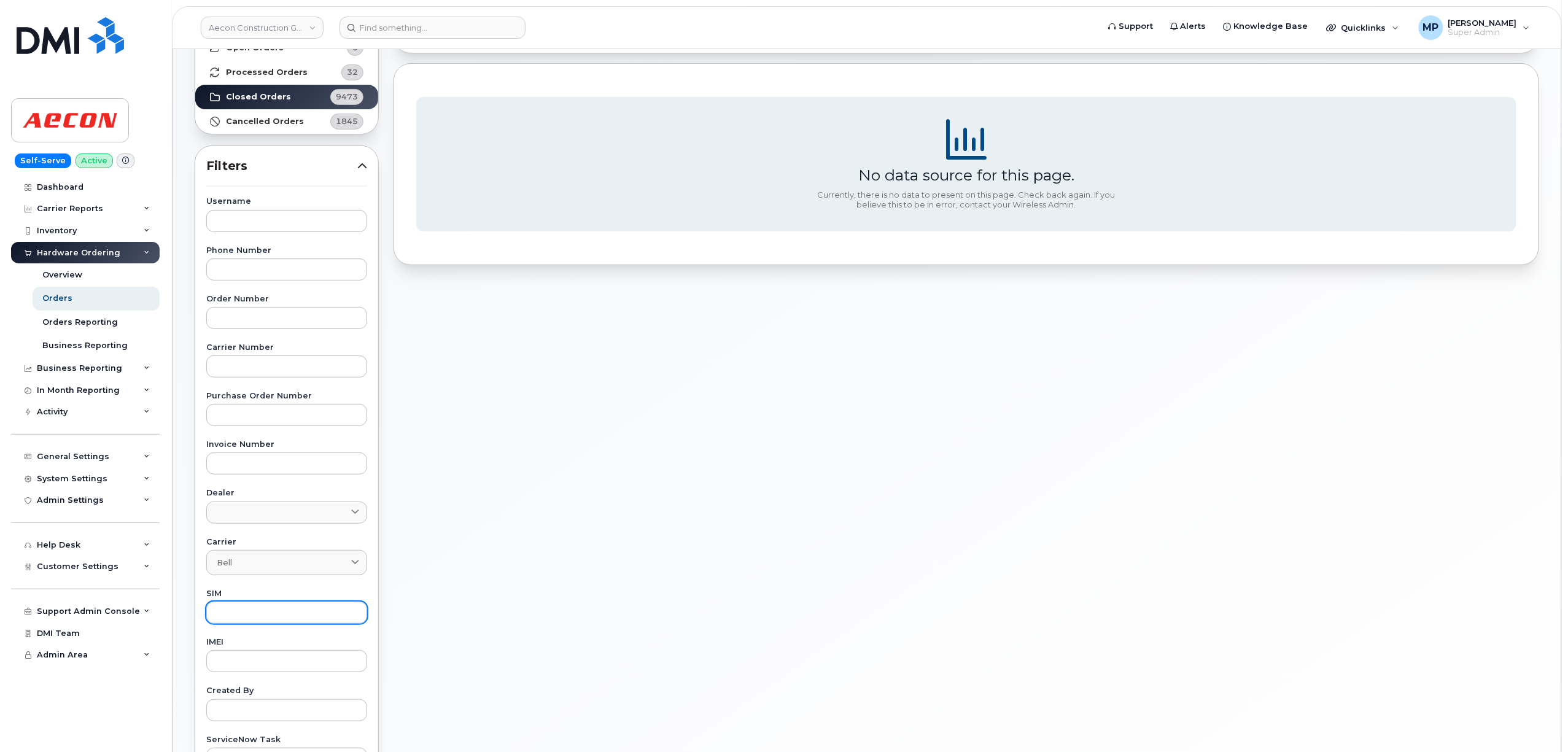
scroll to position [278, 0]
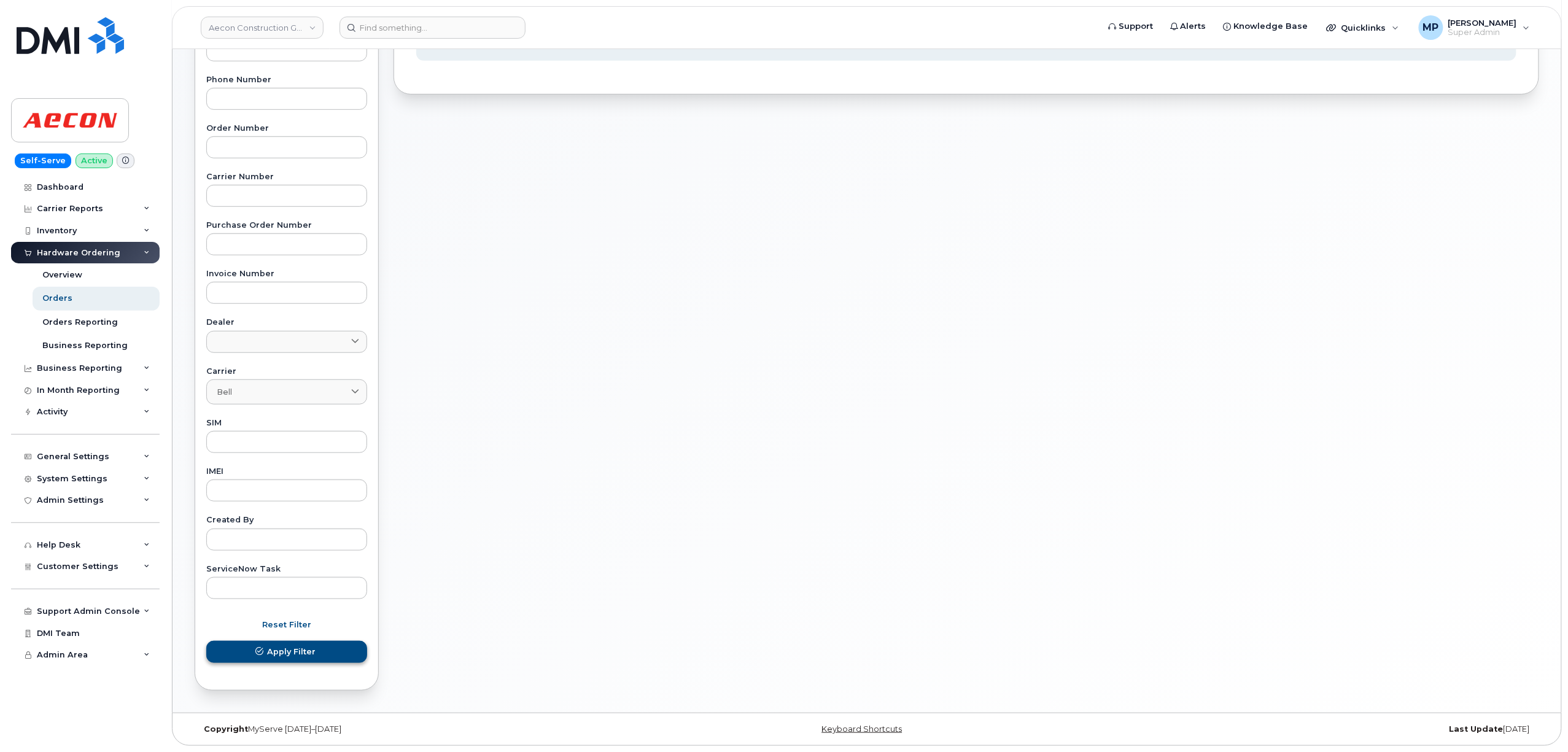
click at [260, 644] on div "Reset Filter Apply Filter" at bounding box center [287, 638] width 161 height 49
click at [263, 652] on icon "submit" at bounding box center [259, 652] width 8 height 8
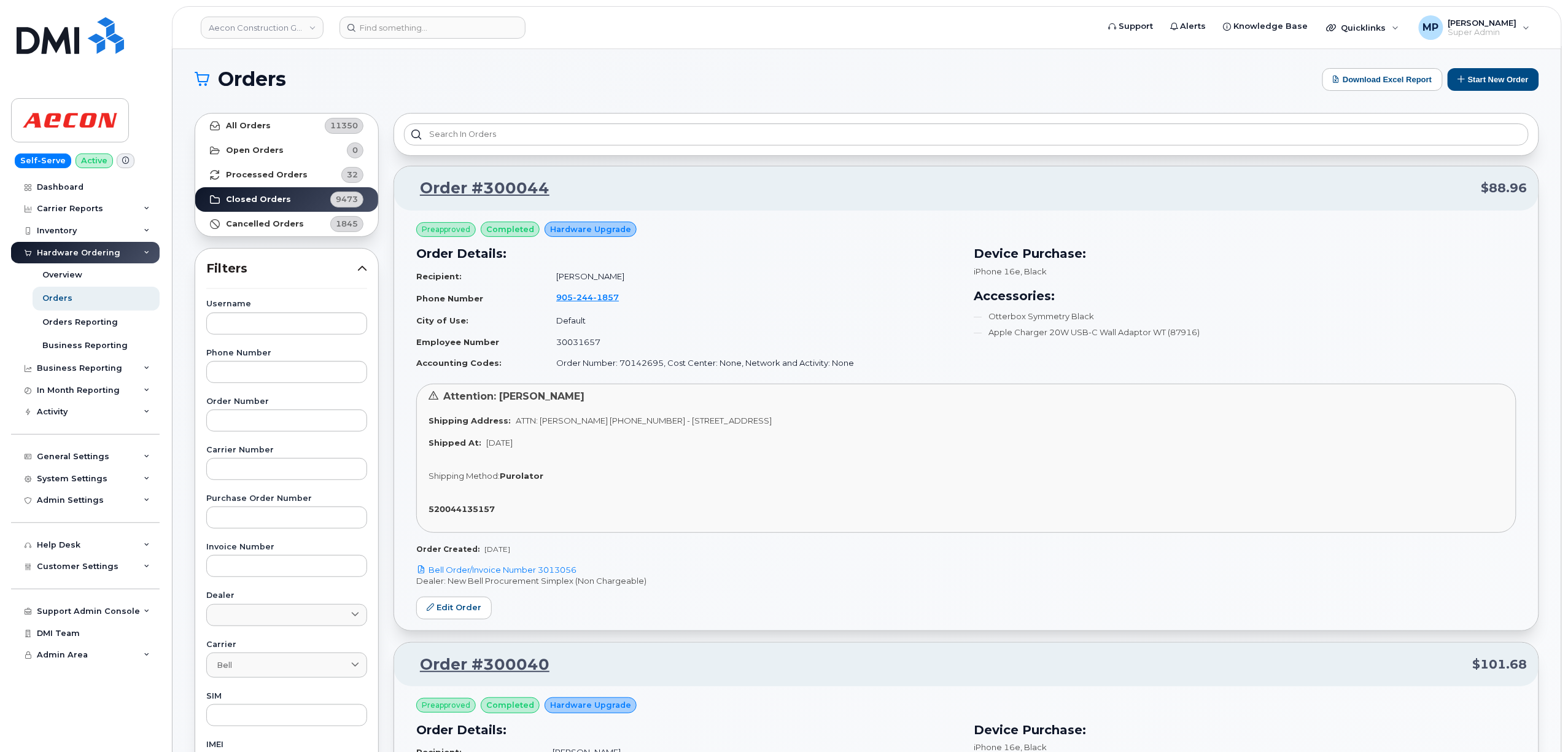
scroll to position [0, 0]
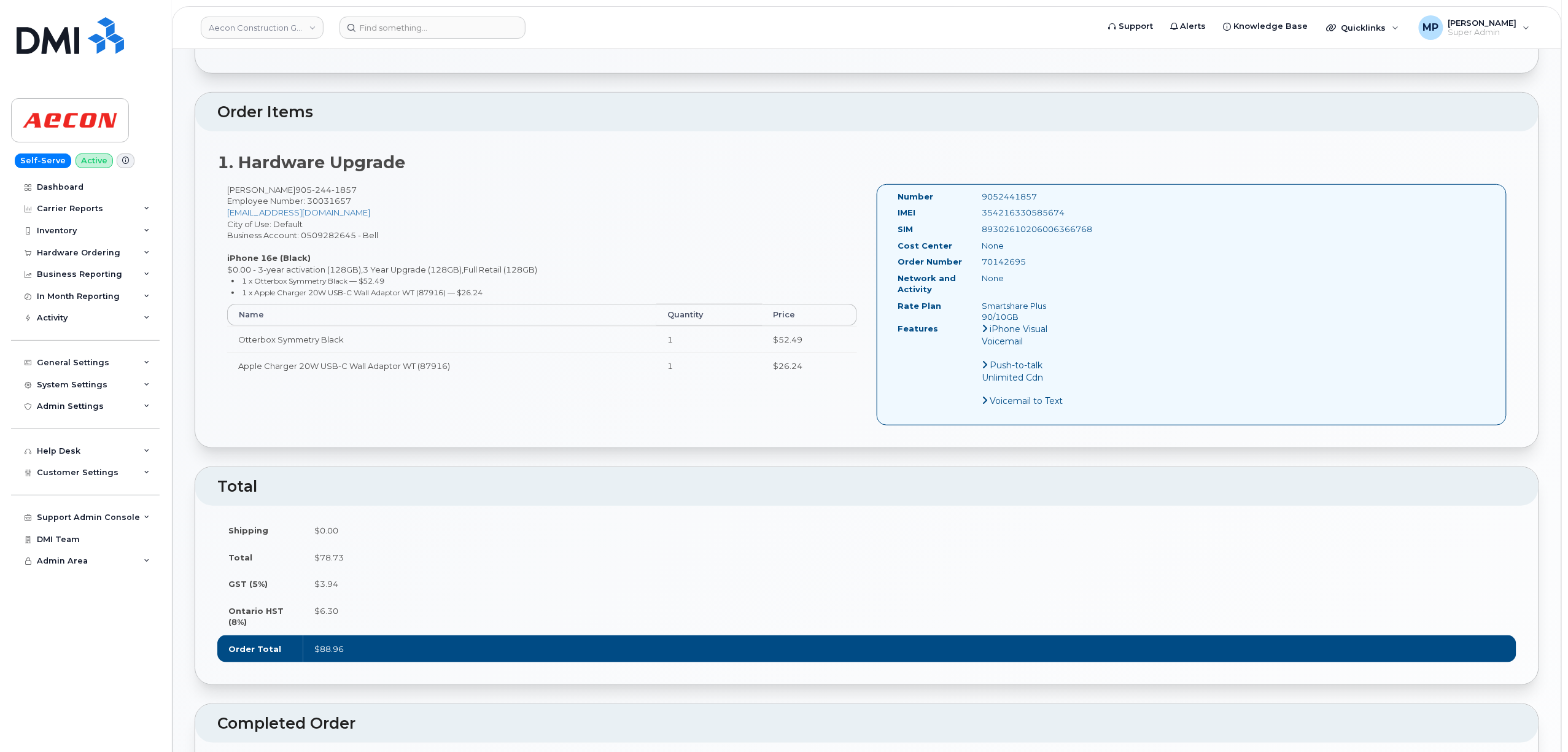
scroll to position [327, 0]
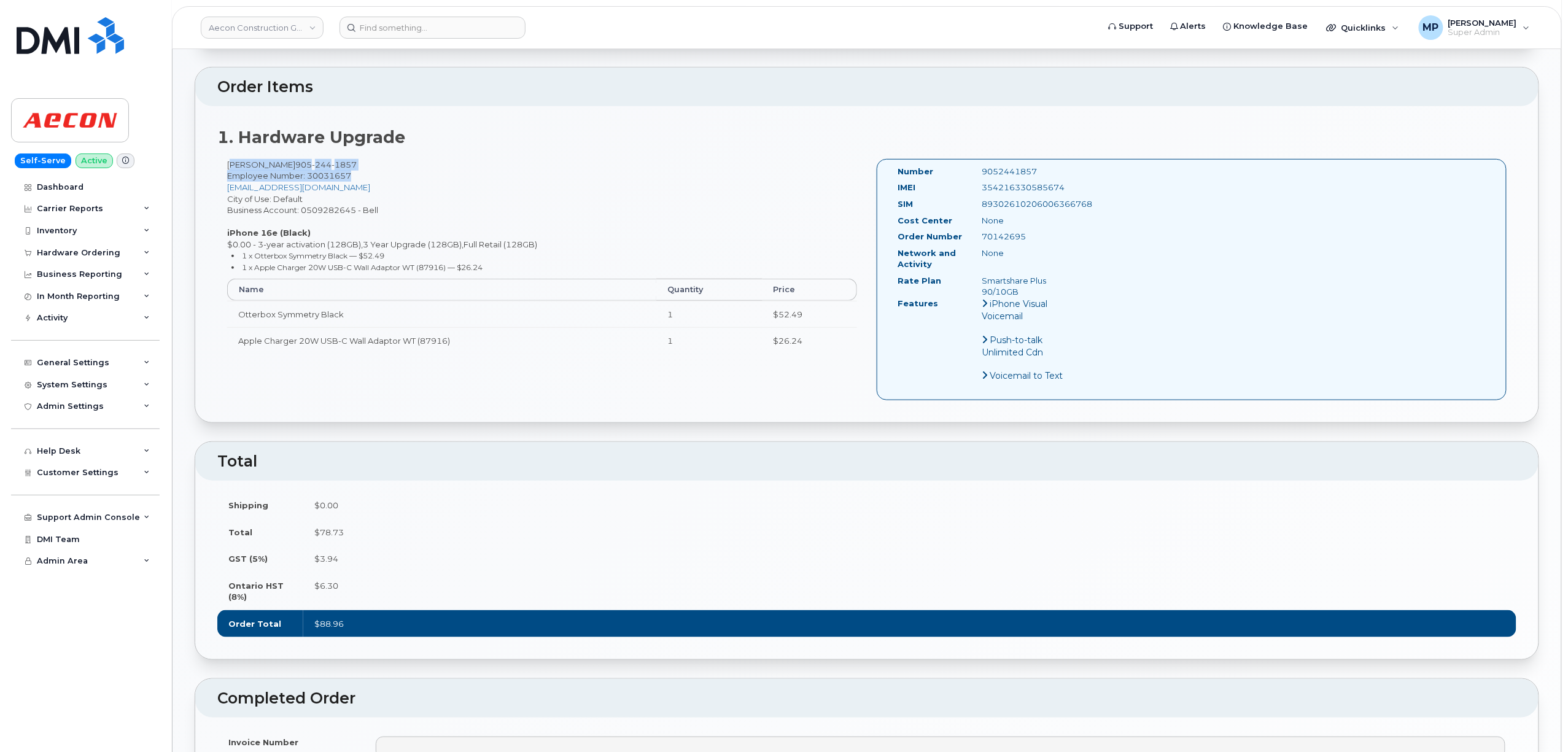
drag, startPoint x: 227, startPoint y: 153, endPoint x: 356, endPoint y: 162, distance: 129.3
click at [356, 162] on div "Matt Drew 905 244 1857 Employee Number: 30031657 mdrew@aecon.com City of Use: D…" at bounding box center [542, 262] width 650 height 206
click at [389, 195] on div "Matt Drew 905 244 1857 Employee Number: 30031657 mdrew@aecon.com City of Use: D…" at bounding box center [542, 262] width 650 height 206
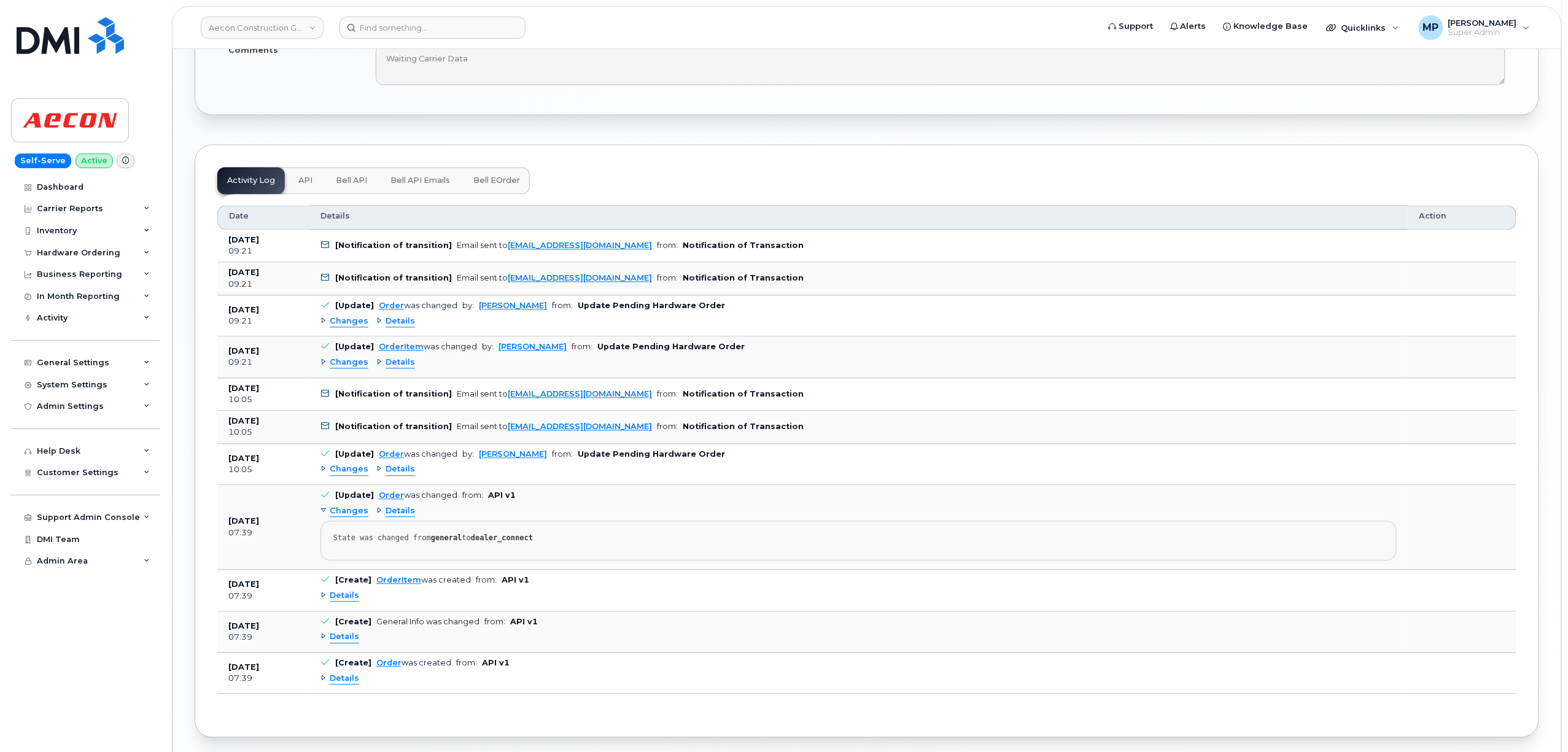
scroll to position [1225, 0]
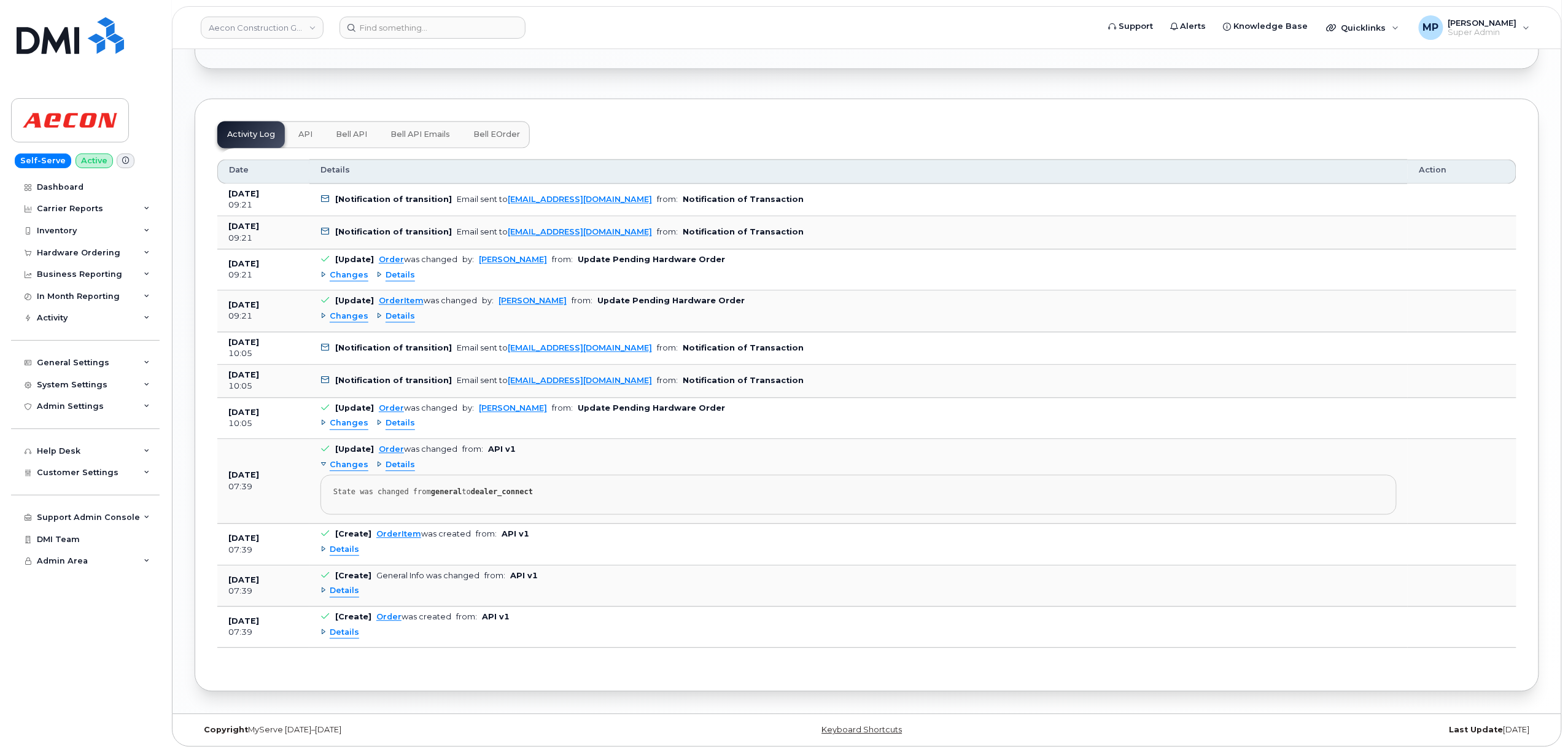
click at [337, 271] on span "Changes" at bounding box center [349, 275] width 39 height 12
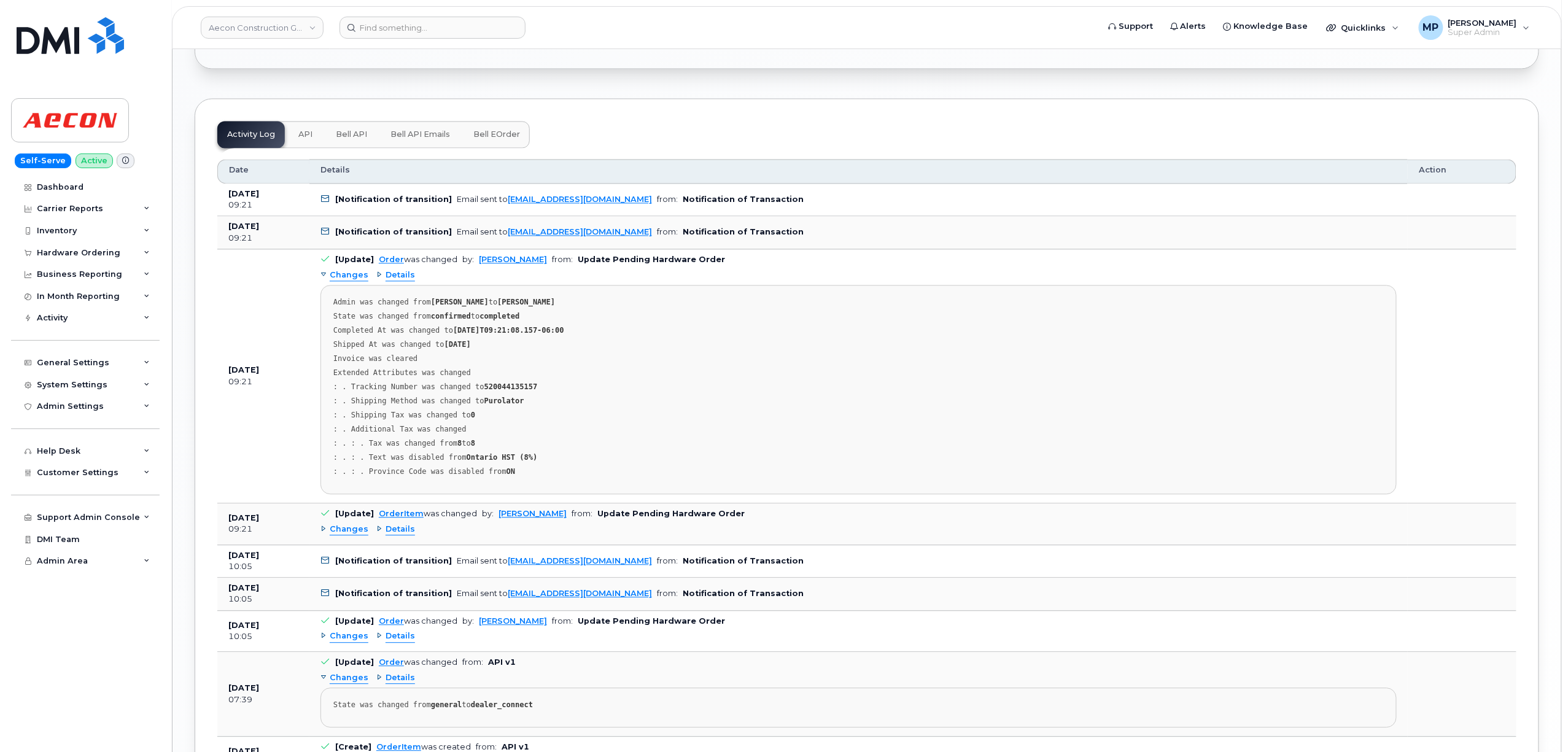
click at [337, 271] on span "Changes" at bounding box center [349, 275] width 39 height 12
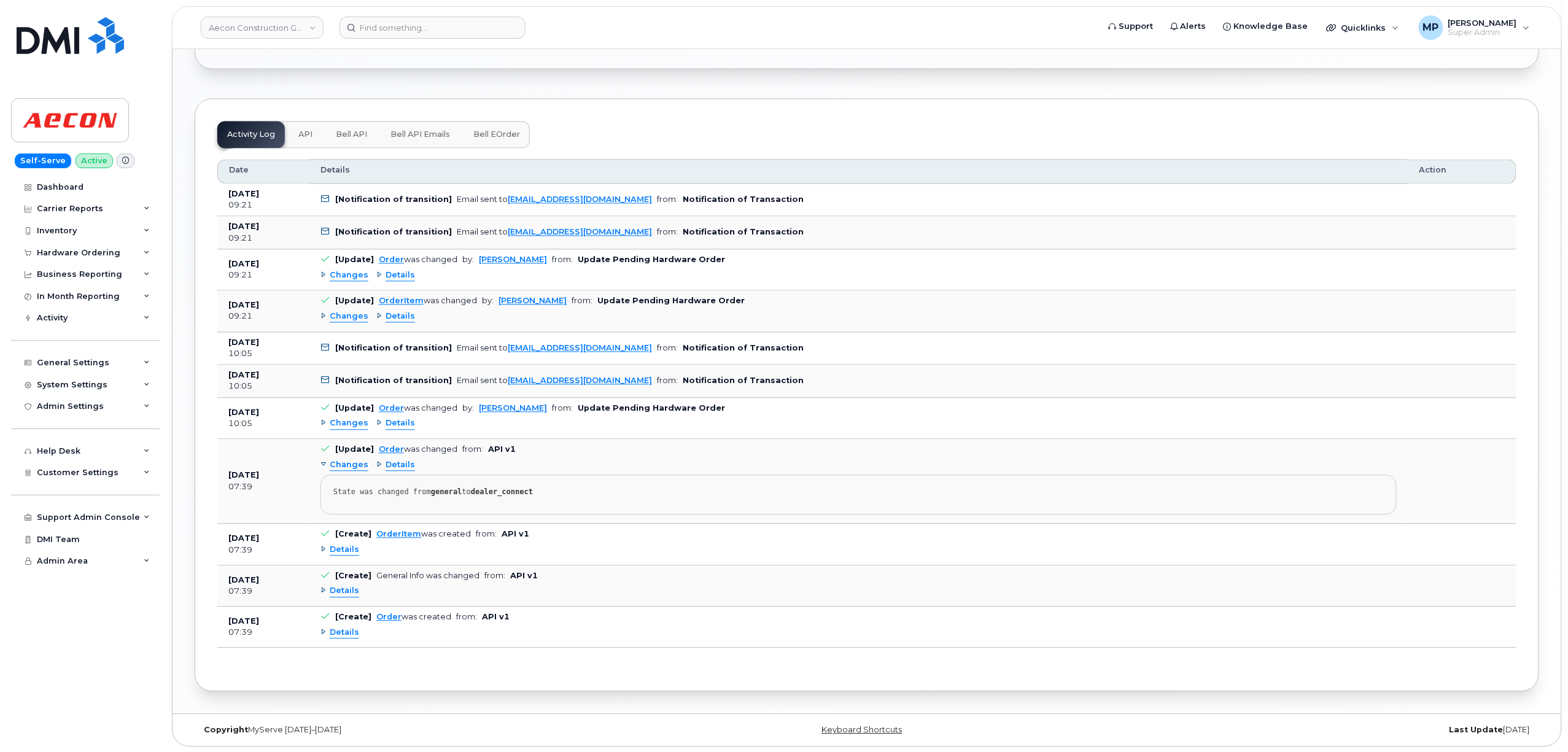
click at [339, 423] on span "Changes" at bounding box center [349, 423] width 39 height 12
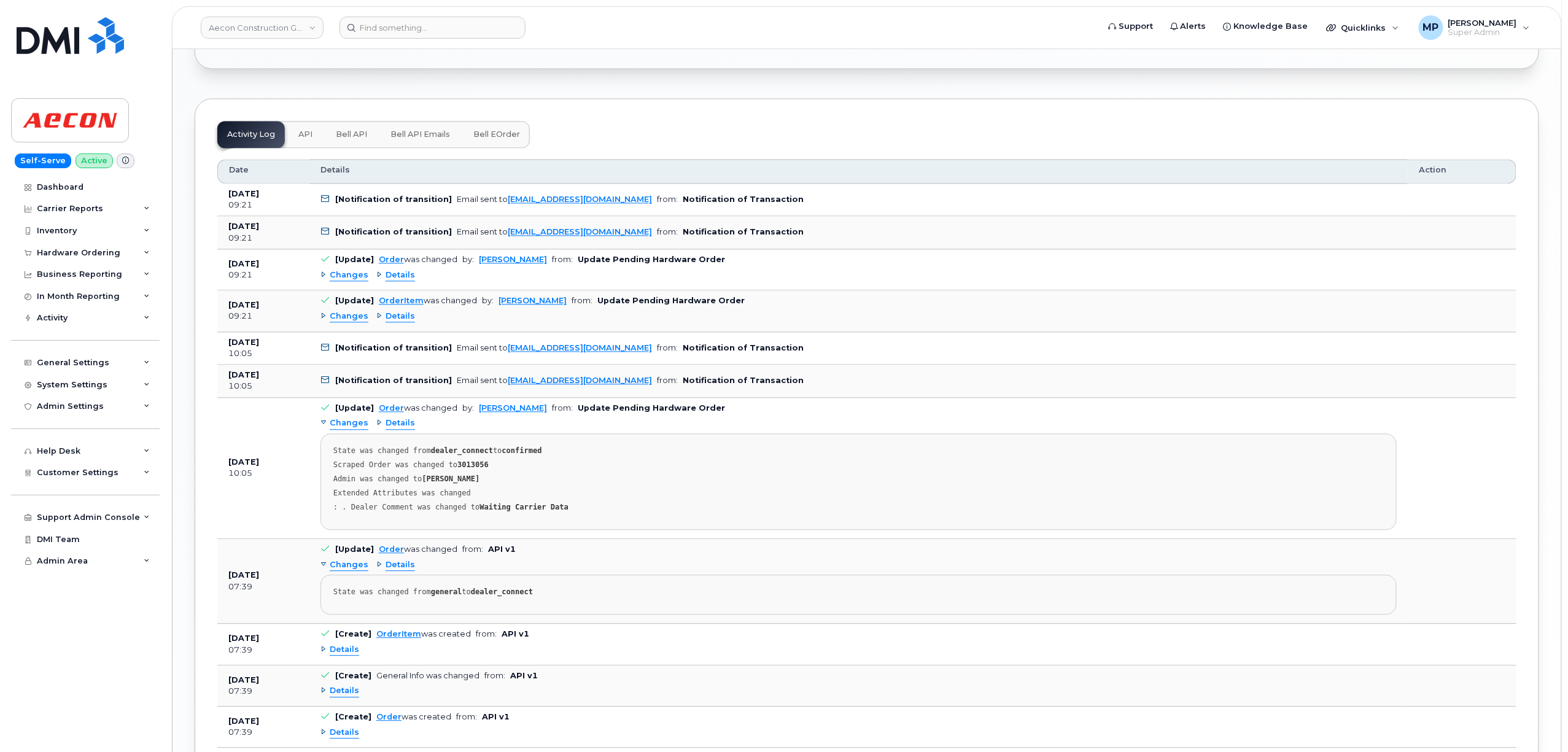
click at [347, 423] on span "Changes" at bounding box center [349, 423] width 39 height 12
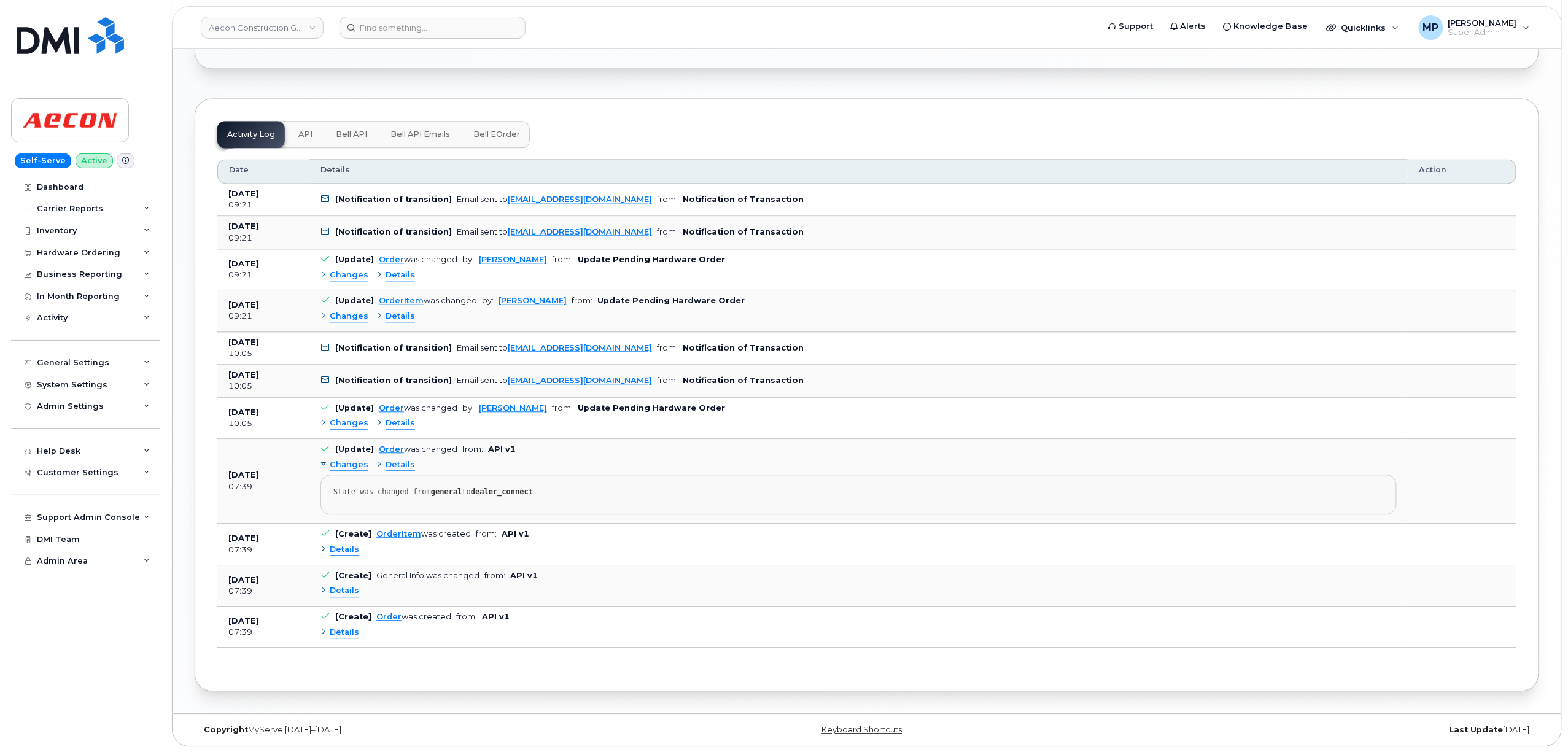
click at [343, 311] on span "Changes" at bounding box center [349, 317] width 39 height 12
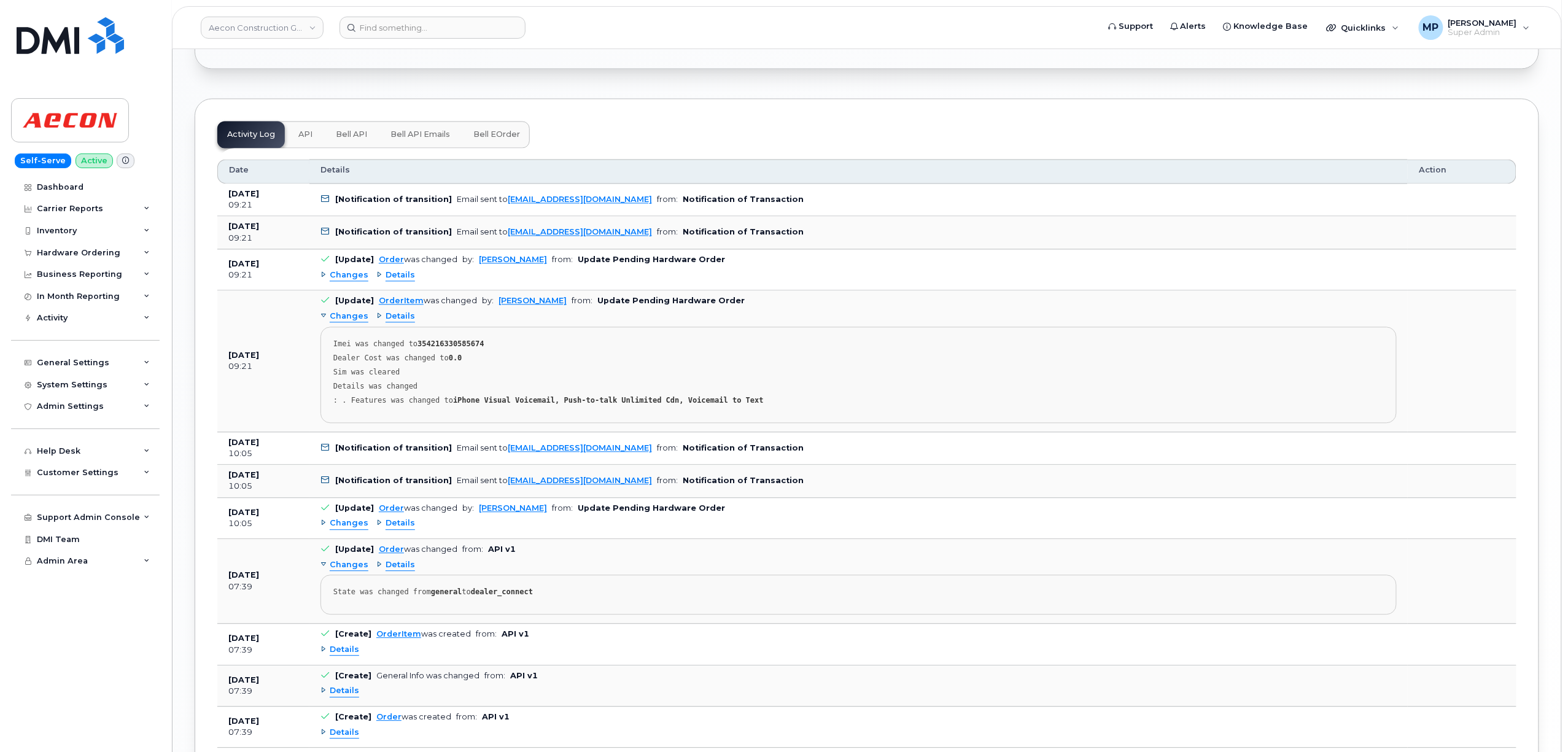
click at [343, 311] on span "Changes" at bounding box center [349, 317] width 39 height 12
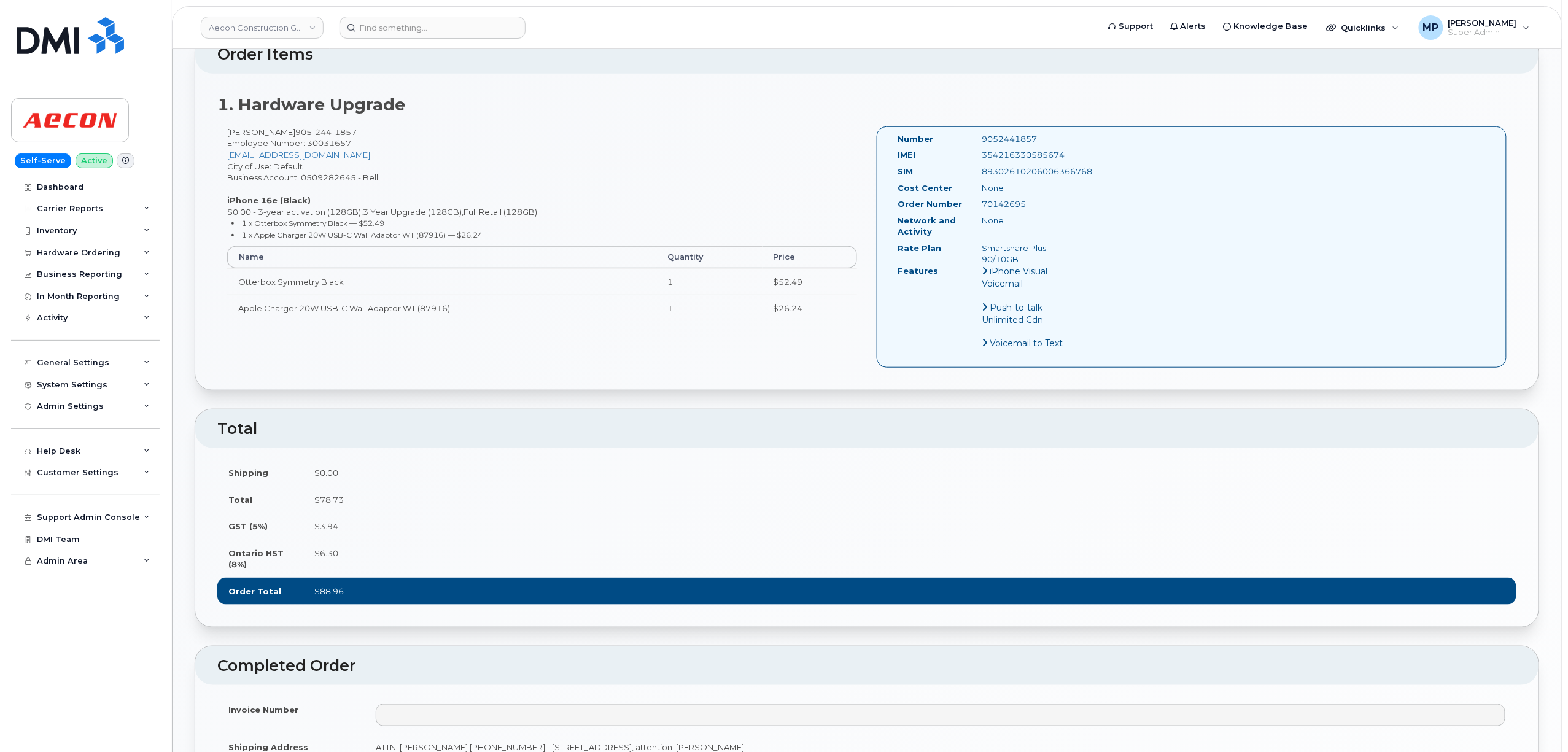
scroll to position [0, 0]
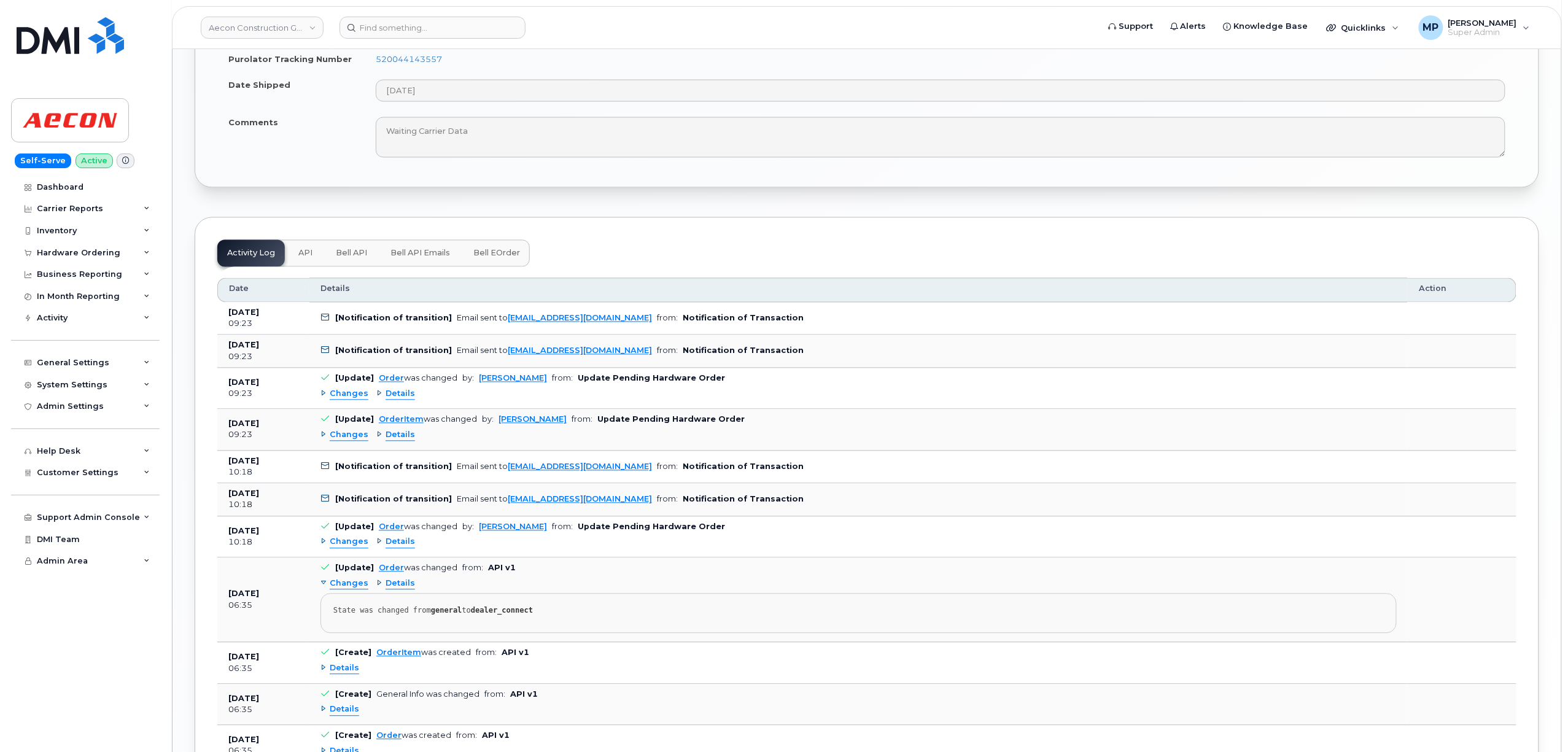
scroll to position [1136, 0]
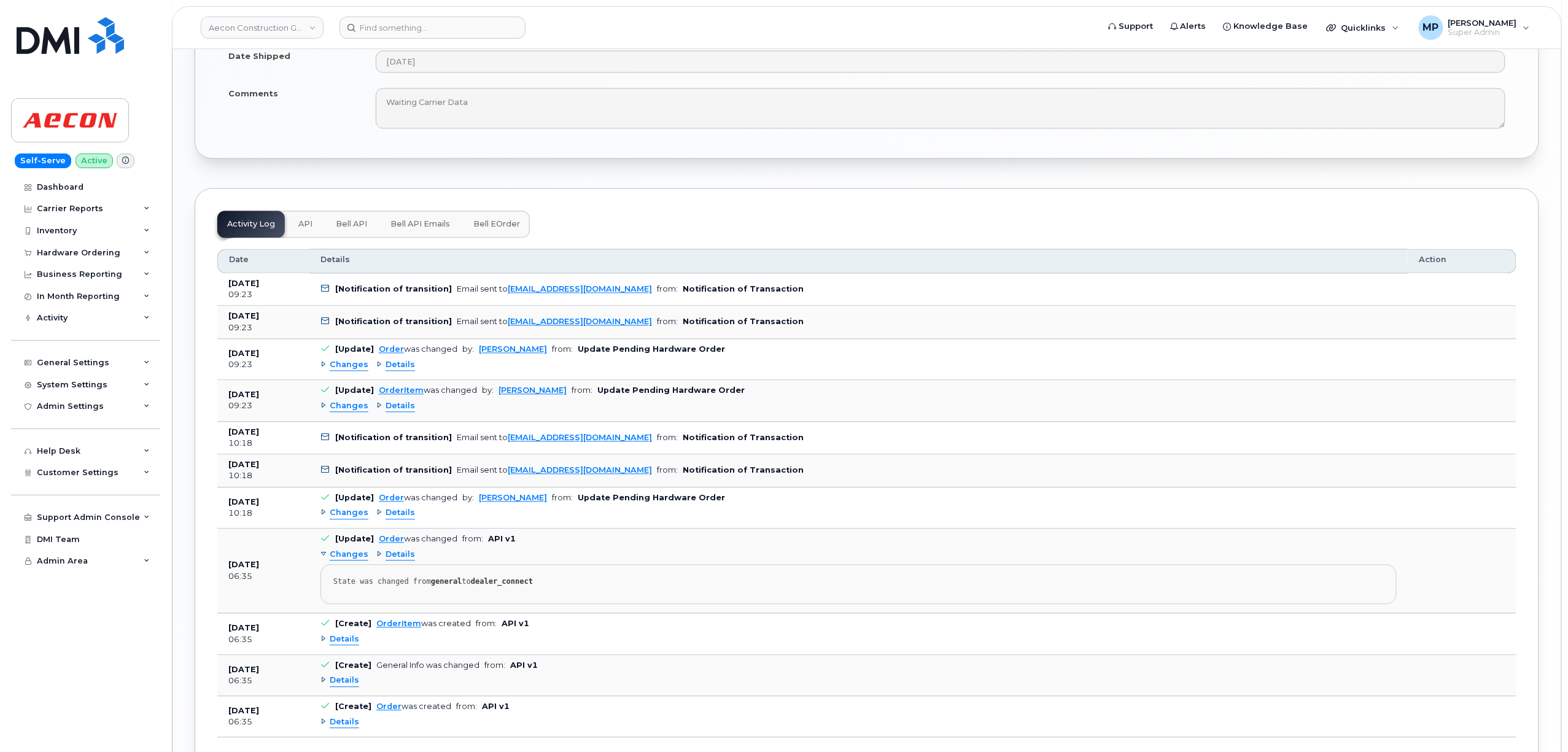
click at [341, 509] on span "Changes" at bounding box center [349, 514] width 39 height 12
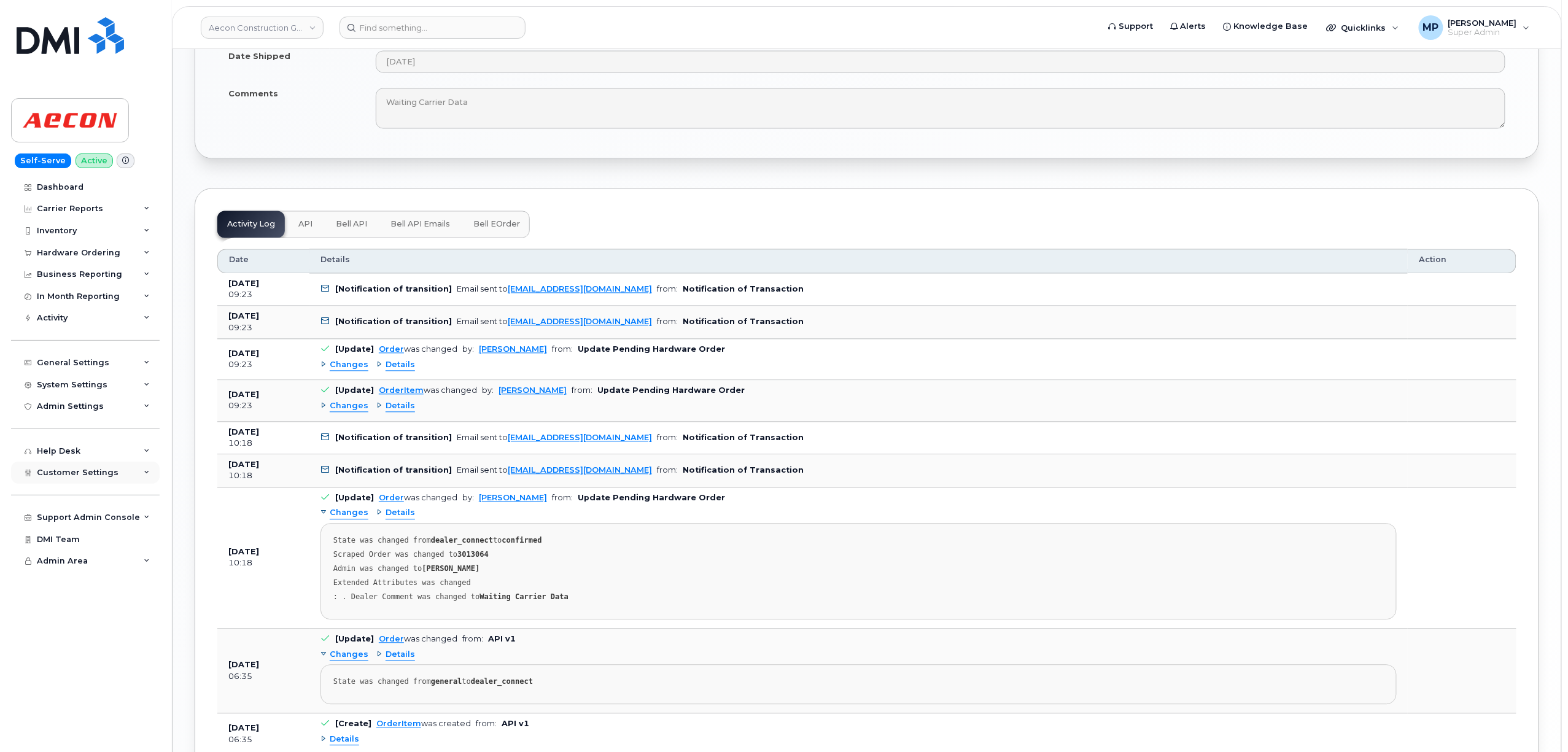
click at [61, 479] on div "Customer Settings" at bounding box center [85, 472] width 149 height 22
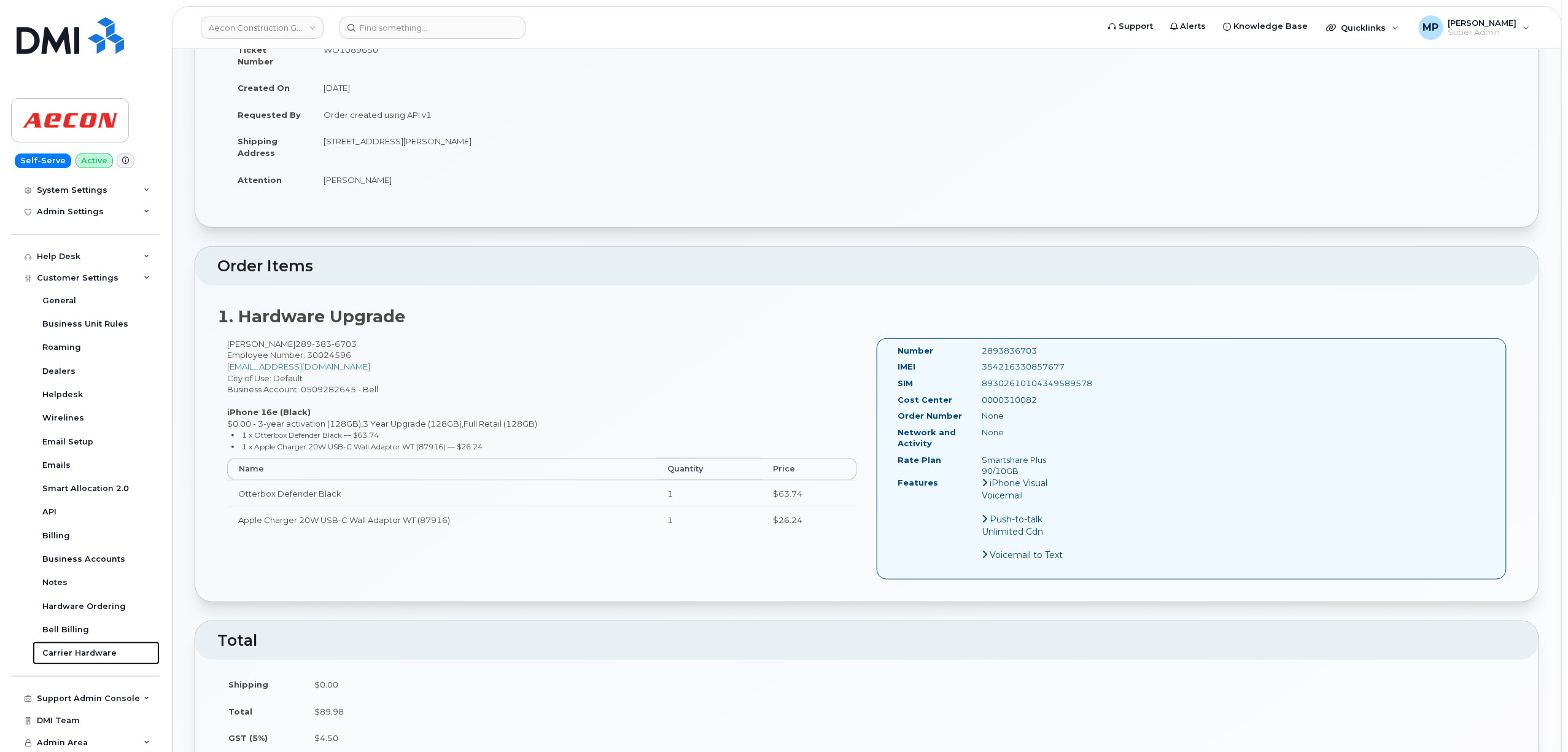
scroll to position [0, 0]
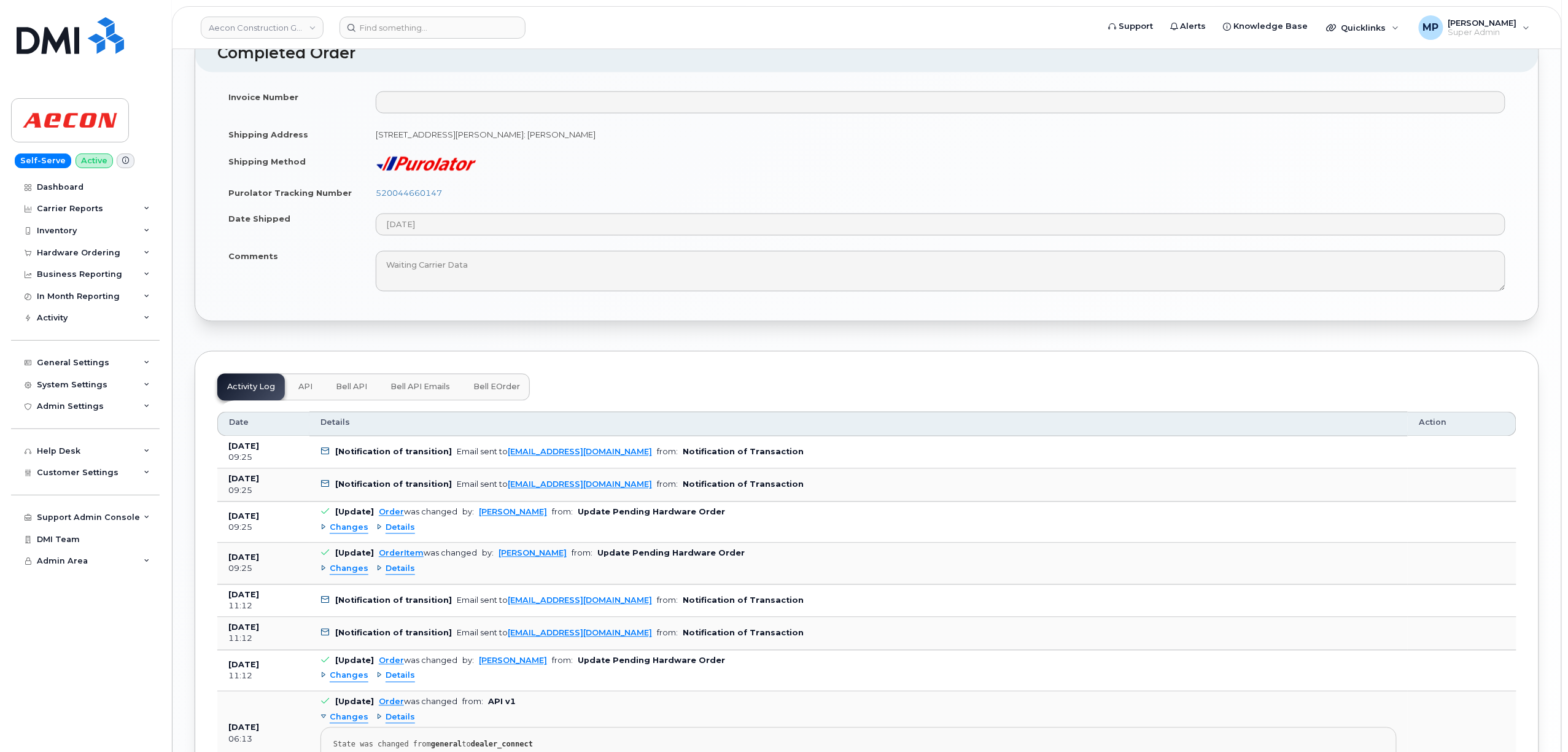
scroll to position [982, 0]
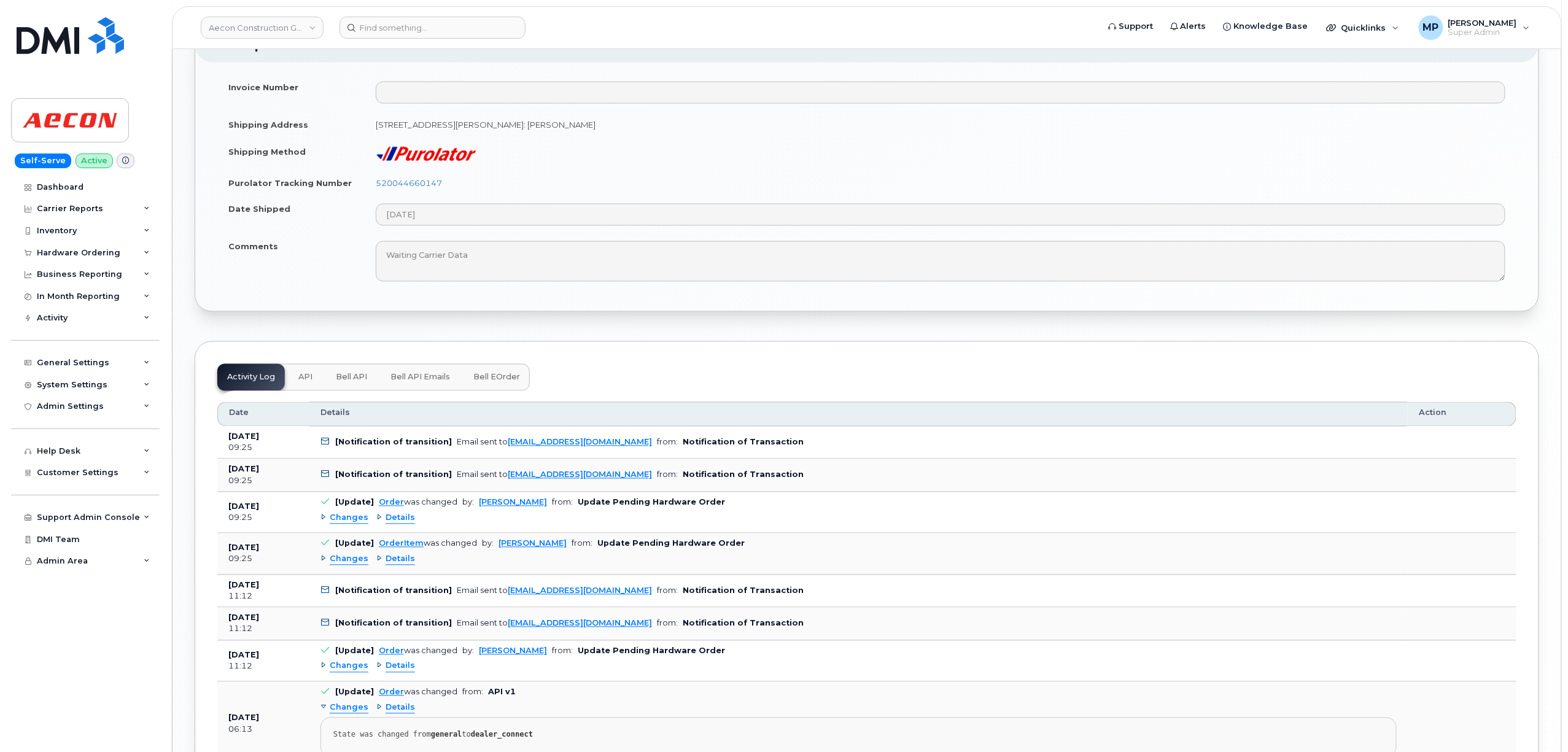
click at [342, 557] on span "Changes" at bounding box center [349, 560] width 39 height 12
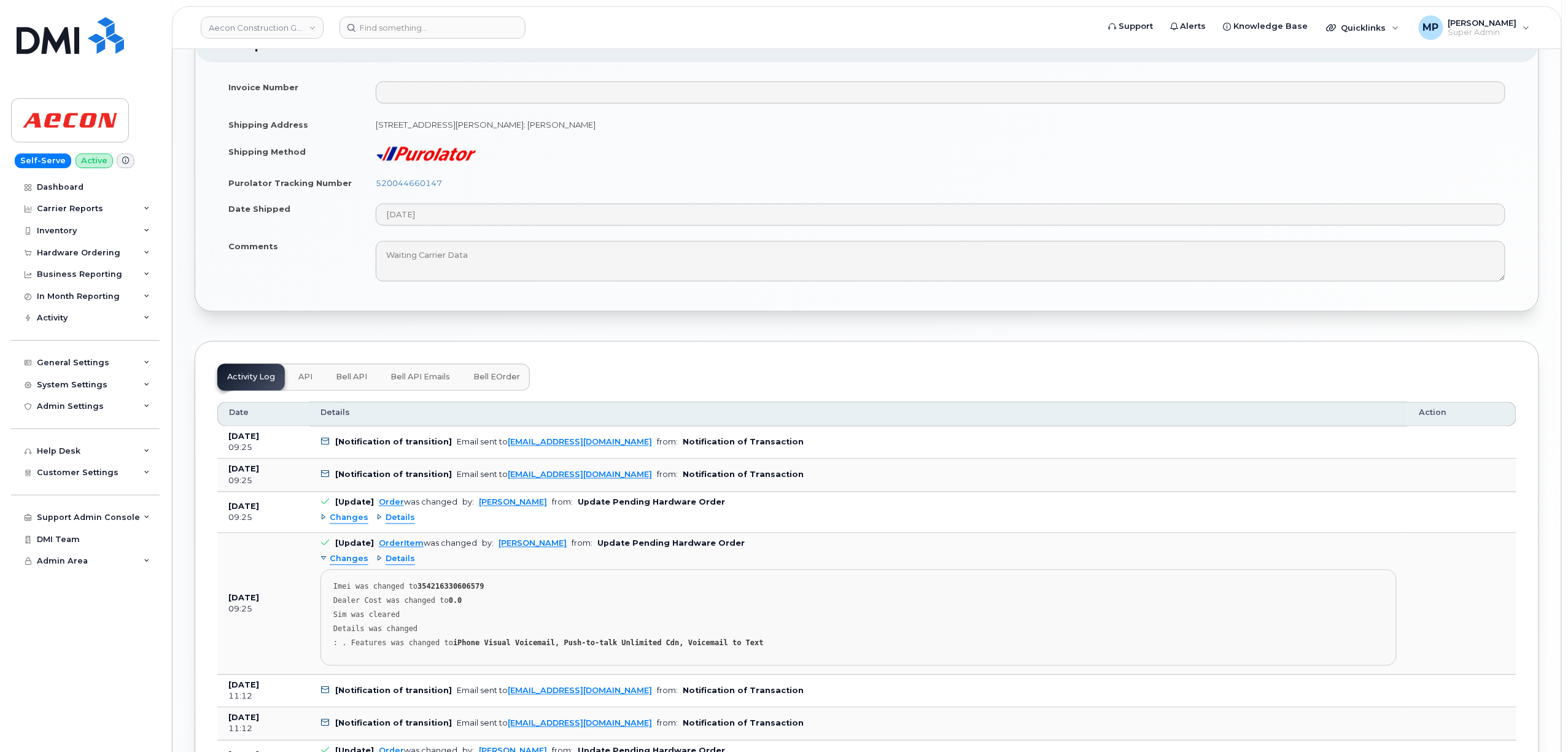
click at [342, 557] on span "Changes" at bounding box center [349, 560] width 39 height 12
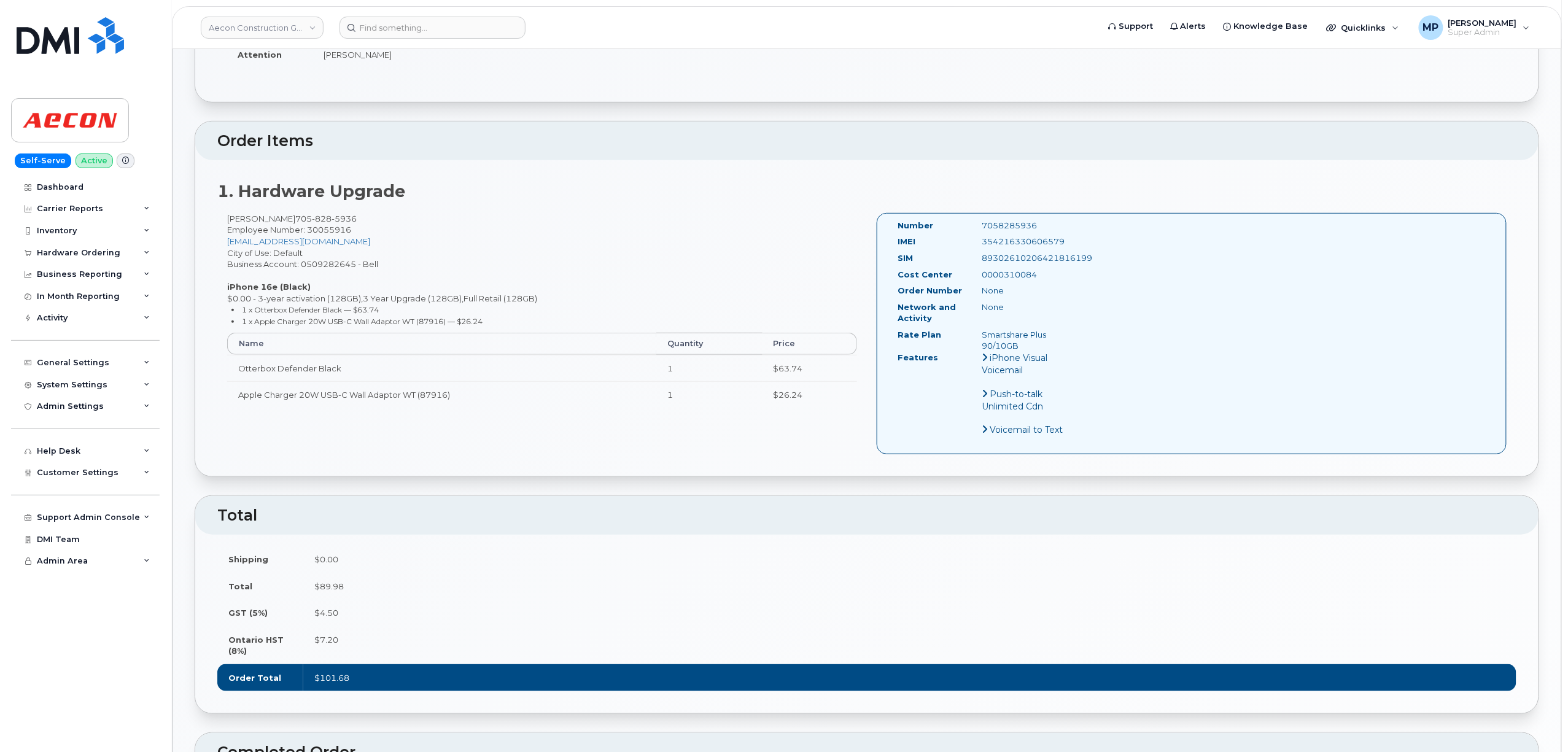
scroll to position [246, 0]
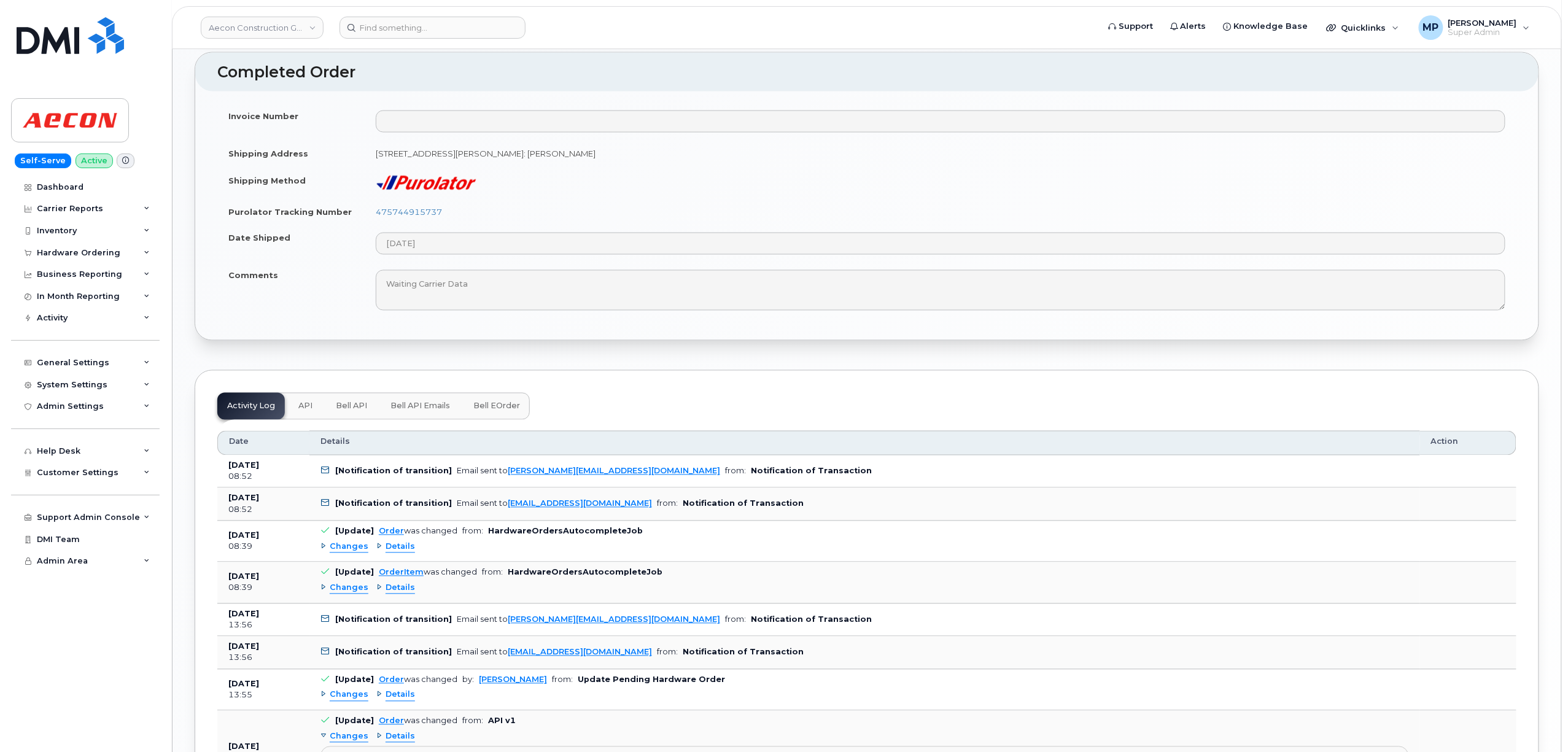
scroll to position [982, 0]
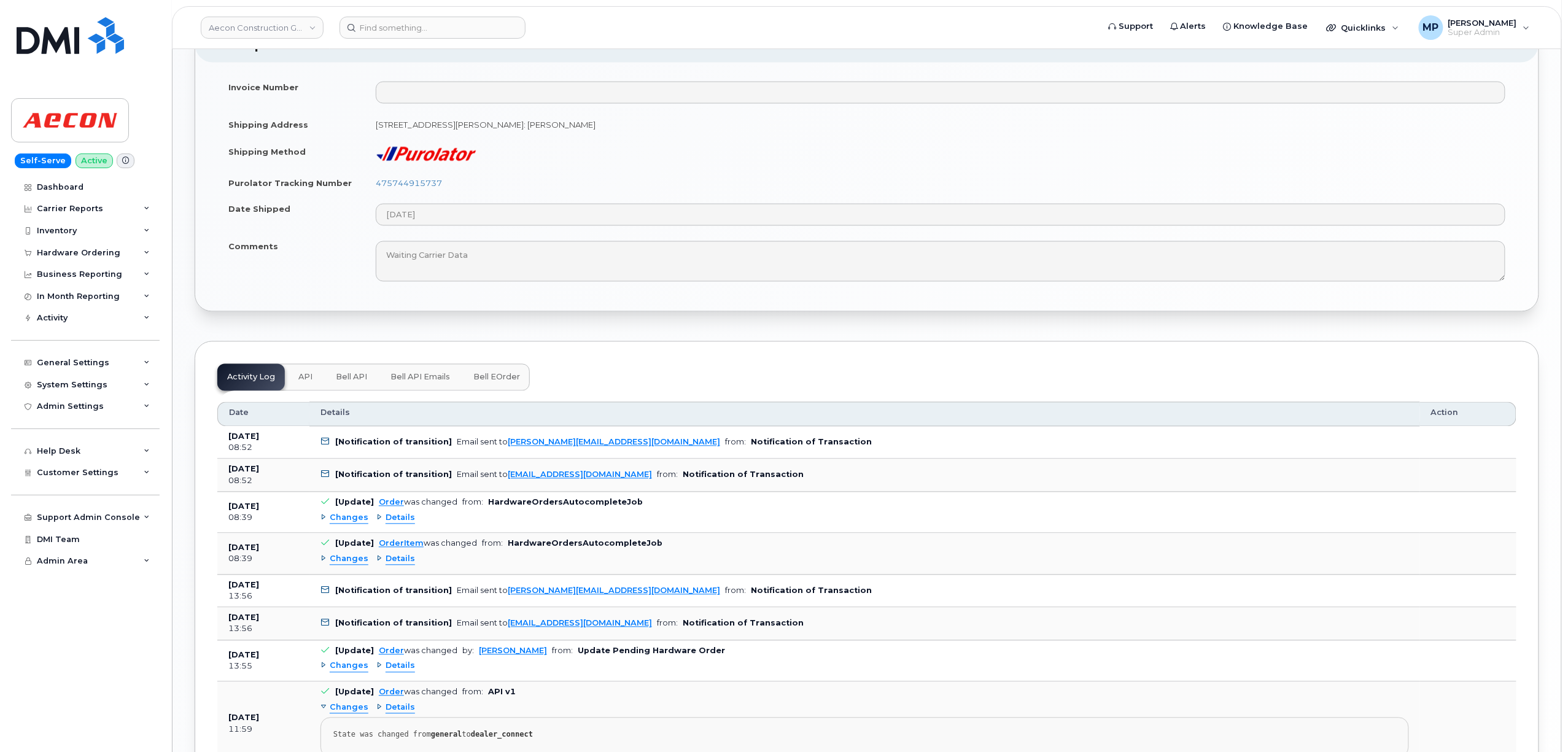
click at [345, 513] on span "Changes" at bounding box center [349, 519] width 39 height 12
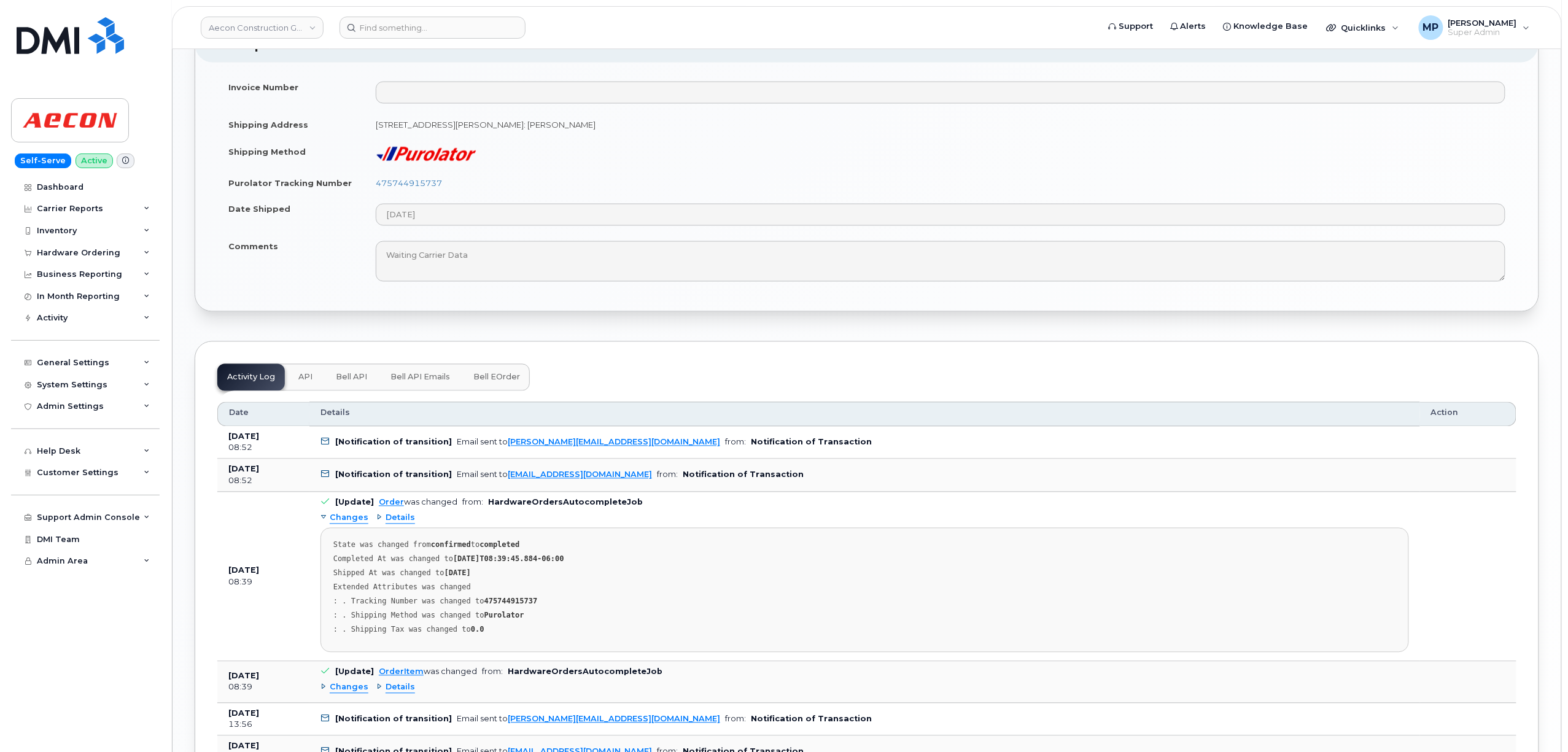
click at [345, 513] on span "Changes" at bounding box center [349, 519] width 39 height 12
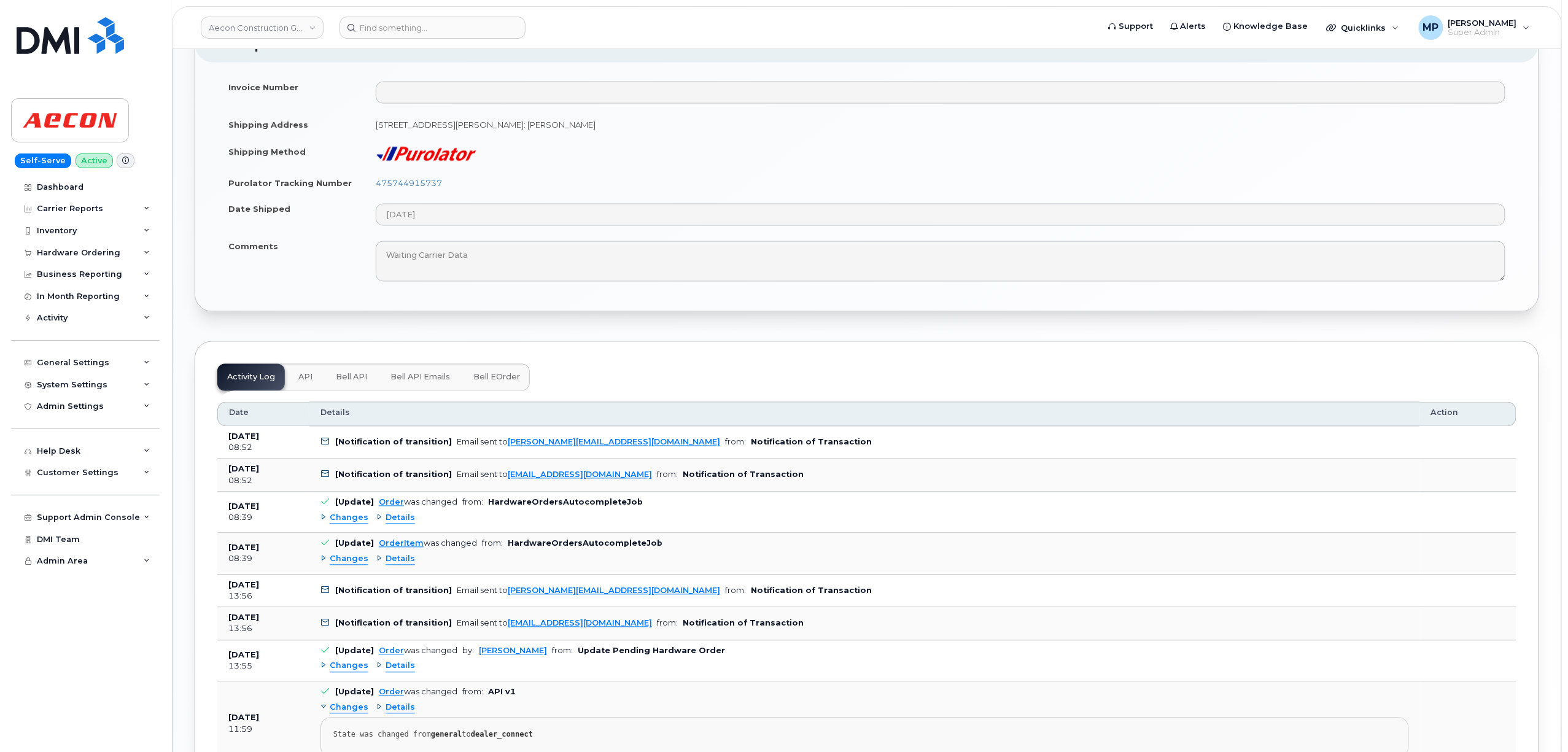
scroll to position [1064, 0]
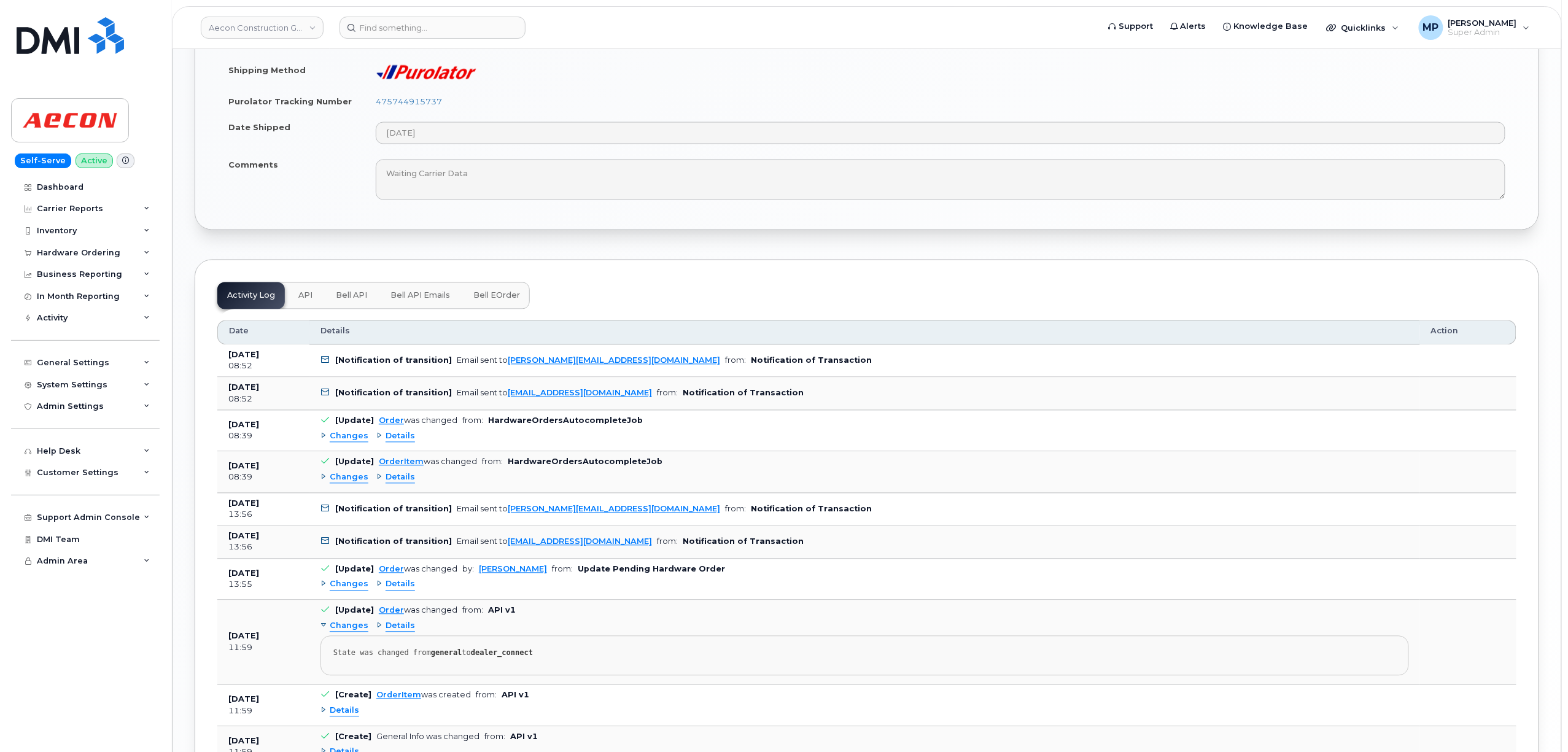
click at [344, 472] on span "Changes" at bounding box center [349, 478] width 39 height 12
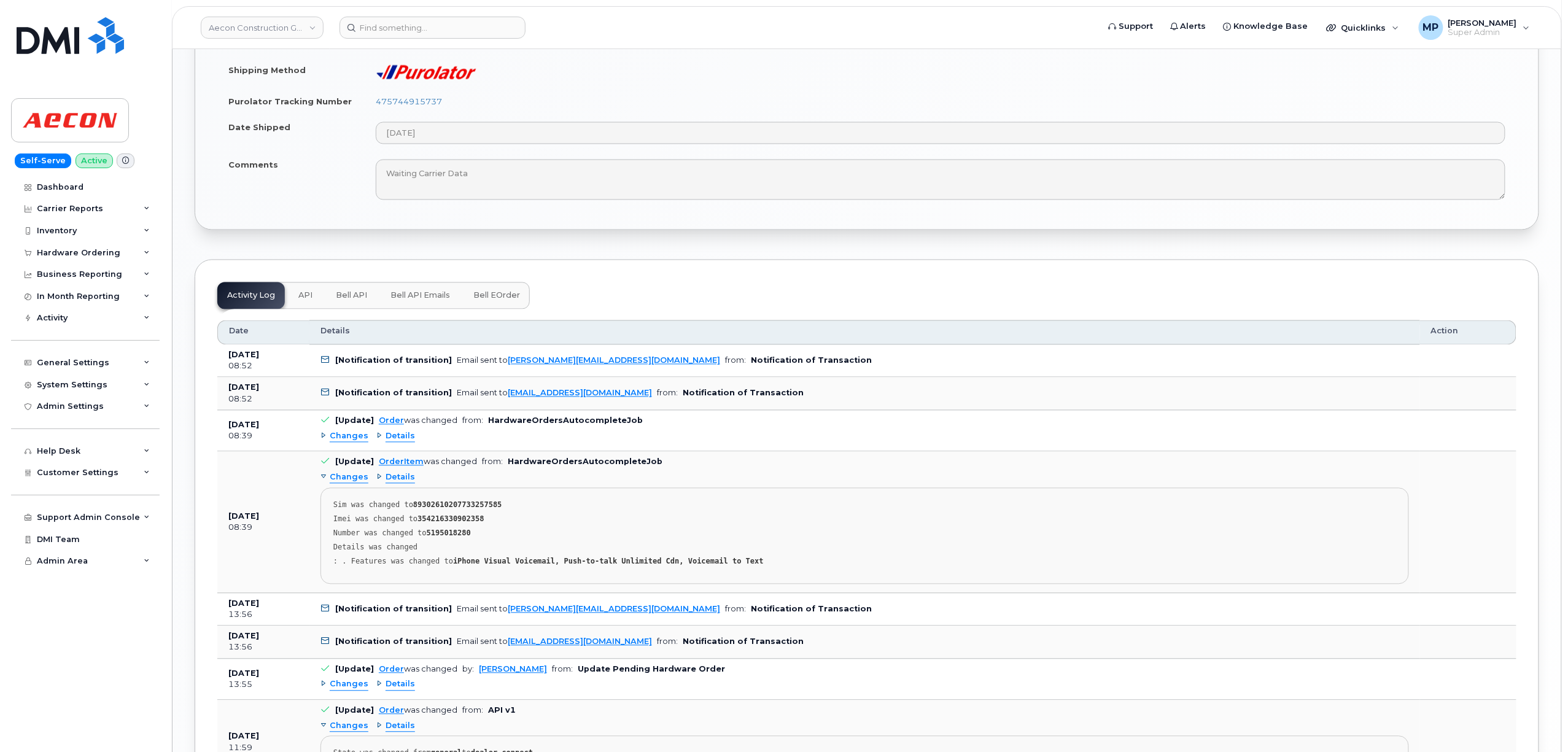
click at [344, 472] on span "Changes" at bounding box center [349, 478] width 39 height 12
